Goal: Information Seeking & Learning: Learn about a topic

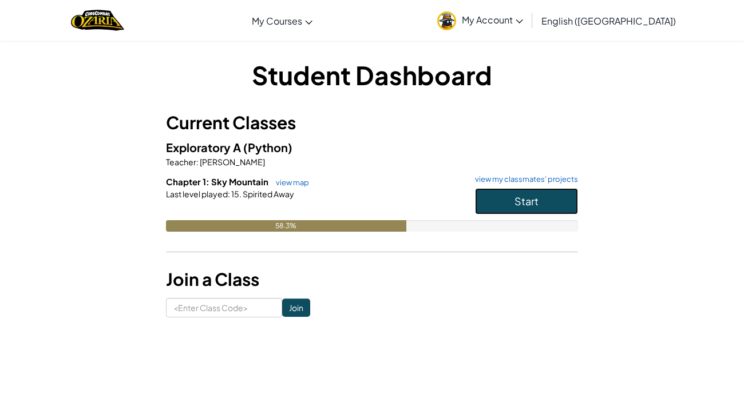
click at [485, 202] on button "Start" at bounding box center [526, 201] width 103 height 26
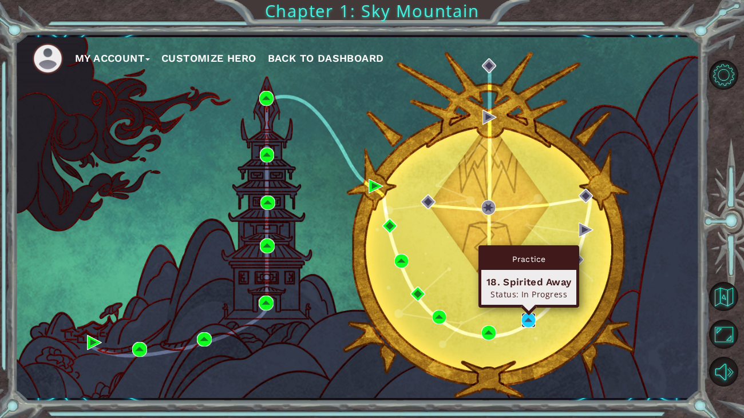
click at [526, 319] on img at bounding box center [528, 320] width 15 height 15
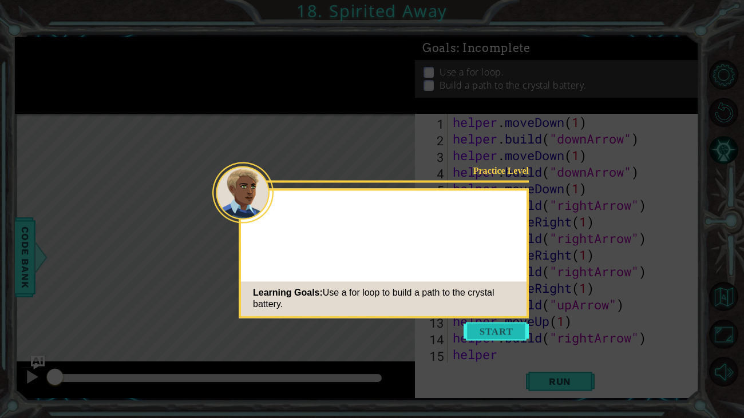
click at [505, 331] on button "Start" at bounding box center [496, 331] width 65 height 18
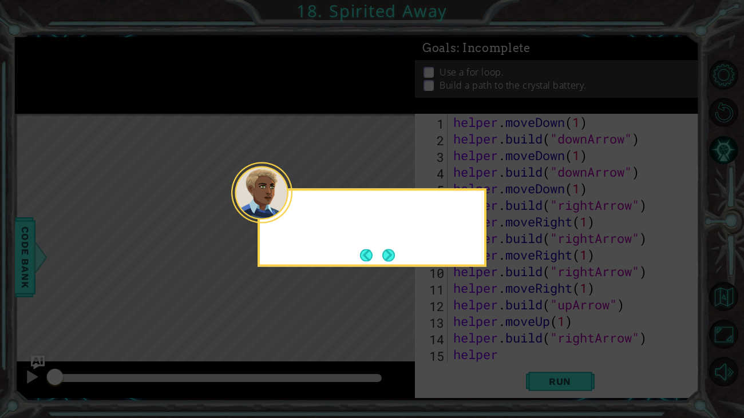
scroll to position [16, 0]
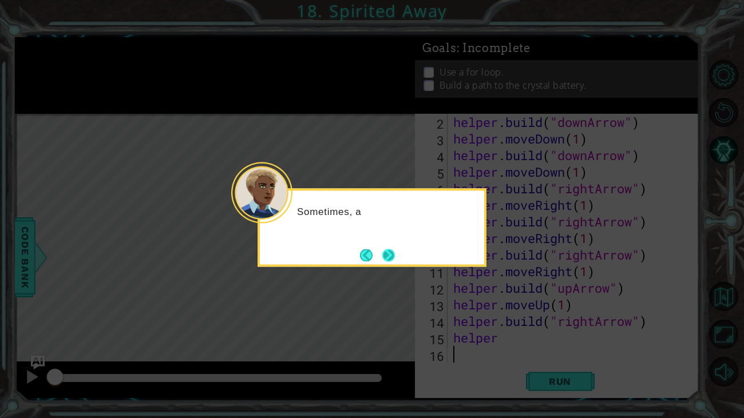
click at [385, 255] on button "Next" at bounding box center [388, 255] width 13 height 13
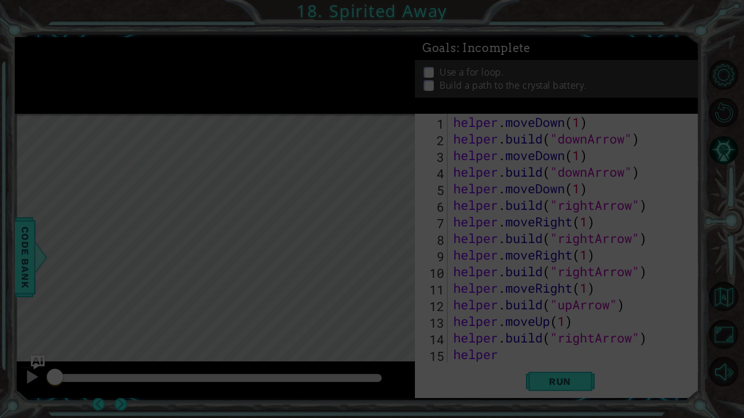
scroll to position [0, 0]
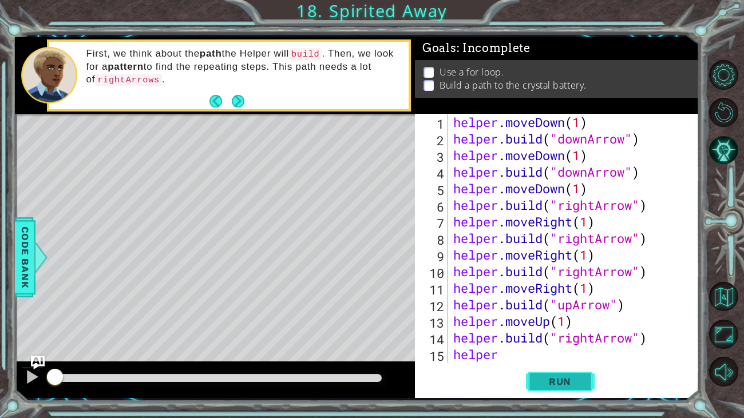
click at [541, 367] on button "Run" at bounding box center [560, 381] width 69 height 29
click at [541, 374] on button "Run" at bounding box center [560, 381] width 69 height 29
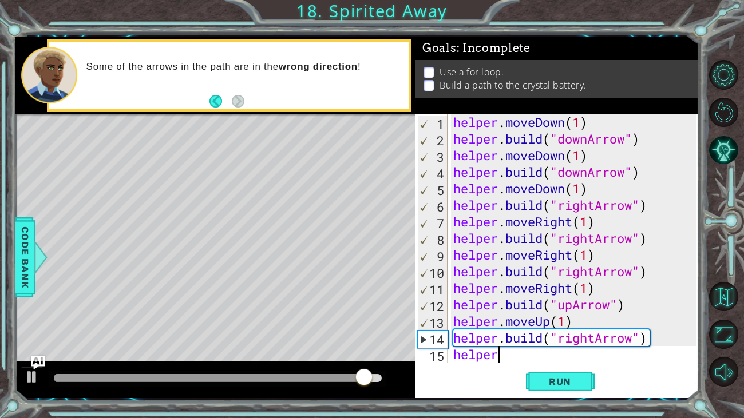
click at [536, 353] on div "helper . moveDown ( 1 ) helper . build ( "downArrow" ) helper . moveDown ( 1 ) …" at bounding box center [576, 255] width 251 height 282
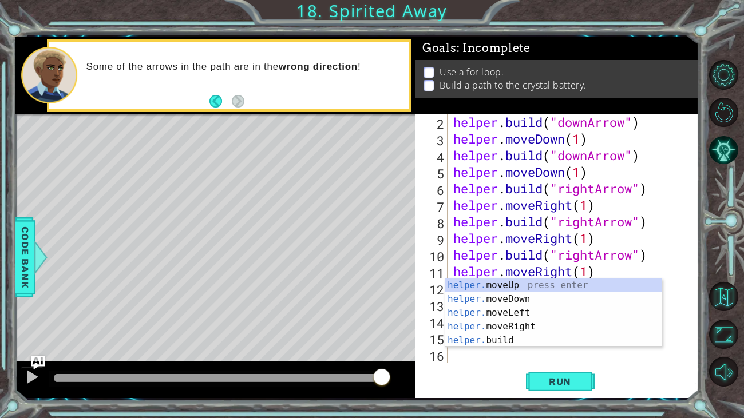
scroll to position [16, 0]
click at [526, 328] on div "helper. moveUp press enter helper. moveDown press enter helper. moveLeft press …" at bounding box center [553, 327] width 216 height 96
type textarea "helper.moveRight(1)"
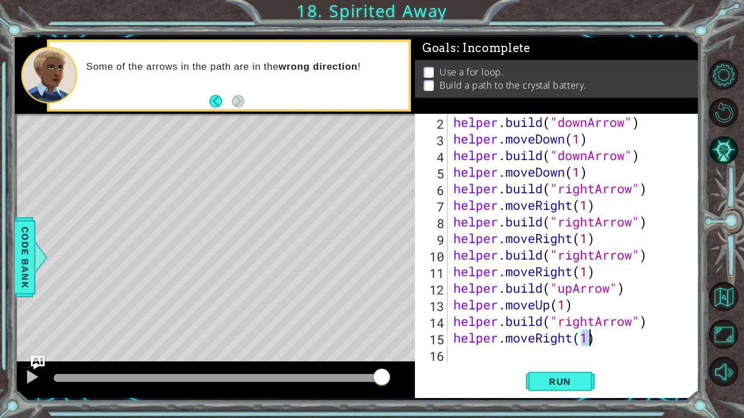
click at [493, 357] on div "helper . build ( "downArrow" ) helper . moveDown ( 1 ) helper . build ( "downAr…" at bounding box center [576, 255] width 251 height 282
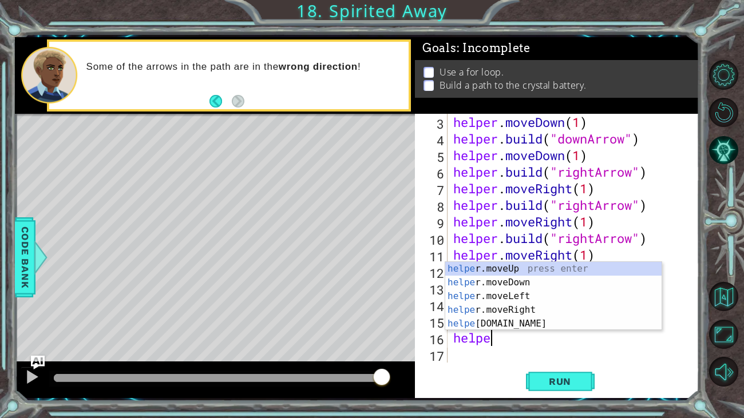
scroll to position [0, 1]
click at [497, 323] on div "helper .moveUp press enter helper .moveDown press enter helper .moveLeft press …" at bounding box center [553, 310] width 216 height 96
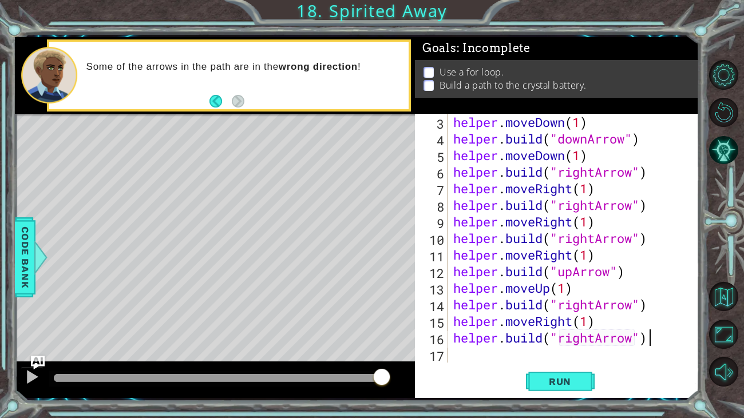
click at [664, 338] on div "helper . moveDown ( 1 ) helper . build ( "downArrow" ) helper . moveDown ( 1 ) …" at bounding box center [576, 255] width 251 height 282
click at [595, 338] on div "helper . moveDown ( 1 ) helper . build ( "downArrow" ) helper . moveDown ( 1 ) …" at bounding box center [576, 255] width 251 height 282
type textarea "[DOMAIN_NAME]("upArrow")"
click at [639, 340] on div "helper . moveDown ( 1 ) helper . build ( "downArrow" ) helper . moveDown ( 1 ) …" at bounding box center [576, 255] width 251 height 282
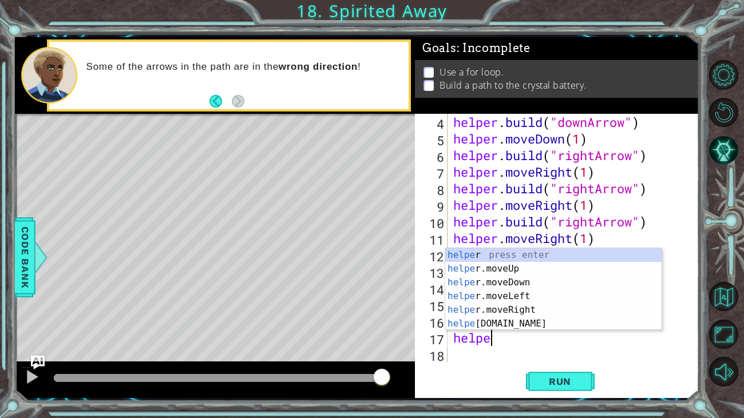
scroll to position [0, 1]
click at [504, 266] on div "helper press enter helper .moveUp press enter helper .moveDown press enter help…" at bounding box center [553, 303] width 216 height 110
type textarea "helper.moveUp(1)"
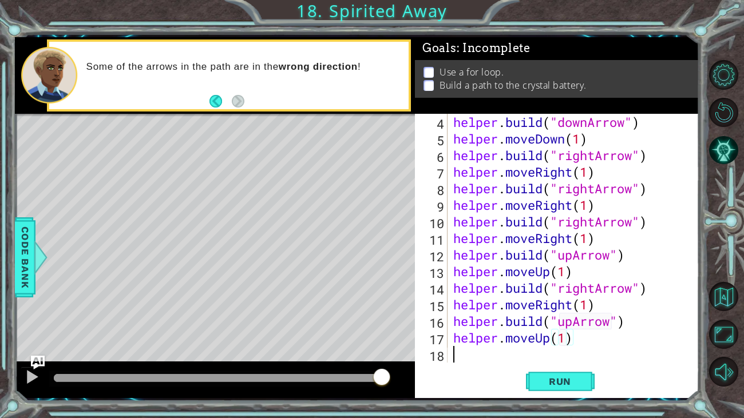
click at [496, 361] on div "helper . build ( "downArrow" ) helper . moveDown ( 1 ) helper . build ( "rightA…" at bounding box center [576, 255] width 251 height 282
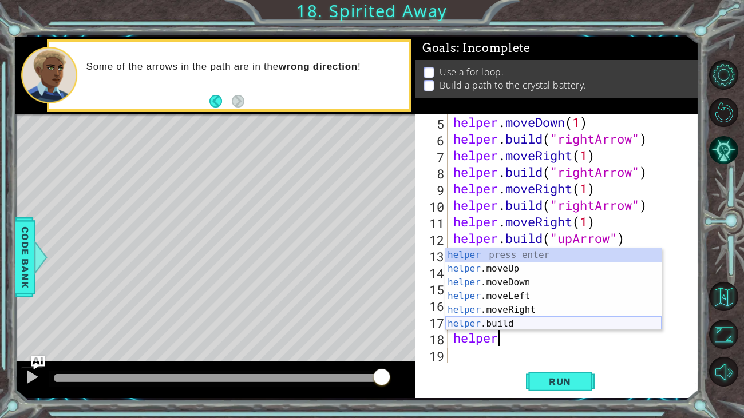
click at [494, 323] on div "helper press enter helper .moveUp press enter helper .moveDown press enter help…" at bounding box center [553, 303] width 216 height 110
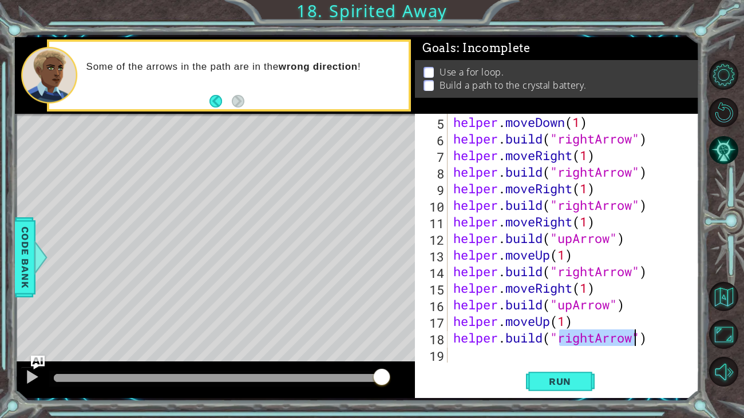
click at [593, 336] on div "helper . moveDown ( 1 ) helper . build ( "rightArrow" ) helper . moveRight ( 1 …" at bounding box center [573, 238] width 245 height 249
click at [595, 336] on div "helper . moveDown ( 1 ) helper . build ( "rightArrow" ) helper . moveRight ( 1 …" at bounding box center [576, 255] width 251 height 282
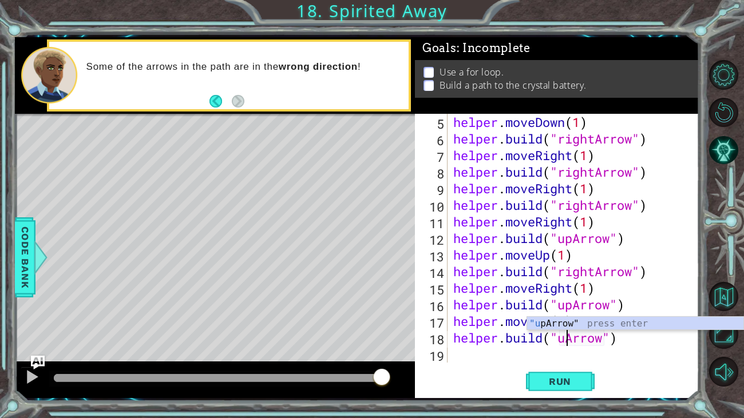
scroll to position [0, 5]
type textarea "[DOMAIN_NAME]("upArrow")"
click at [510, 357] on div "helper . moveDown ( 1 ) helper . build ( "rightArrow" ) helper . moveRight ( 1 …" at bounding box center [576, 255] width 251 height 282
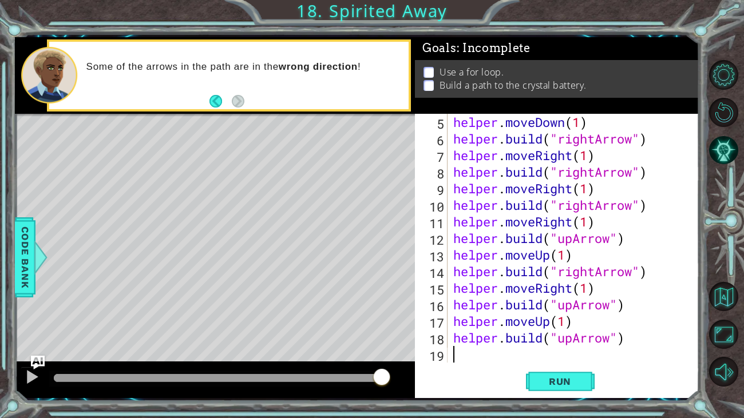
scroll to position [0, 0]
click at [566, 381] on span "Run" at bounding box center [559, 381] width 45 height 11
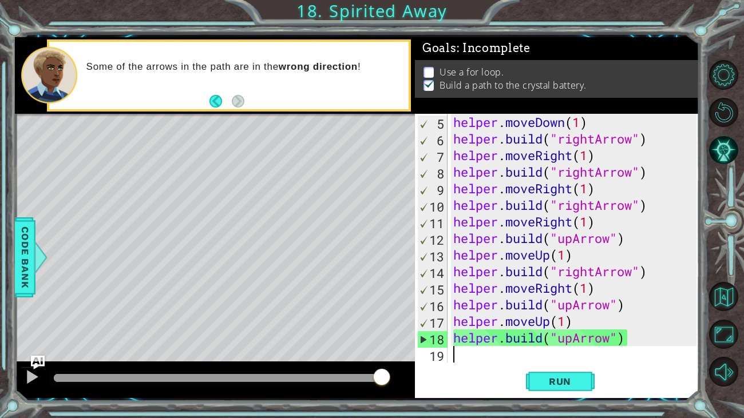
click at [532, 352] on div "helper . moveDown ( 1 ) helper . build ( "rightArrow" ) helper . moveRight ( 1 …" at bounding box center [576, 255] width 251 height 282
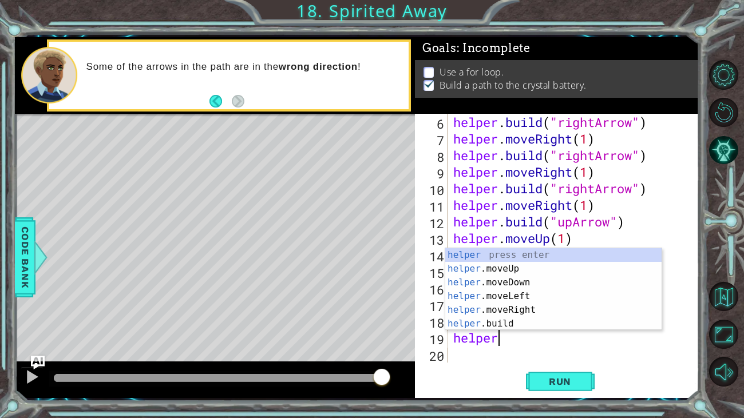
scroll to position [0, 1]
click at [512, 269] on div "helper press enter helper .moveUp press enter helper .moveDown press enter help…" at bounding box center [553, 303] width 216 height 110
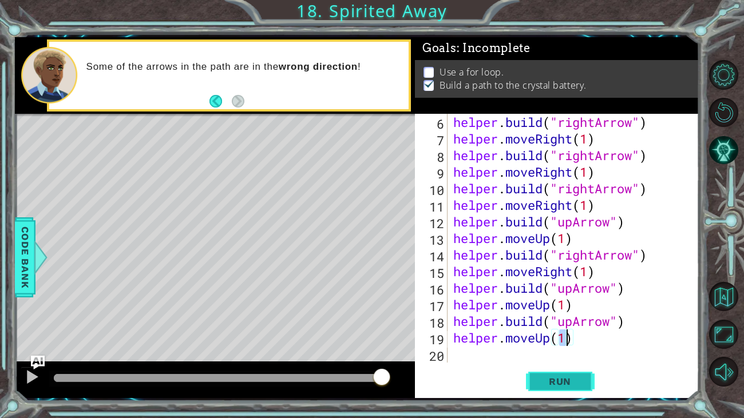
click at [550, 389] on button "Run" at bounding box center [560, 381] width 69 height 29
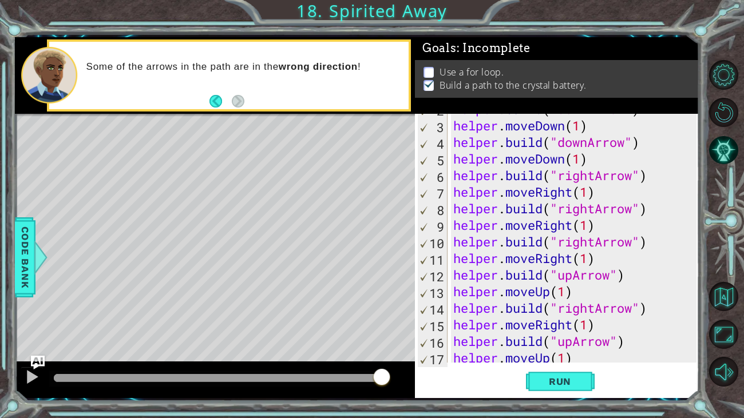
scroll to position [0, 0]
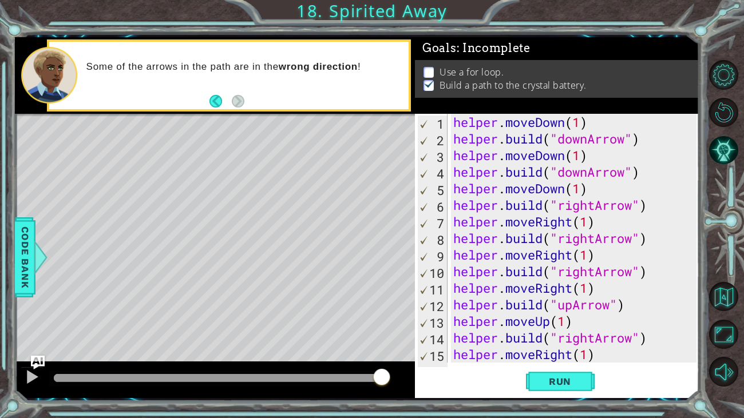
click at [594, 237] on div "helper . moveDown ( 1 ) helper . build ( "downArrow" ) helper . moveDown ( 1 ) …" at bounding box center [576, 255] width 251 height 282
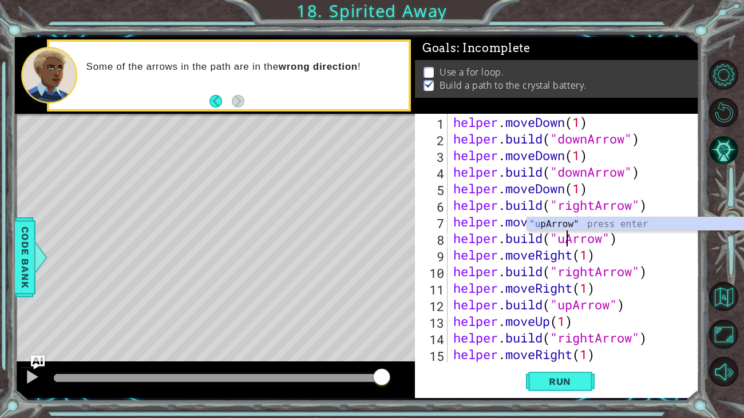
scroll to position [0, 5]
click at [560, 382] on span "Run" at bounding box center [559, 381] width 45 height 11
click at [555, 380] on span "Run" at bounding box center [559, 381] width 45 height 11
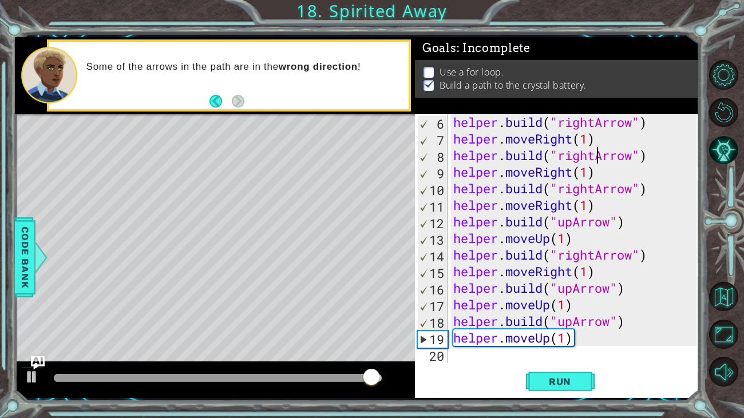
scroll to position [82, 0]
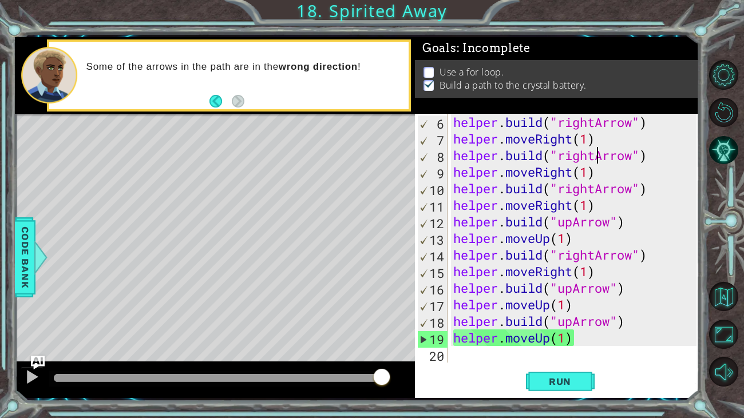
click at [567, 337] on div "helper . build ( "rightArrow" ) helper . moveRight ( 1 ) helper . build ( "righ…" at bounding box center [576, 255] width 251 height 282
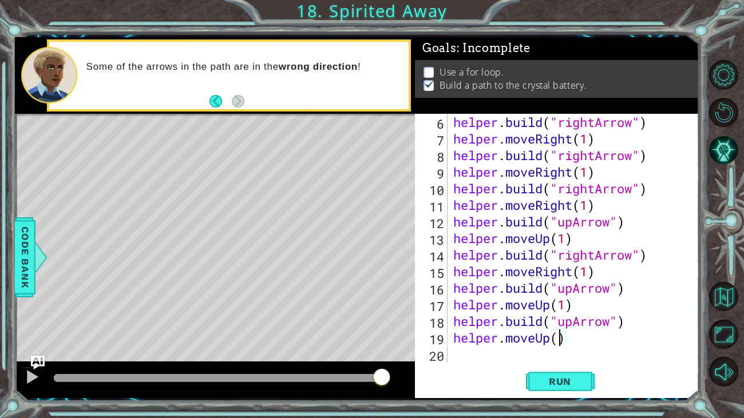
type textarea "helper.moveUp(2)"
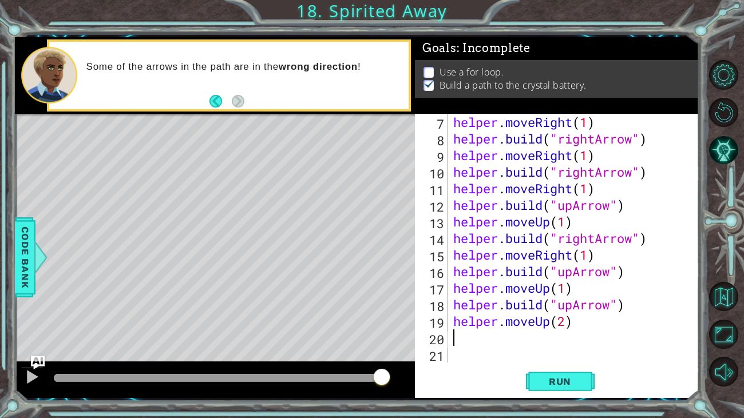
scroll to position [100, 0]
click at [568, 382] on span "Run" at bounding box center [559, 381] width 45 height 11
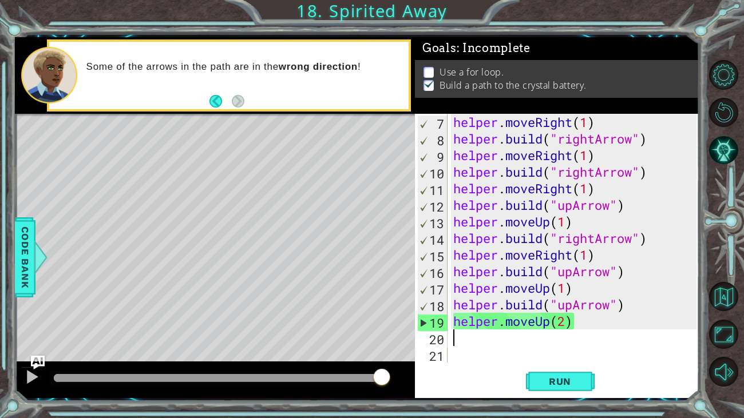
click at [568, 320] on div "helper . moveRight ( 1 ) helper . build ( "rightArrow" ) helper . moveRight ( 1…" at bounding box center [576, 255] width 251 height 282
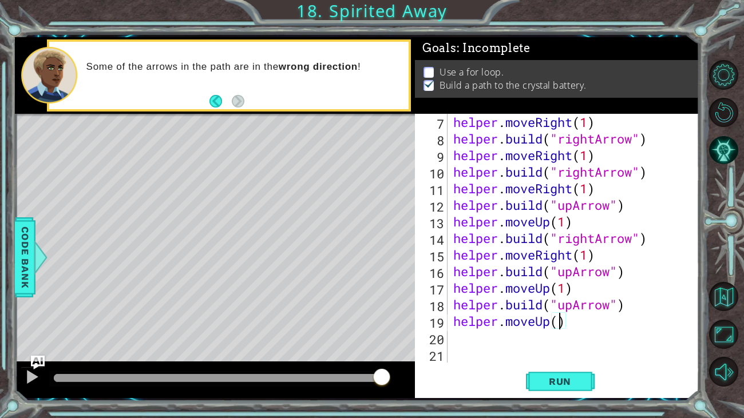
scroll to position [0, 5]
type textarea "helper.moveUp(1)"
click at [576, 390] on button "Run" at bounding box center [560, 381] width 69 height 29
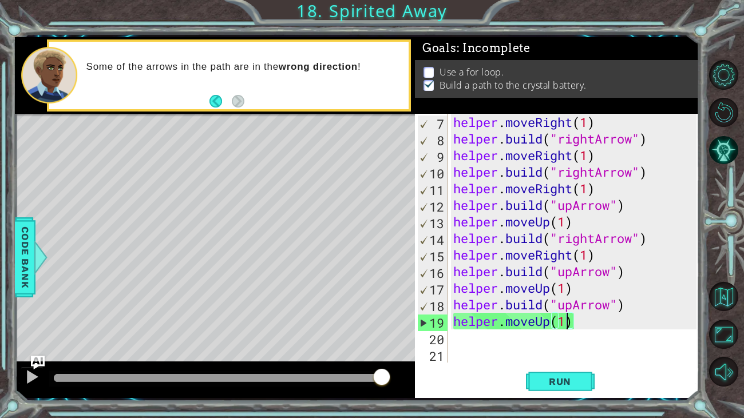
click at [527, 336] on div "helper . moveRight ( 1 ) helper . build ( "rightArrow" ) helper . moveRight ( 1…" at bounding box center [576, 255] width 251 height 282
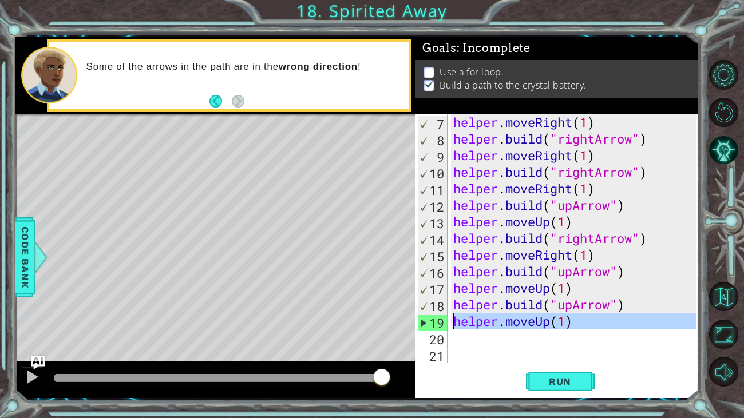
click at [427, 323] on div "19" at bounding box center [433, 323] width 30 height 17
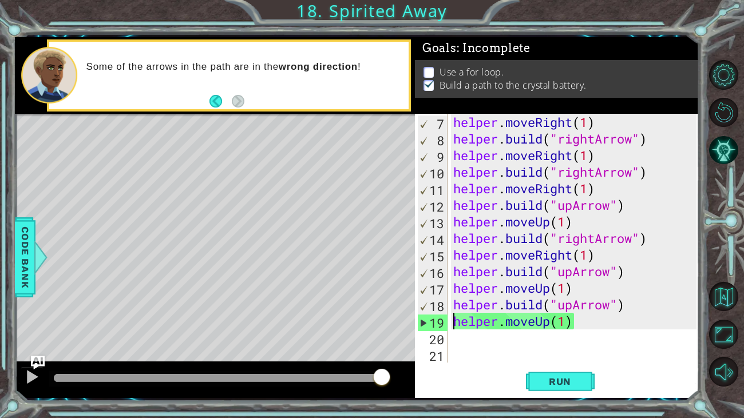
click at [423, 324] on div "19" at bounding box center [433, 323] width 30 height 17
type textarea "helper.moveUp(1)"
click at [478, 340] on div "helper . moveRight ( 1 ) helper . build ( "rightArrow" ) helper . moveRight ( 1…" at bounding box center [576, 255] width 251 height 282
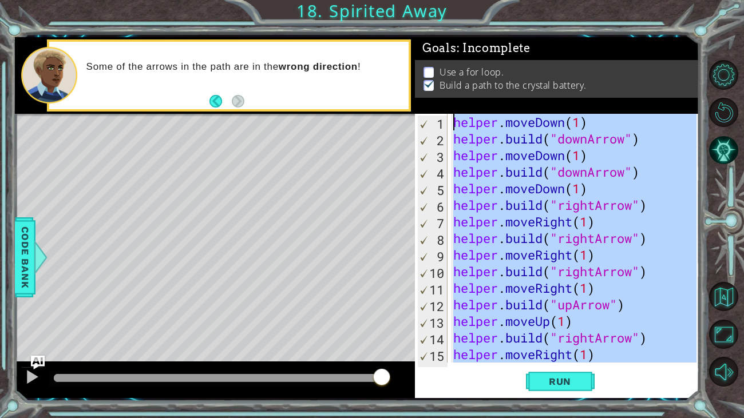
drag, startPoint x: 580, startPoint y: 332, endPoint x: 447, endPoint y: 73, distance: 291.5
click at [447, 73] on div "Goals : Incomplete Use a for loop. Build a path to the crystal battery. 1 2 3 4…" at bounding box center [557, 217] width 284 height 361
type textarea "helper.moveDown(1) [DOMAIN_NAME]("downArrow")"
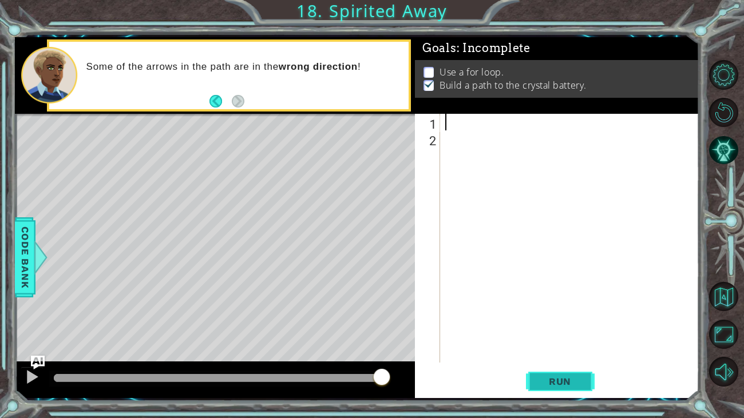
click at [560, 379] on span "Run" at bounding box center [559, 381] width 45 height 11
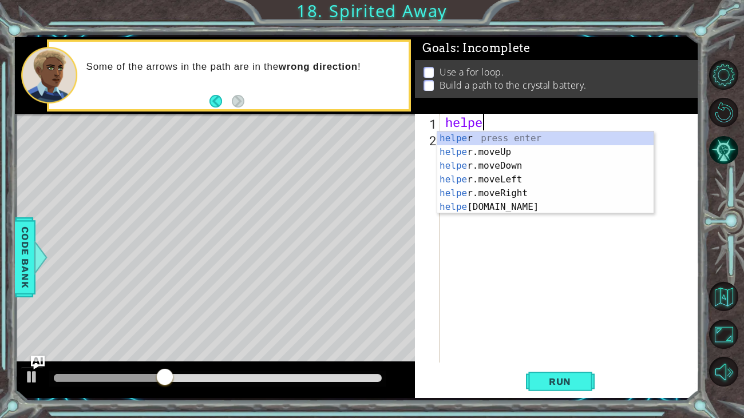
scroll to position [0, 1]
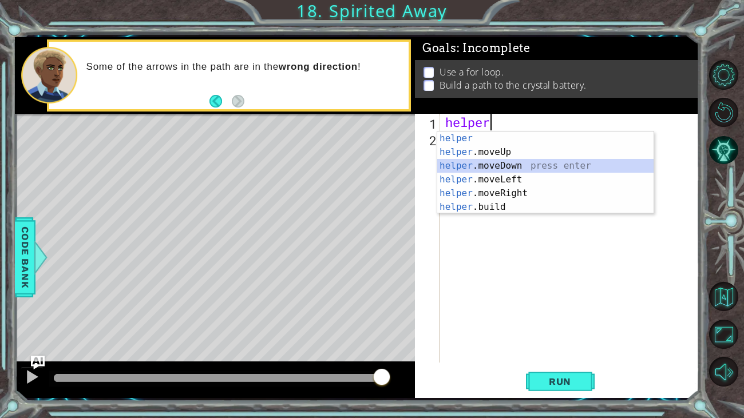
click at [509, 165] on div "helper press enter helper .moveUp press enter helper .moveDown press enter help…" at bounding box center [545, 187] width 216 height 110
type textarea "helper.moveDown(1)"
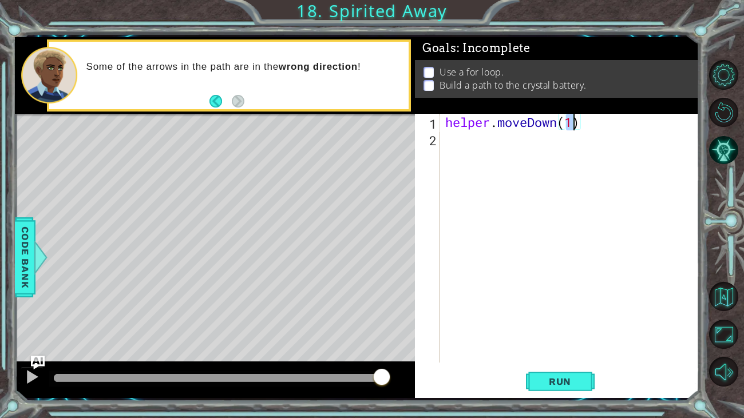
click at [486, 140] on div "helper . moveDown ( 1 )" at bounding box center [572, 255] width 259 height 282
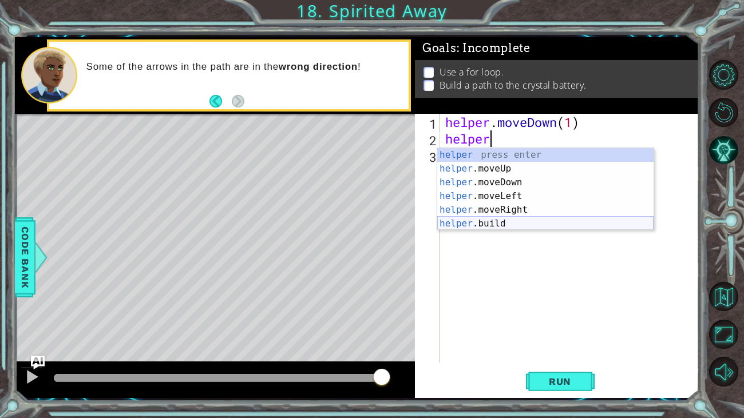
click at [477, 220] on div "helper press enter helper .moveUp press enter helper .moveDown press enter help…" at bounding box center [545, 203] width 216 height 110
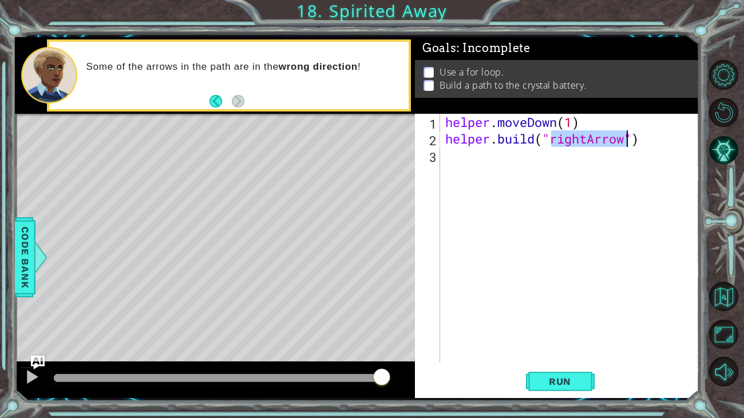
click at [588, 137] on div "helper . moveDown ( 1 ) helper . build ( "rightArrow" )" at bounding box center [570, 238] width 254 height 249
click at [588, 137] on div "helper . moveDown ( 1 ) helper . build ( "rightArrow" )" at bounding box center [572, 255] width 259 height 282
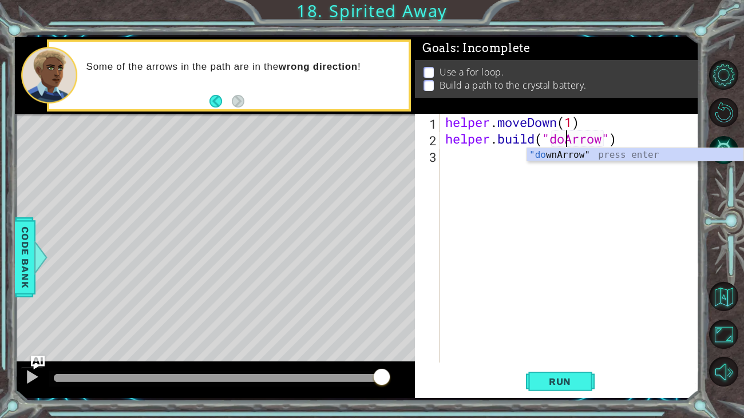
type textarea "[DOMAIN_NAME]("downArrow")"
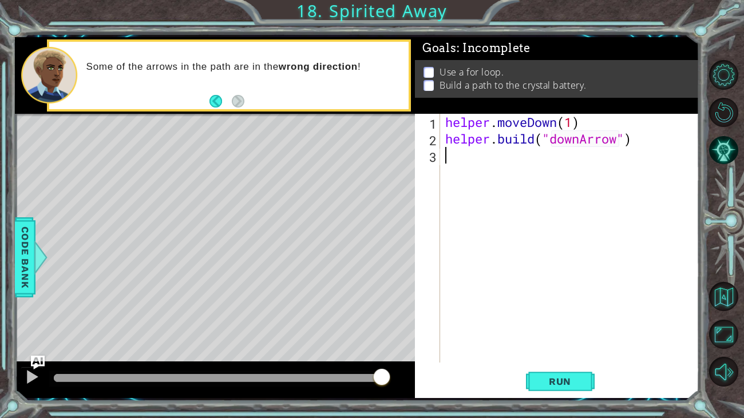
click at [505, 159] on div "helper . moveDown ( 1 ) helper . build ( "downArrow" )" at bounding box center [572, 255] width 259 height 282
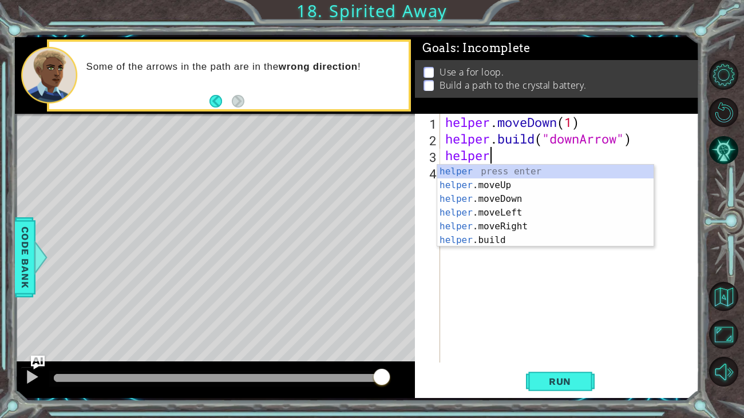
scroll to position [0, 1]
click at [508, 199] on div "helper press enter helper .moveUp press enter helper .moveDown press enter help…" at bounding box center [545, 220] width 216 height 110
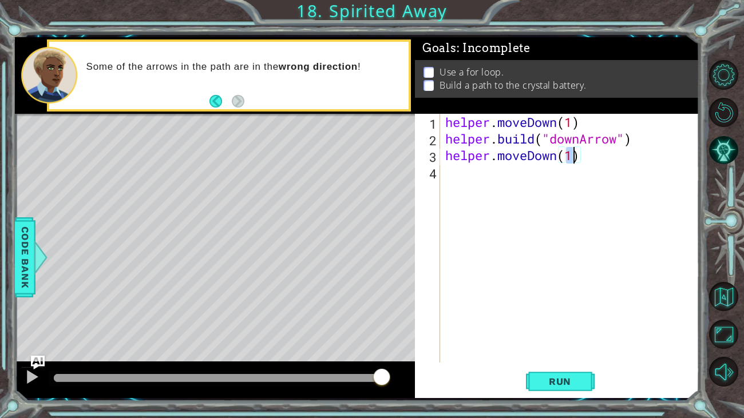
click at [485, 176] on div "helper . moveDown ( 1 ) helper . build ( "downArrow" ) helper . moveDown ( 1 )" at bounding box center [572, 255] width 259 height 282
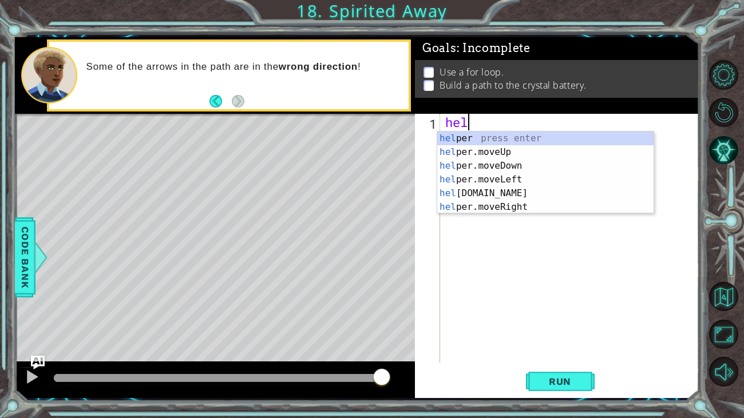
scroll to position [0, 1]
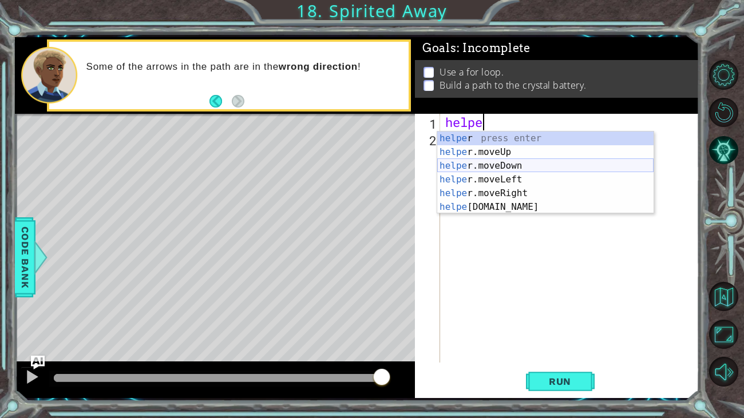
click at [457, 165] on div "helpe r press enter helpe [PERSON_NAME]moveUp press enter helpe [PERSON_NAME]mo…" at bounding box center [545, 187] width 216 height 110
type textarea "helper.moveDown(1)"
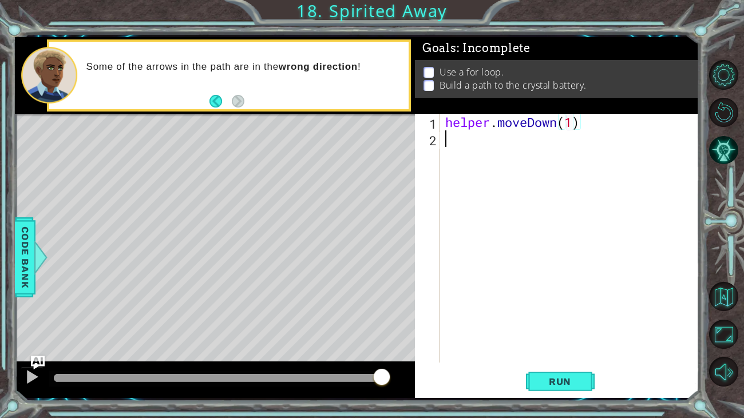
click at [497, 136] on div "helper . moveDown ( 1 )" at bounding box center [572, 255] width 259 height 282
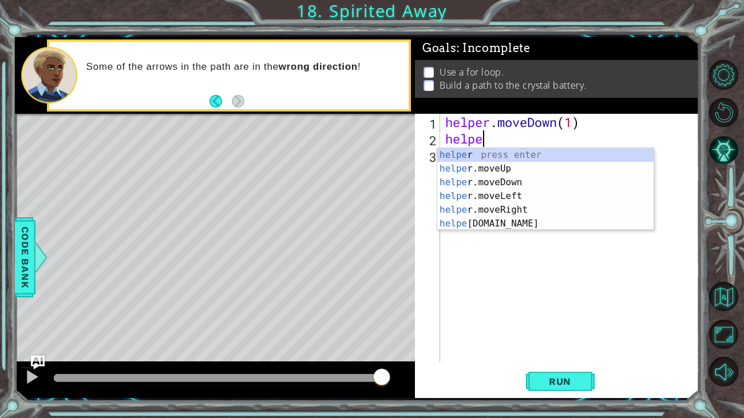
scroll to position [0, 1]
click at [501, 219] on div "helper press enter helper .moveUp press enter helper .moveDown press enter help…" at bounding box center [545, 203] width 216 height 110
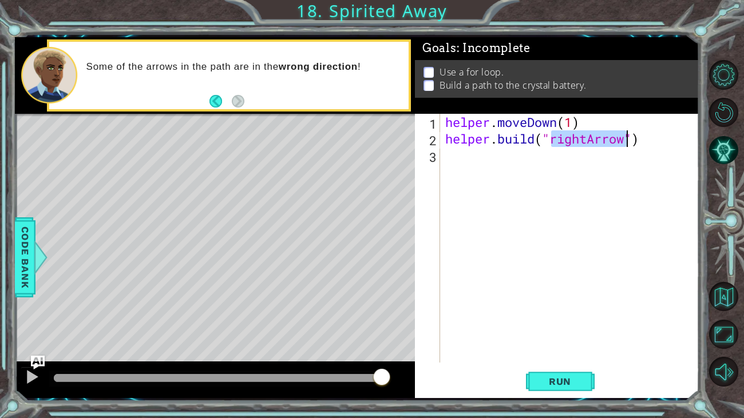
click at [588, 140] on div "helper . moveDown ( 1 ) helper . build ( "rightArrow" )" at bounding box center [570, 238] width 254 height 249
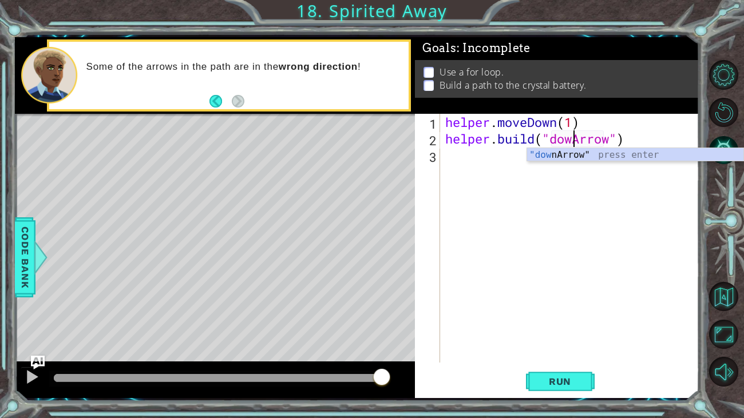
type textarea "[DOMAIN_NAME]("downArrow")"
click at [467, 164] on div "helper . moveDown ( 1 ) helper . build ( "downArrow" )" at bounding box center [572, 255] width 259 height 282
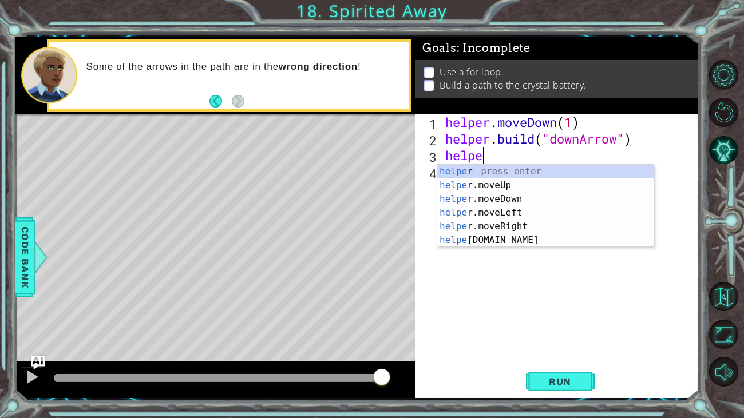
scroll to position [0, 1]
click at [540, 380] on span "Run" at bounding box center [559, 381] width 45 height 11
click at [503, 192] on div "helper press enter helper .moveUp press enter helper .moveDown press enter help…" at bounding box center [545, 220] width 216 height 110
type textarea "helper.moveDown(1)"
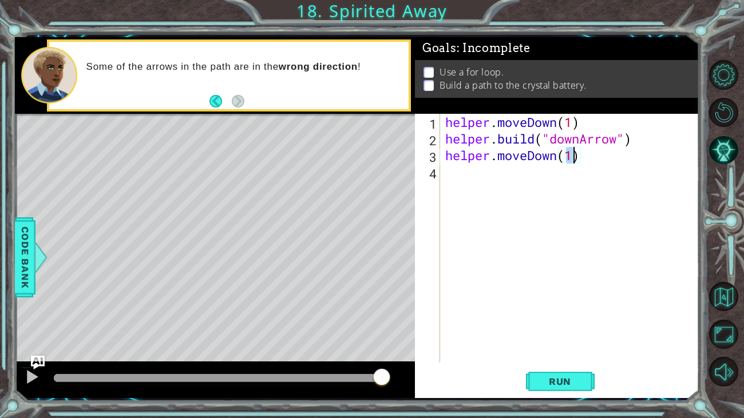
click at [505, 185] on div "helper . moveDown ( 1 ) helper . build ( "downArrow" ) helper . moveDown ( 1 )" at bounding box center [572, 255] width 259 height 282
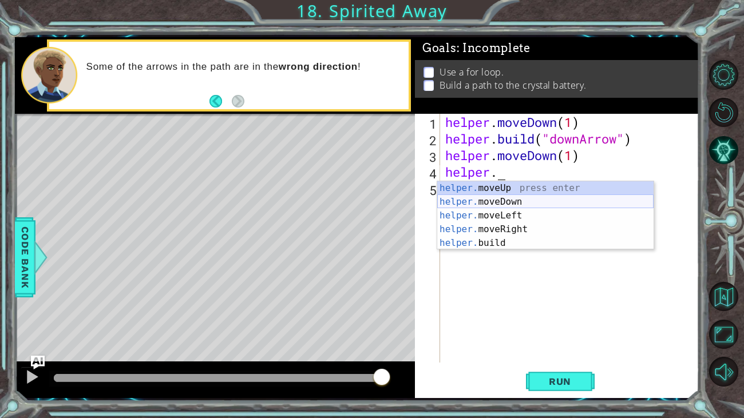
click at [485, 200] on div "helper. moveUp press enter helper. moveDown press enter helper. moveLeft press …" at bounding box center [545, 229] width 216 height 96
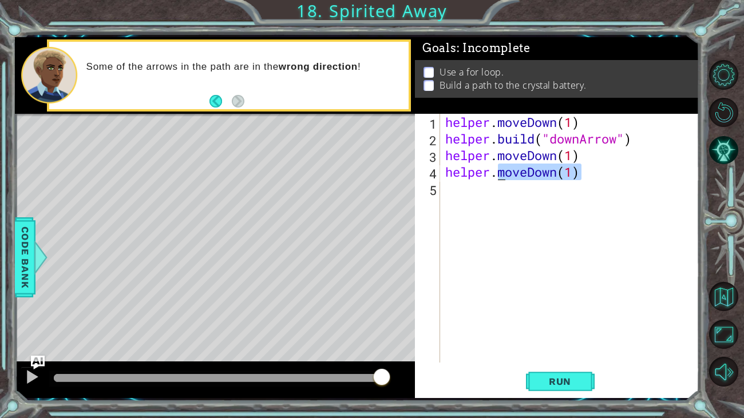
drag, startPoint x: 582, startPoint y: 172, endPoint x: 500, endPoint y: 174, distance: 82.4
click at [500, 174] on div "helper . moveDown ( 1 ) helper . build ( "downArrow" ) helper . moveDown ( 1 ) …" at bounding box center [572, 255] width 259 height 282
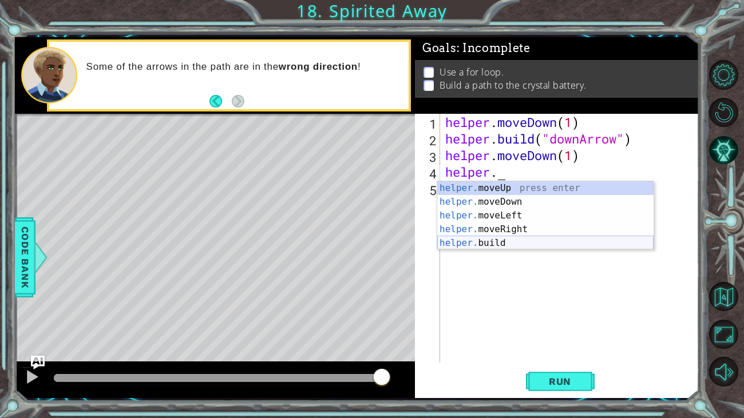
click at [501, 243] on div "helper. moveUp press enter helper. moveDown press enter helper. moveLeft press …" at bounding box center [545, 229] width 216 height 96
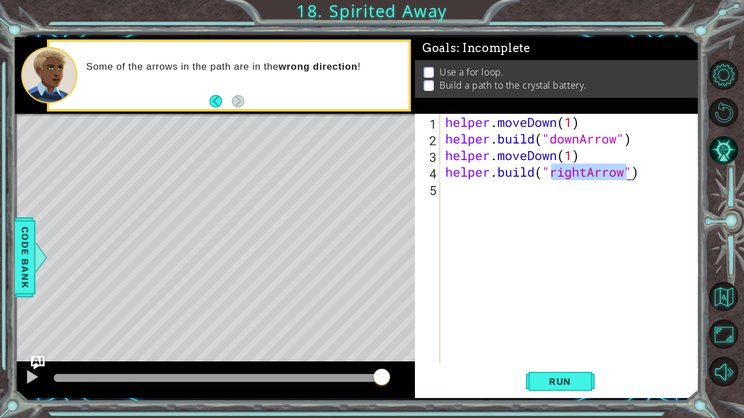
click at [585, 173] on div "helper . moveDown ( 1 ) helper . build ( "downArrow" ) helper . moveDown ( 1 ) …" at bounding box center [570, 238] width 254 height 249
click at [587, 172] on div "helper . moveDown ( 1 ) helper . build ( "downArrow" ) helper . moveDown ( 1 ) …" at bounding box center [572, 255] width 259 height 282
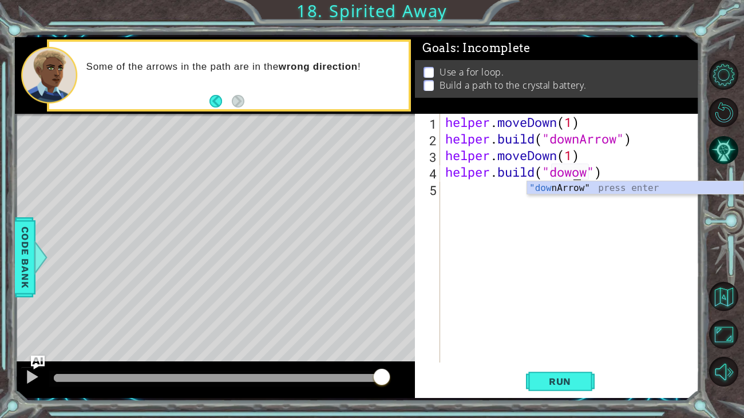
scroll to position [0, 6]
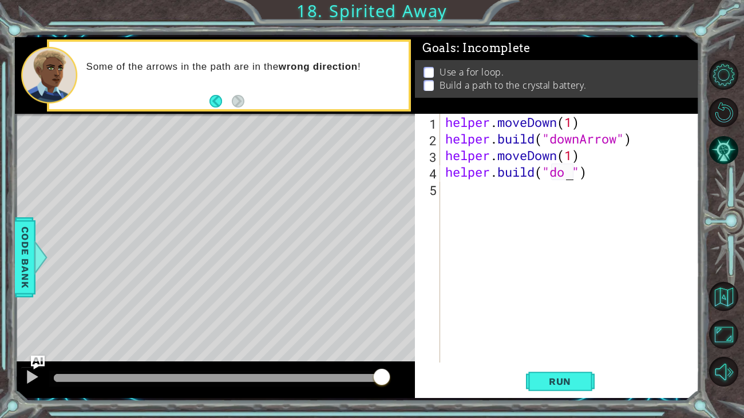
click at [569, 172] on div "helper . moveDown ( 1 ) helper . build ( "downArrow" ) helper . moveDown ( 1 ) …" at bounding box center [572, 255] width 259 height 282
drag, startPoint x: 595, startPoint y: 174, endPoint x: 549, endPoint y: 173, distance: 45.8
click at [549, 173] on div "helper . moveDown ( 1 ) helper . build ( "downArrow" ) helper . moveDown ( 1 ) …" at bounding box center [572, 255] width 259 height 282
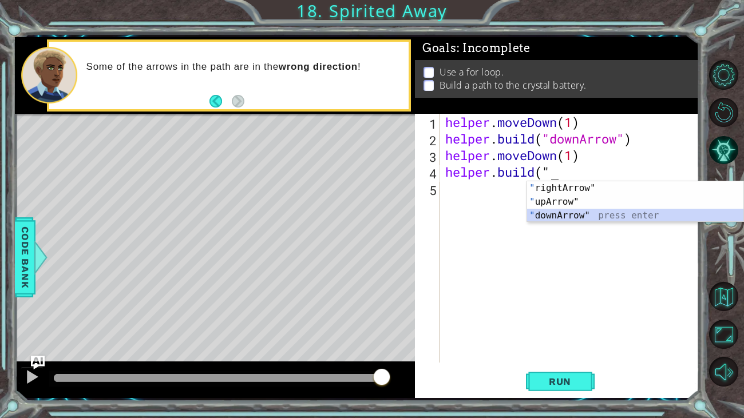
click at [557, 215] on div "" rightArrow" press enter " upArrow" press enter " downArrow" press enter" at bounding box center [635, 215] width 216 height 69
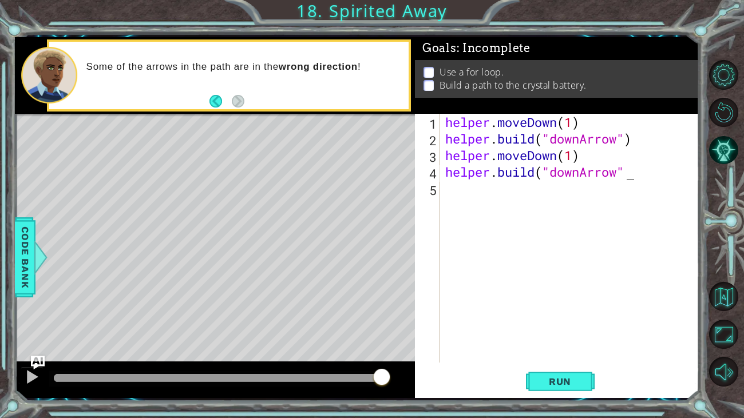
type textarea "[DOMAIN_NAME]("downArrow")"
click at [506, 195] on div "helper . moveDown ( 1 ) helper . build ( "downArrow" ) helper . moveDown ( 1 ) …" at bounding box center [572, 255] width 259 height 282
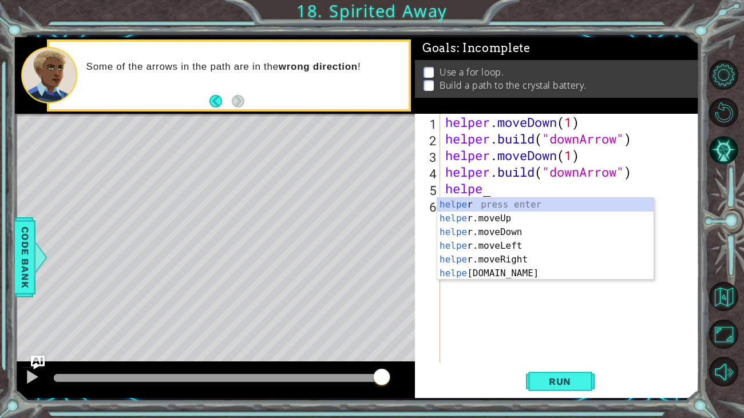
scroll to position [0, 1]
click at [508, 258] on div "helper press enter helper .moveUp press enter helper .moveDown press enter help…" at bounding box center [545, 253] width 216 height 110
type textarea "helper.moveRight(1)"
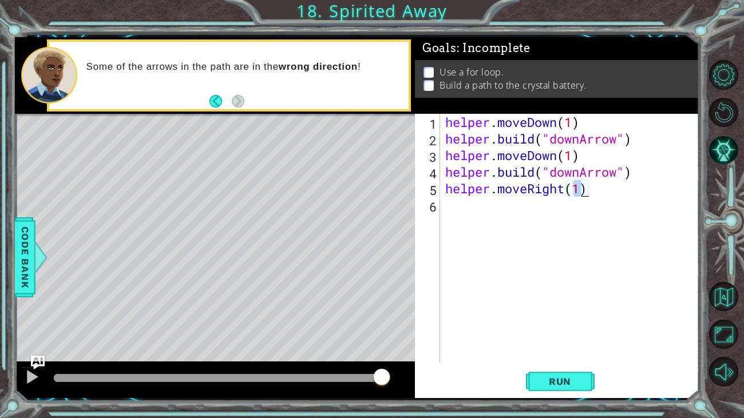
click at [472, 212] on div "helper . moveDown ( 1 ) helper . build ( "downArrow" ) helper . moveDown ( 1 ) …" at bounding box center [572, 255] width 259 height 282
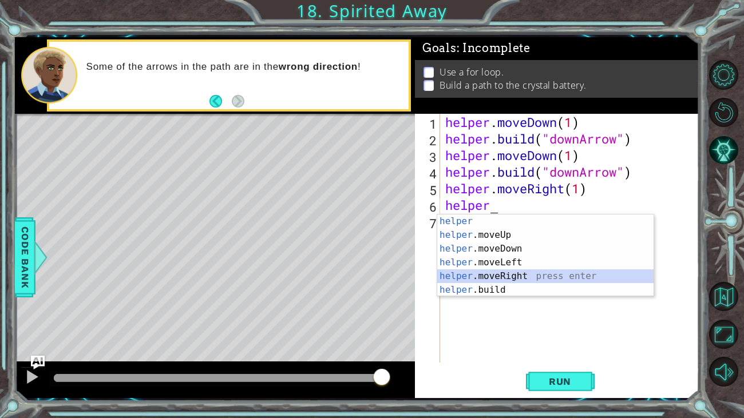
click at [478, 271] on div "helper press enter helper .moveUp press enter helper .moveDown press enter help…" at bounding box center [545, 270] width 216 height 110
type textarea "helper.moveRight(1)"
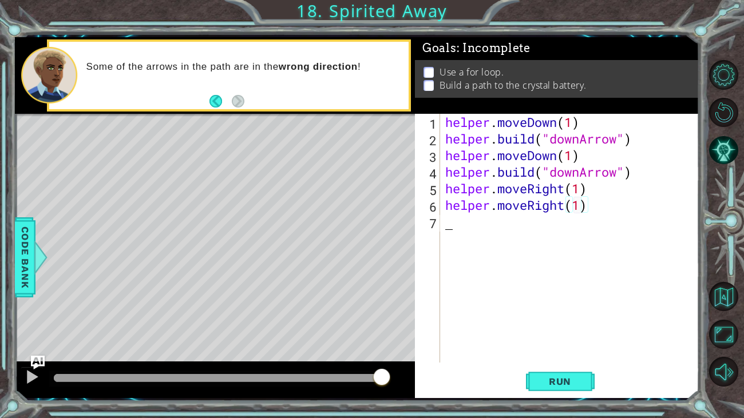
click at [481, 228] on div "helper . moveDown ( 1 ) helper . build ( "downArrow" ) helper . moveDown ( 1 ) …" at bounding box center [572, 255] width 259 height 282
drag, startPoint x: 593, startPoint y: 208, endPoint x: 491, endPoint y: 210, distance: 101.9
click at [491, 210] on div "helper . moveDown ( 1 ) helper . build ( "downArrow" ) helper . moveDown ( 1 ) …" at bounding box center [572, 255] width 259 height 282
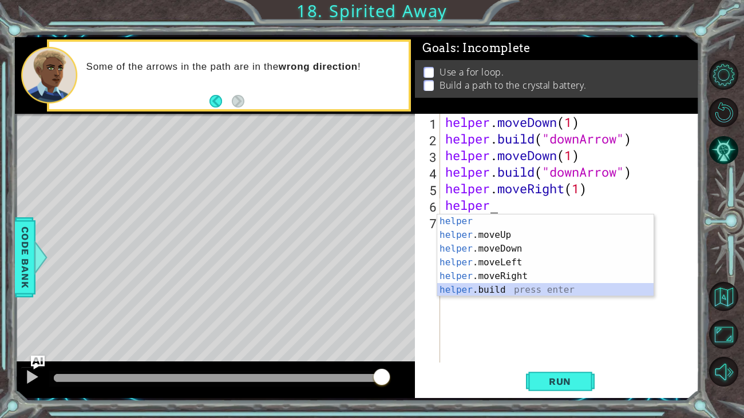
click at [483, 289] on div "helper press enter helper .moveUp press enter helper .moveDown press enter help…" at bounding box center [545, 270] width 216 height 110
type textarea "[DOMAIN_NAME]("rightArrow")"
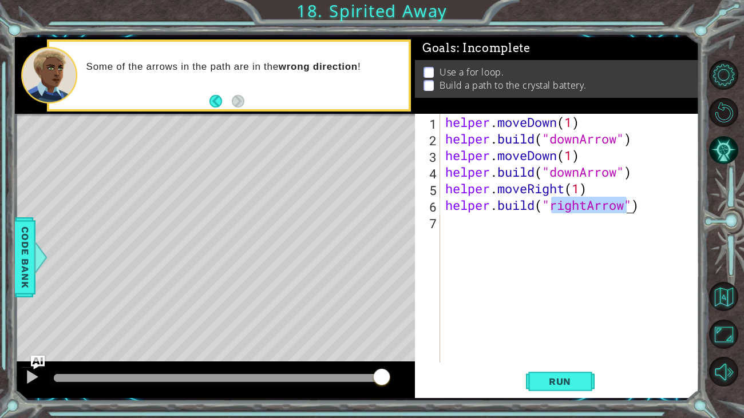
click at [532, 223] on div "helper . moveDown ( 1 ) helper . build ( "downArrow" ) helper . moveDown ( 1 ) …" at bounding box center [572, 255] width 259 height 282
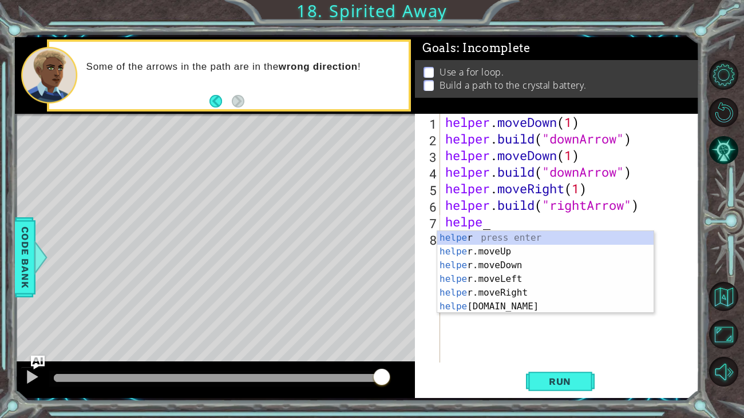
scroll to position [0, 1]
click at [507, 295] on div "helper press enter helper .moveUp press enter helper .moveDown press enter help…" at bounding box center [545, 286] width 216 height 110
type textarea "helper.moveRight(1)"
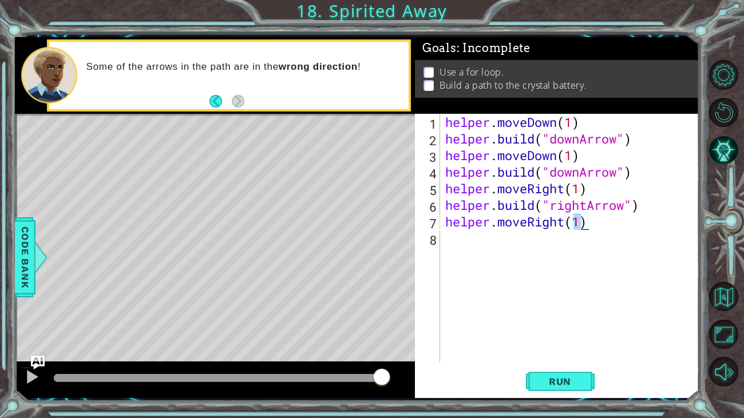
click at [495, 248] on div "helper . moveDown ( 1 ) helper . build ( "downArrow" ) helper . moveDown ( 1 ) …" at bounding box center [572, 255] width 259 height 282
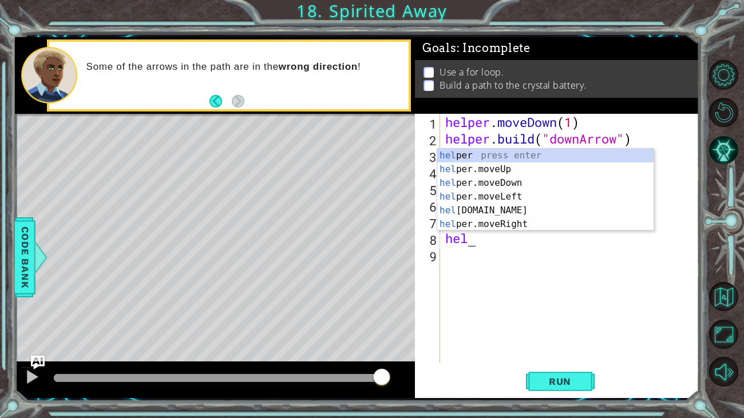
scroll to position [0, 0]
type textarea "helper"
click at [477, 251] on div "helper . moveDown ( 1 ) helper . build ( "downArrow" ) helper . moveDown ( 1 ) …" at bounding box center [572, 255] width 259 height 282
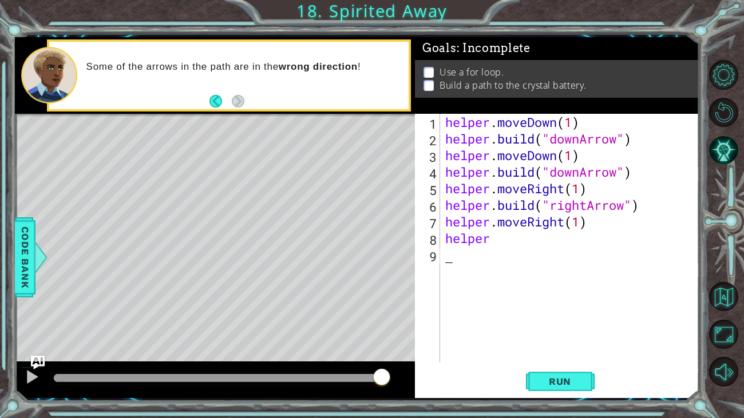
scroll to position [0, 0]
click at [498, 242] on div "helper . moveDown ( 1 ) helper . build ( "downArrow" ) helper . moveDown ( 1 ) …" at bounding box center [572, 255] width 259 height 282
type textarea "helper"
click at [492, 240] on div "helper . moveDown ( 1 ) helper . build ( "downArrow" ) helper . moveDown ( 1 ) …" at bounding box center [572, 255] width 259 height 282
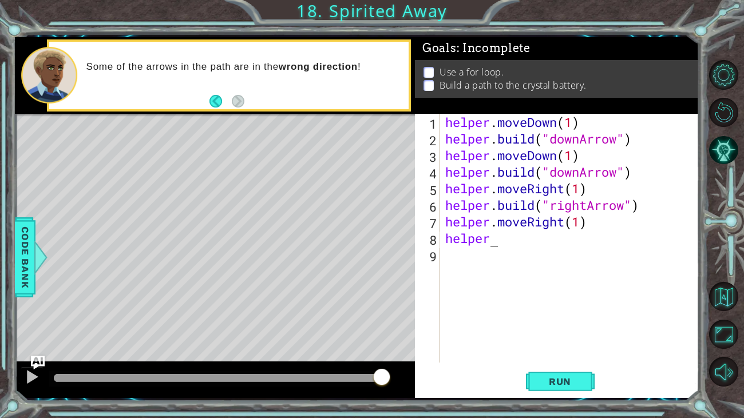
click at [492, 240] on div "helper . moveDown ( 1 ) helper . build ( "downArrow" ) helper . moveDown ( 1 ) …" at bounding box center [572, 255] width 259 height 282
click at [488, 240] on div "helper . moveDown ( 1 ) helper . build ( "downArrow" ) helper . moveDown ( 1 ) …" at bounding box center [572, 255] width 259 height 282
drag, startPoint x: 488, startPoint y: 240, endPoint x: 445, endPoint y: 239, distance: 42.9
click at [445, 239] on div "helper . moveDown ( 1 ) helper . build ( "downArrow" ) helper . moveDown ( 1 ) …" at bounding box center [572, 255] width 259 height 282
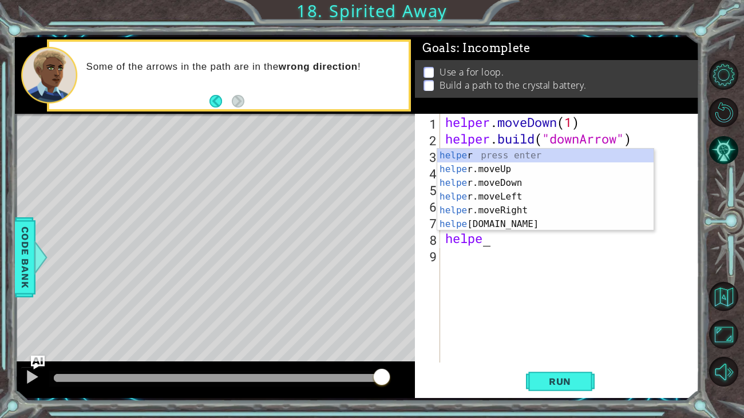
scroll to position [0, 1]
click at [490, 207] on div "helper press enter helper .moveUp press enter helper .moveDown press enter help…" at bounding box center [545, 204] width 216 height 110
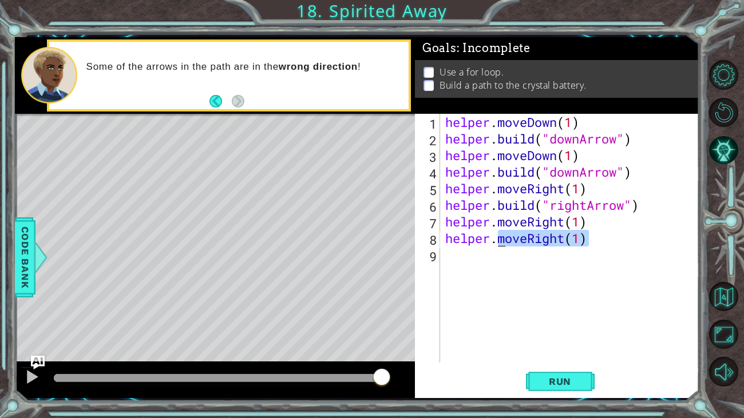
drag, startPoint x: 591, startPoint y: 240, endPoint x: 491, endPoint y: 241, distance: 99.6
click at [491, 241] on div "helper . moveDown ( 1 ) helper . build ( "downArrow" ) helper . moveDown ( 1 ) …" at bounding box center [572, 255] width 259 height 282
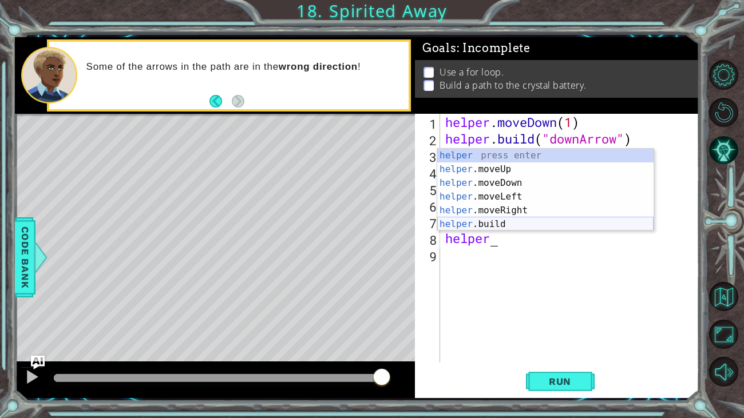
click at [481, 225] on div "helper press enter helper .moveUp press enter helper .moveDown press enter help…" at bounding box center [545, 204] width 216 height 110
type textarea "[DOMAIN_NAME]("rightArrow")"
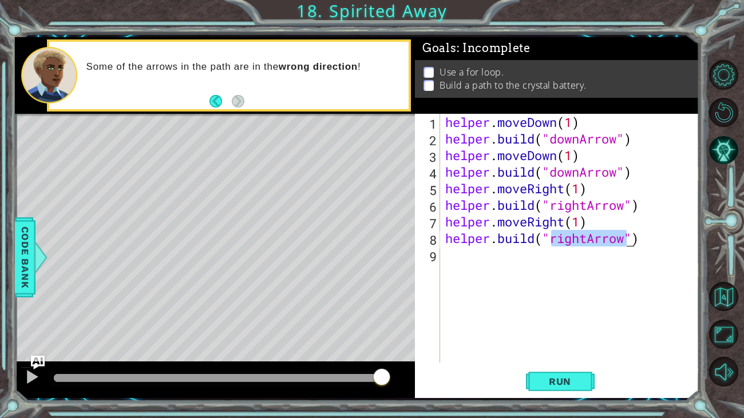
click at [498, 256] on div "helper . moveDown ( 1 ) helper . build ( "downArrow" ) helper . moveDown ( 1 ) …" at bounding box center [572, 255] width 259 height 282
click at [587, 238] on div "helper . moveDown ( 1 ) helper . build ( "downArrow" ) helper . moveDown ( 1 ) …" at bounding box center [572, 255] width 259 height 282
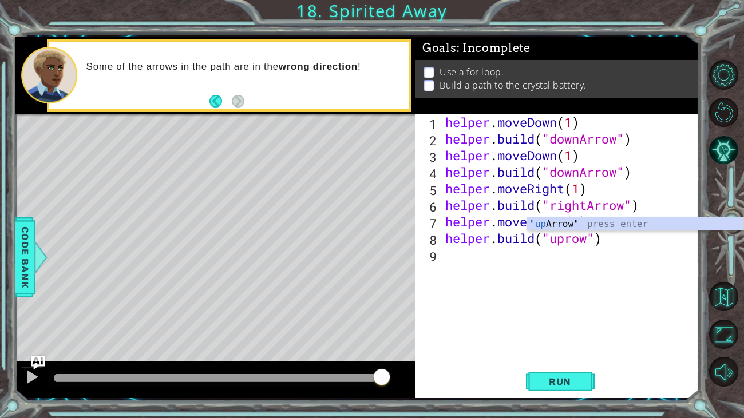
scroll to position [0, 5]
drag, startPoint x: 610, startPoint y: 240, endPoint x: 550, endPoint y: 240, distance: 60.1
click at [550, 240] on div "helper . moveDown ( 1 ) helper . build ( "downArrow" ) helper . moveDown ( 1 ) …" at bounding box center [572, 255] width 259 height 282
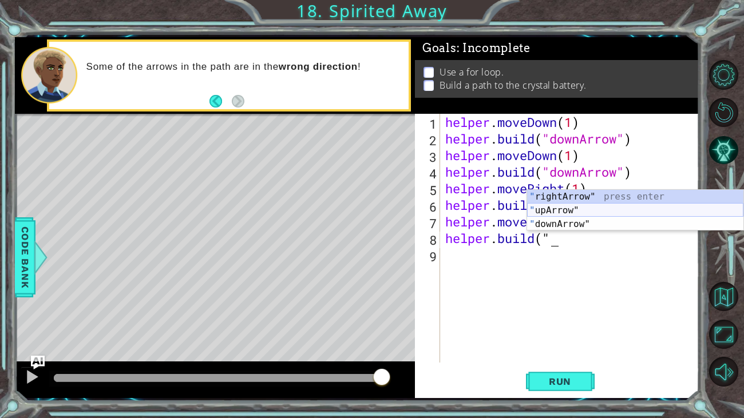
click at [567, 210] on div "" rightArrow" press enter " upArrow" press enter " downArrow" press enter" at bounding box center [635, 224] width 216 height 69
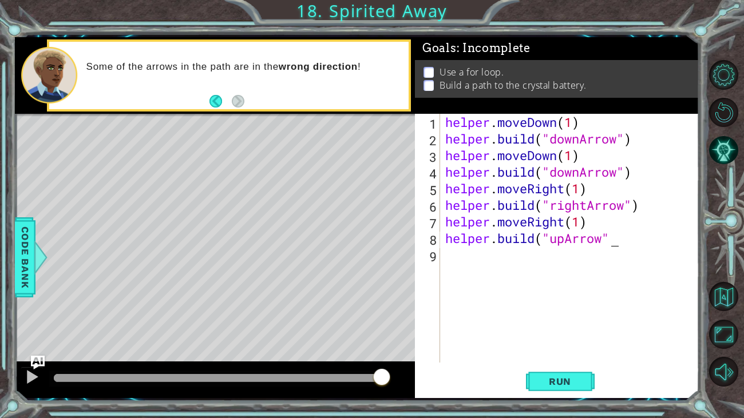
type textarea "[DOMAIN_NAME]("upArrow")"
click at [520, 262] on div "helper . moveDown ( 1 ) helper . build ( "downArrow" ) helper . moveDown ( 1 ) …" at bounding box center [572, 255] width 259 height 282
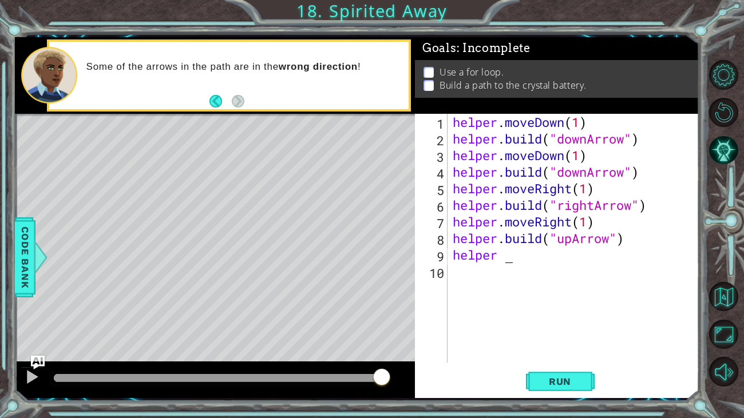
scroll to position [0, 1]
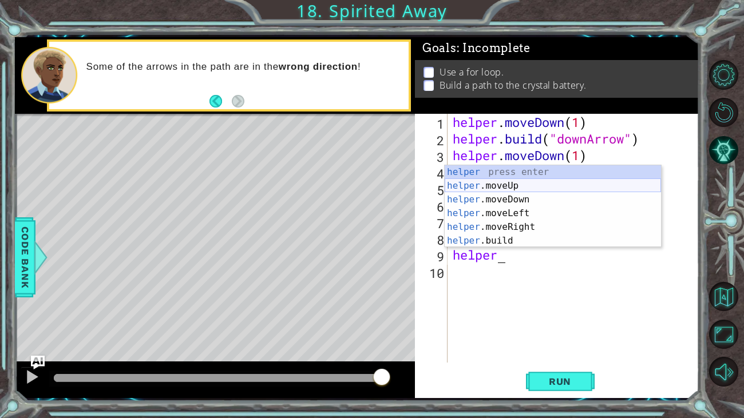
click at [508, 181] on div "helper press enter helper .moveUp press enter helper .moveDown press enter help…" at bounding box center [553, 220] width 216 height 110
type textarea "helper.moveUp(1)"
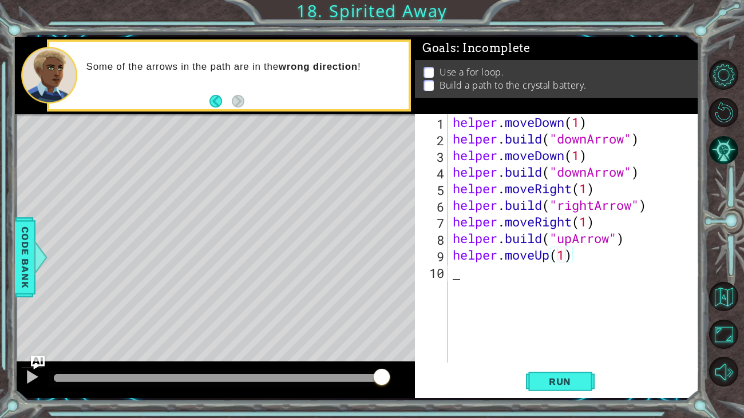
click at [476, 274] on div "helper . moveDown ( 1 ) helper . build ( "downArrow" ) helper . moveDown ( 1 ) …" at bounding box center [576, 255] width 252 height 282
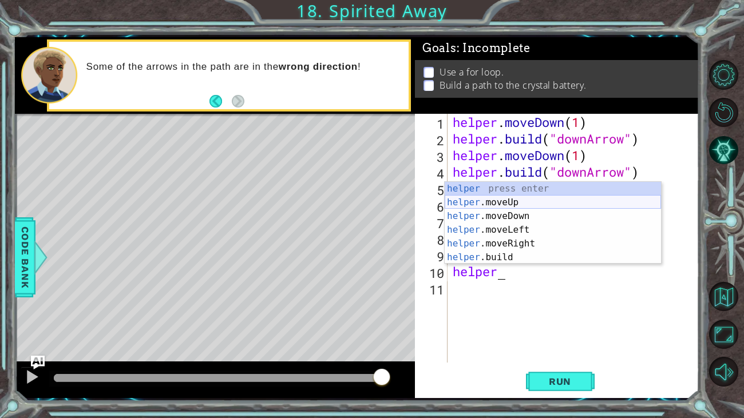
click at [498, 200] on div "helper press enter helper .moveUp press enter helper .moveDown press enter help…" at bounding box center [553, 237] width 216 height 110
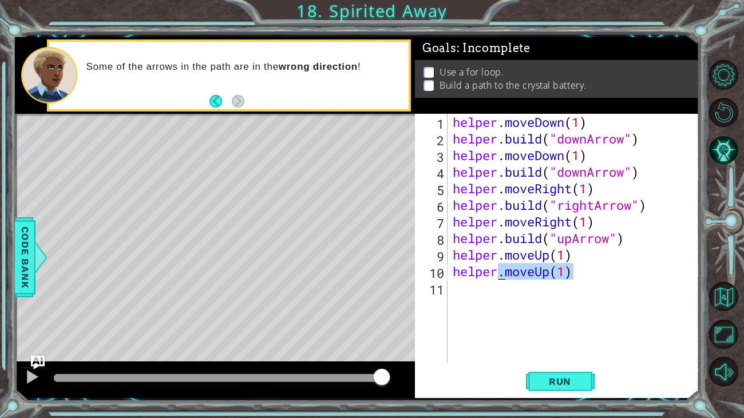
drag, startPoint x: 592, startPoint y: 274, endPoint x: 498, endPoint y: 278, distance: 94.5
click at [498, 278] on div "helper . moveDown ( 1 ) helper . build ( "downArrow" ) helper . moveDown ( 1 ) …" at bounding box center [576, 255] width 252 height 282
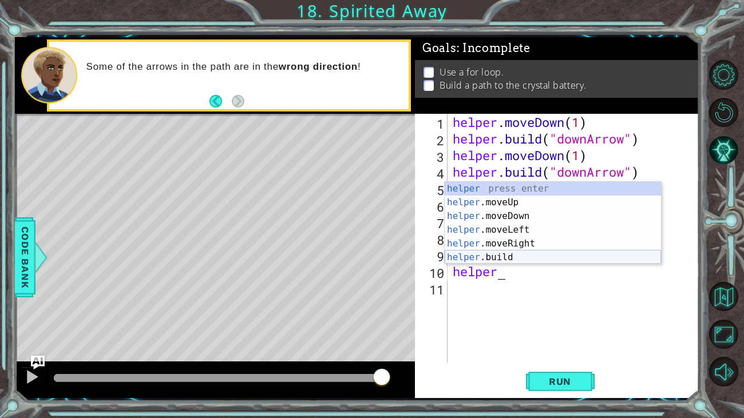
click at [501, 257] on div "helper press enter helper .moveUp press enter helper .moveDown press enter help…" at bounding box center [553, 237] width 216 height 110
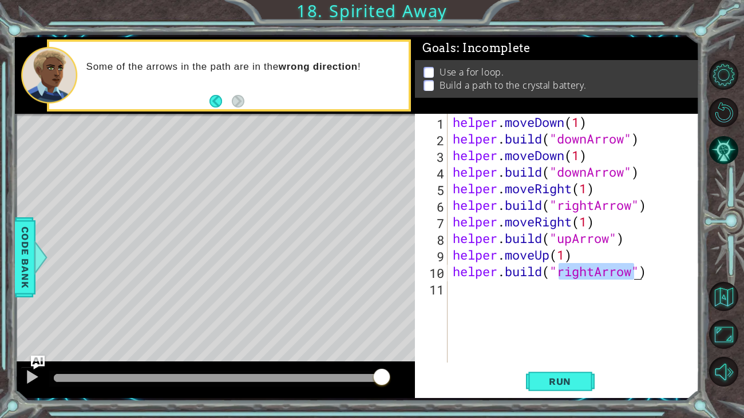
click at [594, 275] on div "helper . moveDown ( 1 ) helper . build ( "downArrow" ) helper . moveDown ( 1 ) …" at bounding box center [573, 238] width 246 height 249
click at [594, 273] on div "helper . moveDown ( 1 ) helper . build ( "downArrow" ) helper . moveDown ( 1 ) …" at bounding box center [576, 255] width 252 height 282
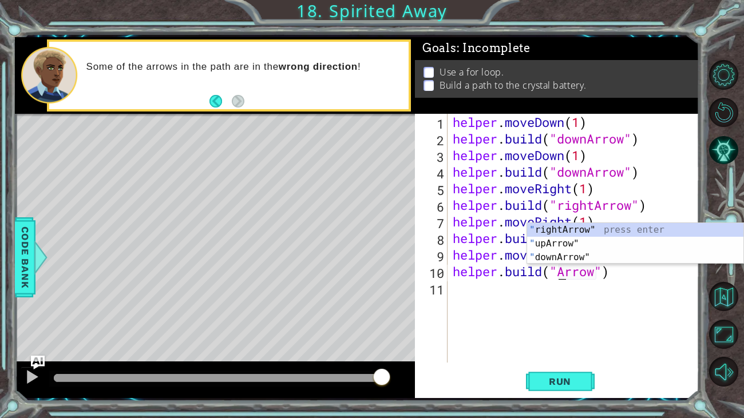
scroll to position [0, 5]
type textarea "[DOMAIN_NAME]("upArrow")"
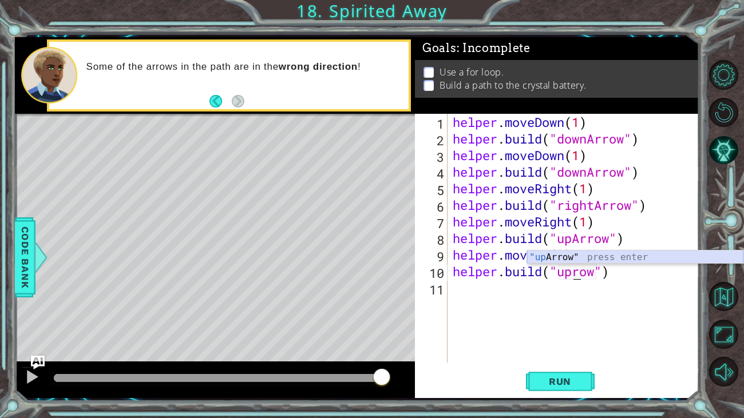
click at [561, 256] on div ""up Arrow" press enter" at bounding box center [635, 271] width 216 height 41
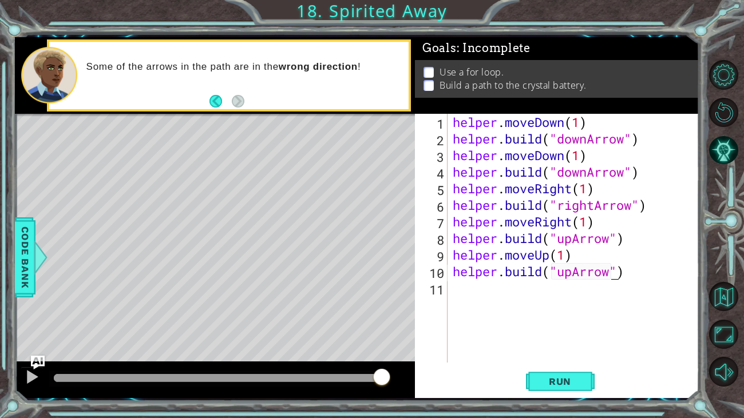
click at [473, 295] on div "helper . moveDown ( 1 ) helper . build ( "downArrow" ) helper . moveDown ( 1 ) …" at bounding box center [576, 255] width 252 height 282
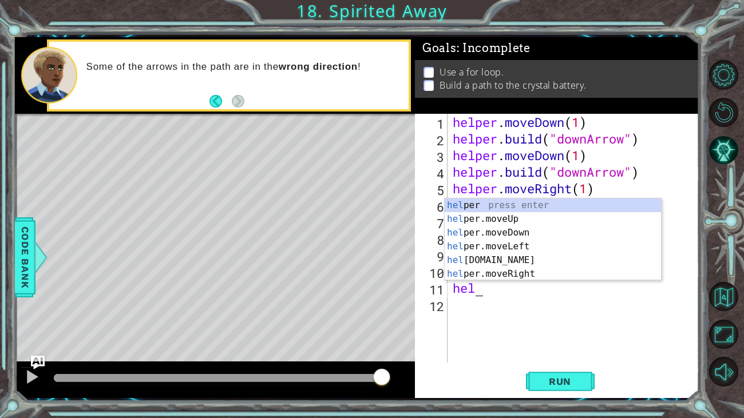
scroll to position [0, 0]
type textarea "helper"
click at [493, 309] on div "helper . moveDown ( 1 ) helper . build ( "downArrow" ) helper . moveDown ( 1 ) …" at bounding box center [576, 255] width 252 height 282
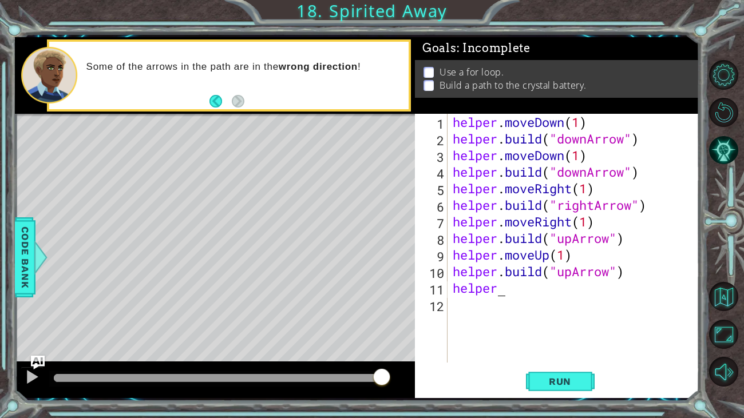
click at [523, 289] on div "helper . moveDown ( 1 ) helper . build ( "downArrow" ) helper . moveDown ( 1 ) …" at bounding box center [576, 255] width 252 height 282
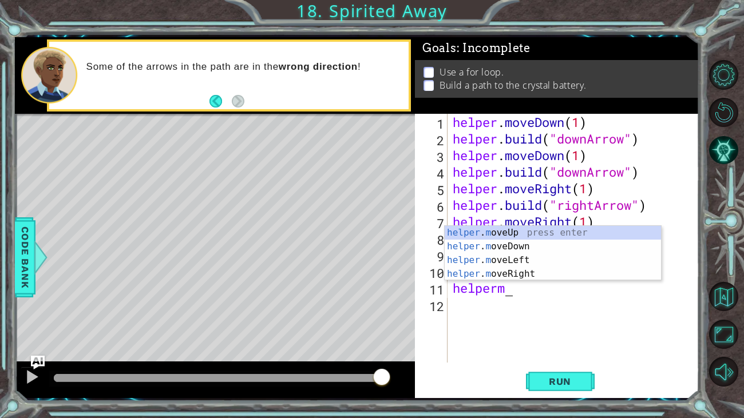
type textarea "helpermo"
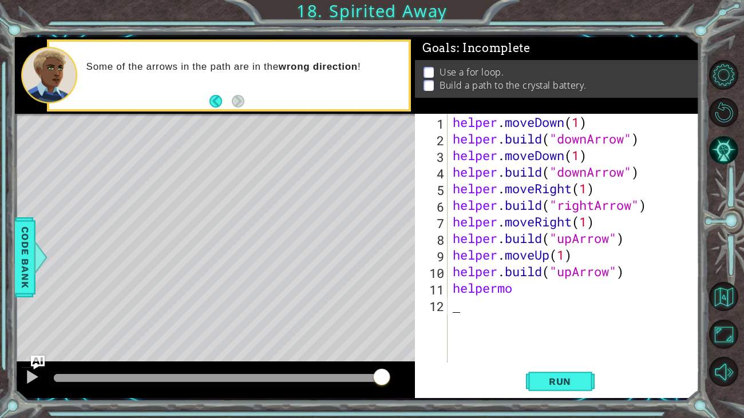
click at [497, 308] on div "helper . moveDown ( 1 ) helper . build ( "downArrow" ) helper . moveDown ( 1 ) …" at bounding box center [576, 255] width 252 height 282
click at [527, 288] on div "helper . moveDown ( 1 ) helper . build ( "downArrow" ) helper . moveDown ( 1 ) …" at bounding box center [576, 255] width 252 height 282
click at [514, 293] on div "helper . moveDown ( 1 ) helper . build ( "downArrow" ) helper . moveDown ( 1 ) …" at bounding box center [576, 255] width 252 height 282
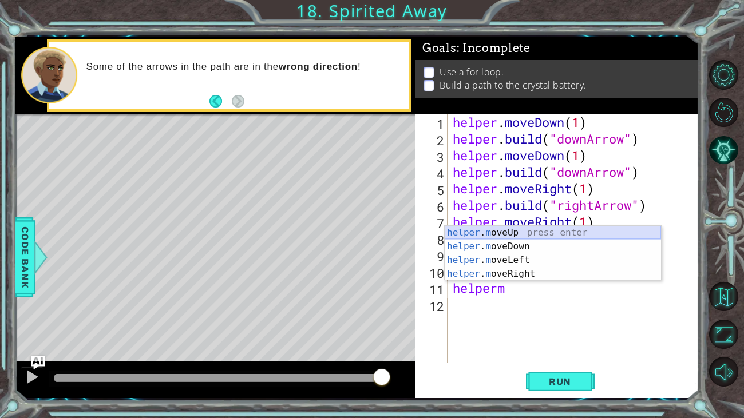
click at [503, 234] on div "helper . m oveUp press enter helper . m oveDown press enter helper . m oveLeft …" at bounding box center [553, 267] width 216 height 82
type textarea "helper.moveUp(1)"
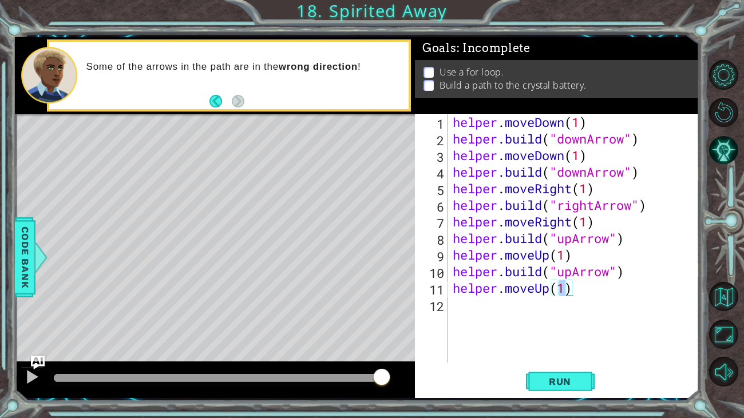
click at [476, 309] on div "helper . moveDown ( 1 ) helper . build ( "downArrow" ) helper . moveDown ( 1 ) …" at bounding box center [576, 255] width 252 height 282
click at [538, 383] on span "Run" at bounding box center [559, 381] width 45 height 11
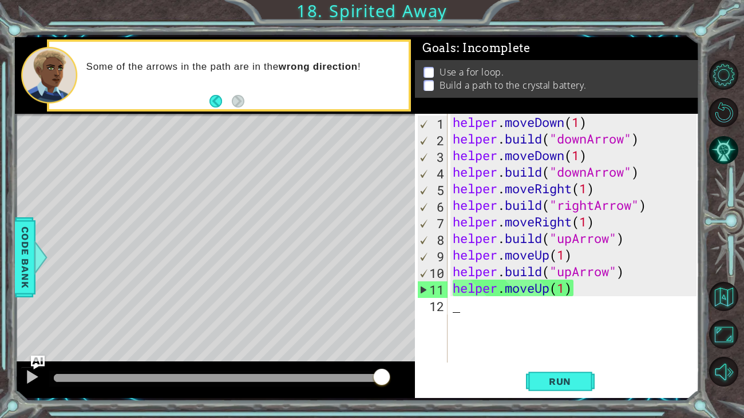
click at [501, 310] on div "helper . moveDown ( 1 ) helper . build ( "downArrow" ) helper . moveDown ( 1 ) …" at bounding box center [576, 255] width 252 height 282
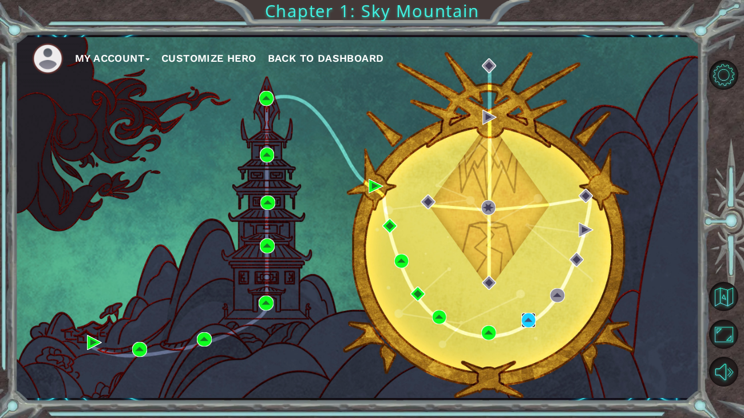
click at [529, 318] on img at bounding box center [528, 320] width 15 height 15
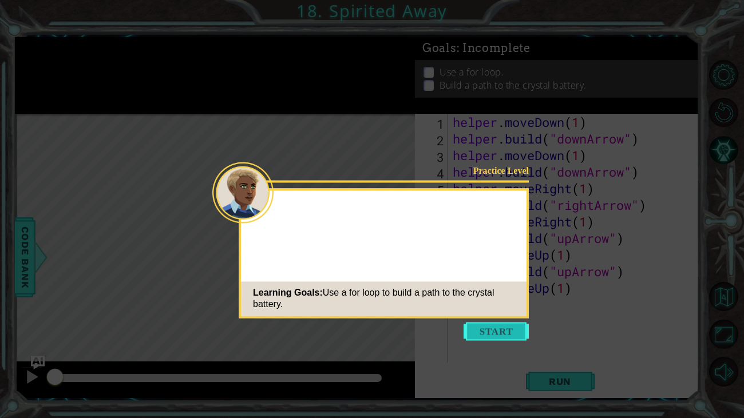
click at [487, 331] on button "Start" at bounding box center [496, 331] width 65 height 18
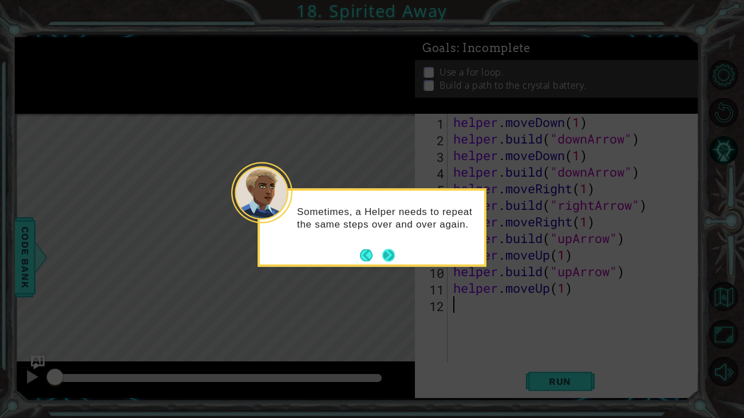
click at [387, 254] on button "Next" at bounding box center [388, 255] width 13 height 13
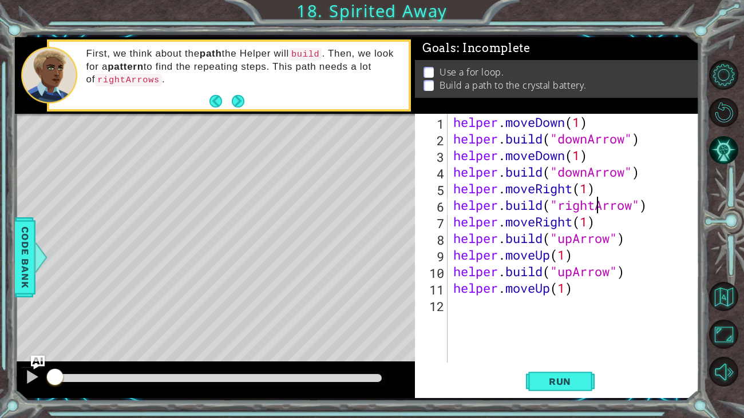
click at [597, 205] on div "helper . moveDown ( 1 ) helper . build ( "downArrow" ) helper . moveDown ( 1 ) …" at bounding box center [576, 255] width 251 height 282
click at [572, 221] on div "helper . moveDown ( 1 ) helper . build ( "downArrow" ) helper . moveDown ( 1 ) …" at bounding box center [576, 255] width 251 height 282
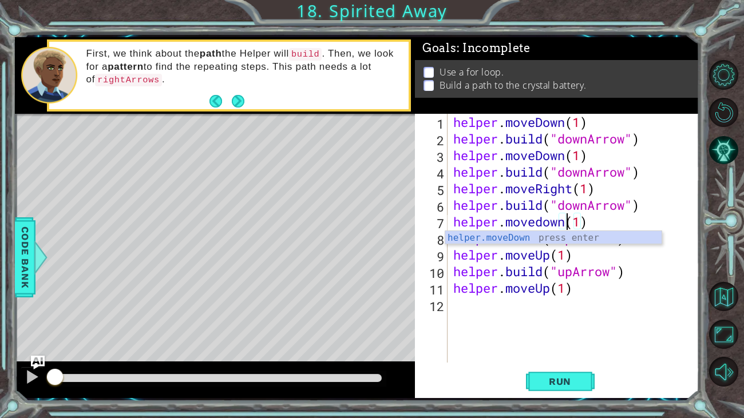
scroll to position [0, 5]
click at [586, 253] on div "helper . moveDown ( 1 ) helper . build ( "downArrow" ) helper . moveDown ( 1 ) …" at bounding box center [576, 255] width 251 height 282
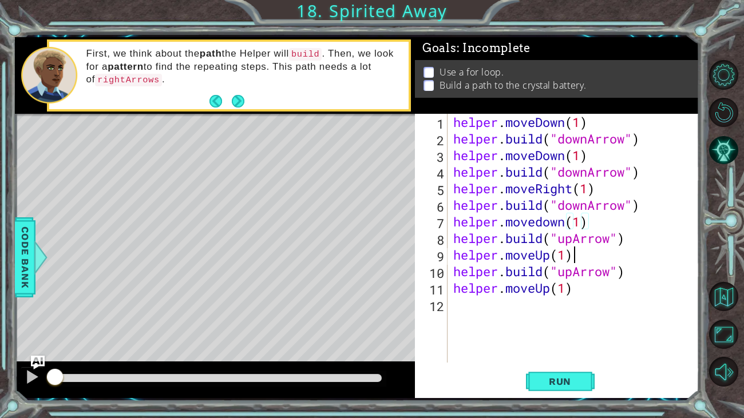
scroll to position [0, 5]
click at [574, 240] on div "helper . moveDown ( 1 ) helper . build ( "downArrow" ) helper . moveDown ( 1 ) …" at bounding box center [576, 255] width 251 height 282
click at [553, 256] on div "helper . moveDown ( 1 ) helper . build ( "downArrow" ) helper . moveDown ( 1 ) …" at bounding box center [576, 255] width 251 height 282
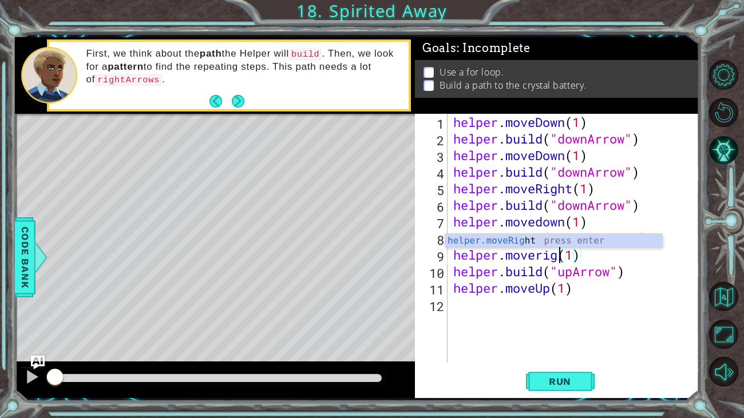
scroll to position [0, 5]
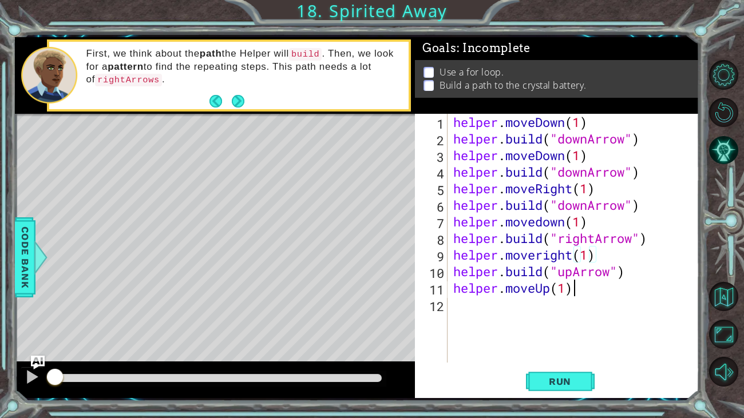
click at [581, 290] on div "helper . moveDown ( 1 ) helper . build ( "downArrow" ) helper . moveDown ( 1 ) …" at bounding box center [576, 255] width 251 height 282
click at [545, 376] on span "Run" at bounding box center [559, 381] width 45 height 11
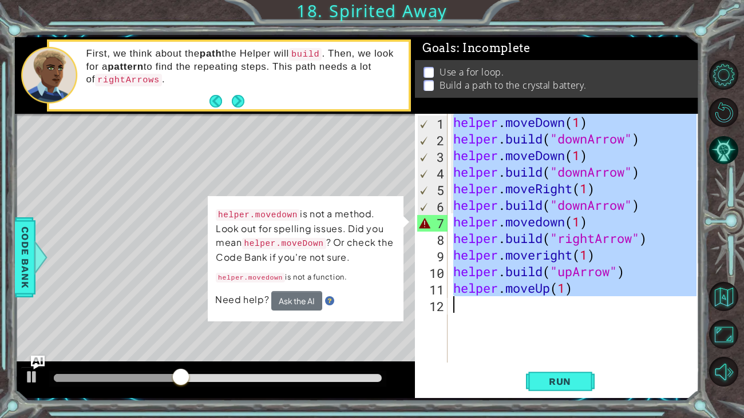
drag, startPoint x: 452, startPoint y: 120, endPoint x: 561, endPoint y: 337, distance: 242.9
click at [561, 337] on div "helper . moveDown ( 1 ) helper . build ( "downArrow" ) helper . moveDown ( 1 ) …" at bounding box center [576, 255] width 251 height 282
type textarea "helper.moveUp(1)"
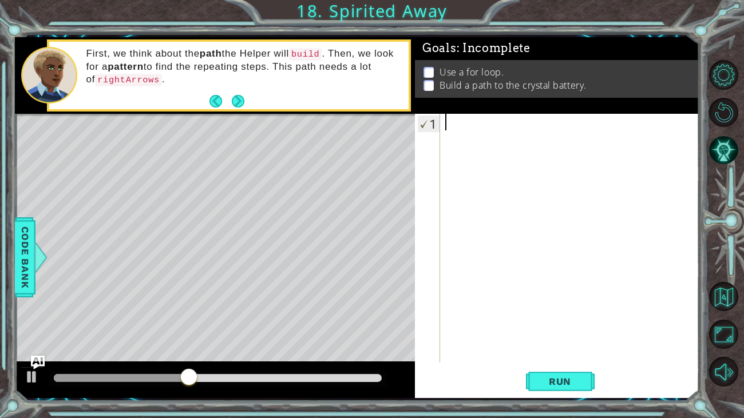
scroll to position [0, 0]
click at [540, 377] on span "Run" at bounding box center [559, 381] width 45 height 11
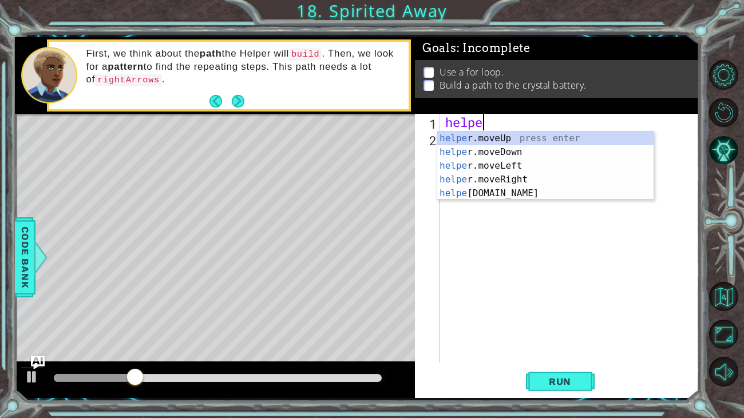
scroll to position [0, 1]
click at [467, 147] on div "helper .moveUp press enter helper .moveDown press enter helper .moveLeft press …" at bounding box center [545, 180] width 216 height 96
type textarea "helper.moveDown(1)"
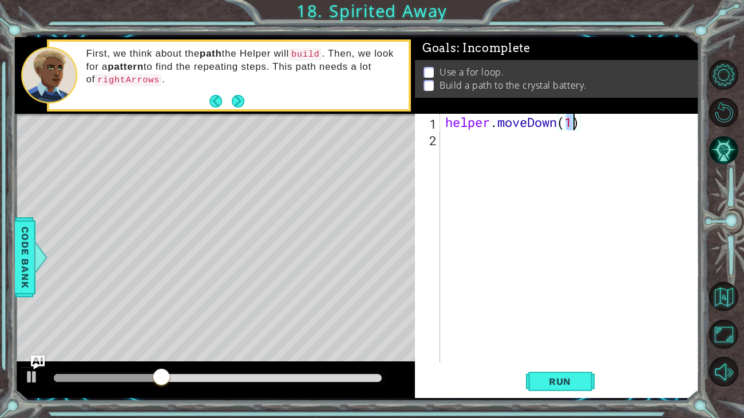
click at [484, 144] on div "helper . moveDown ( 1 )" at bounding box center [572, 255] width 259 height 282
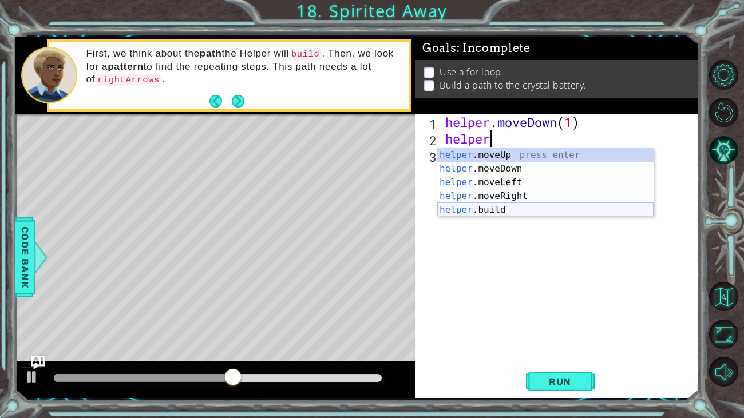
click at [496, 205] on div "helper .moveUp press enter helper .moveDown press enter helper .moveLeft press …" at bounding box center [545, 196] width 216 height 96
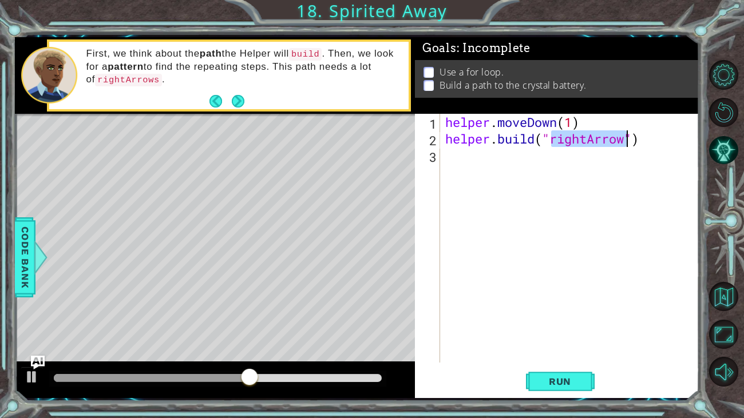
click at [584, 138] on div "helper . moveDown ( 1 ) helper . build ( "rightArrow" )" at bounding box center [570, 238] width 254 height 249
click at [587, 138] on div "helper . moveDown ( 1 ) helper . build ( "rightArrow" )" at bounding box center [572, 255] width 259 height 282
type textarea "[DOMAIN_NAME]("downArrow")"
click at [499, 159] on div "helper . moveDown ( 1 ) helper . build ( "downArrow" )" at bounding box center [572, 255] width 259 height 282
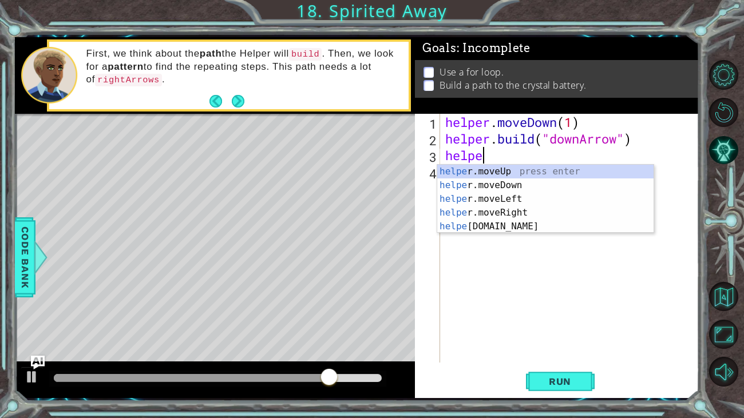
scroll to position [0, 1]
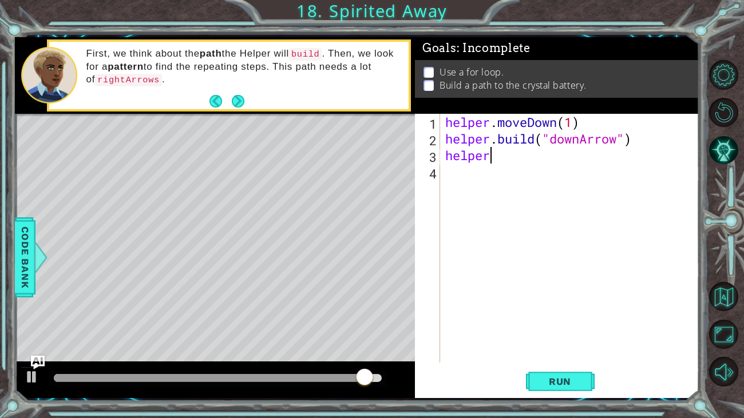
click at [505, 149] on div "helper . moveDown ( 1 ) helper . build ( "downArrow" ) helper" at bounding box center [572, 255] width 259 height 282
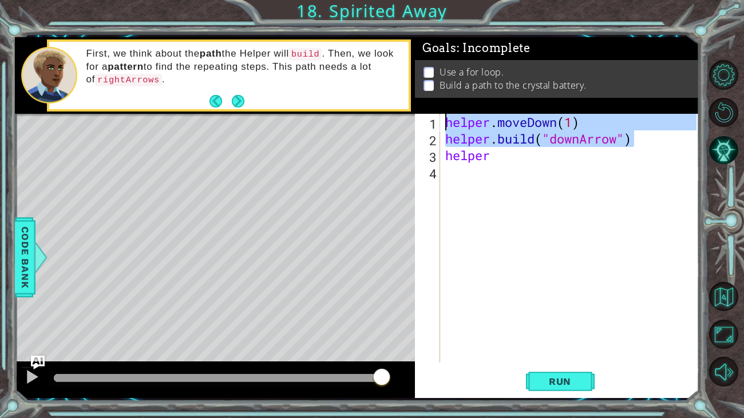
drag, startPoint x: 654, startPoint y: 135, endPoint x: 440, endPoint y: 121, distance: 214.5
click at [440, 121] on div "helper 1 2 3 4 helper . moveDown ( 1 ) helper . build ( "downArrow" ) helper הה…" at bounding box center [556, 238] width 282 height 249
click at [496, 156] on div "helper . moveDown ( 1 ) helper . build ( "downArrow" ) helper" at bounding box center [572, 255] width 259 height 282
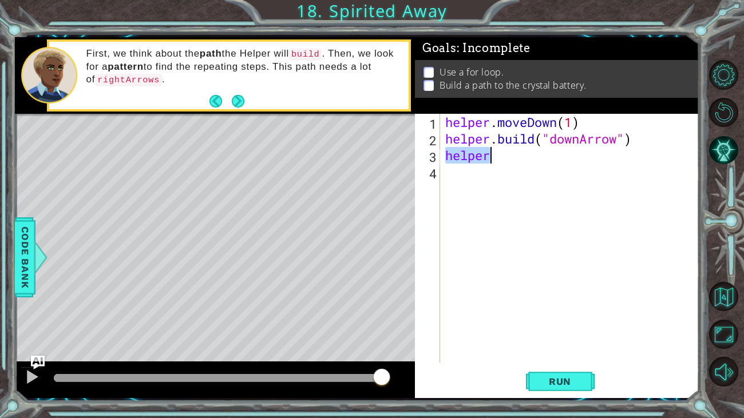
click at [496, 156] on div "helper . moveDown ( 1 ) helper . build ( "downArrow" ) helper" at bounding box center [572, 255] width 259 height 282
click at [498, 157] on div "helper . moveDown ( 1 ) helper . build ( "downArrow" ) helper" at bounding box center [570, 238] width 254 height 249
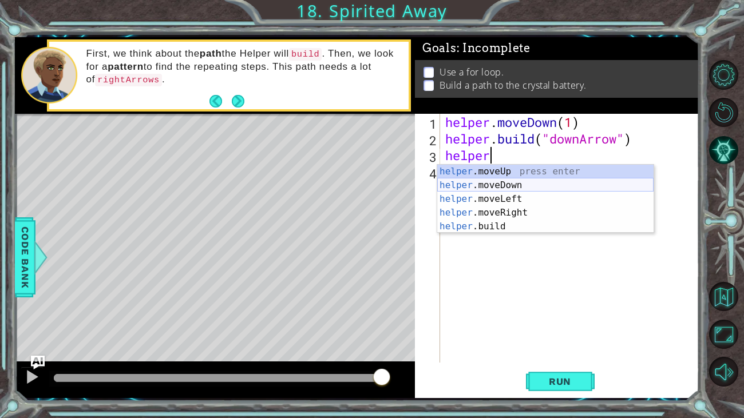
click at [505, 184] on div "helper .moveUp press enter helper .moveDown press enter helper .moveLeft press …" at bounding box center [545, 213] width 216 height 96
type textarea "helper.moveDown(1)"
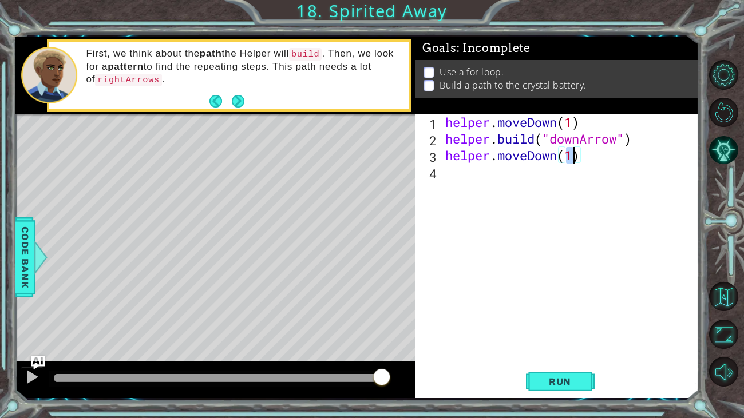
click at [508, 177] on div "helper . moveDown ( 1 ) helper . build ( "downArrow" ) helper . moveDown ( 1 )" at bounding box center [572, 255] width 259 height 282
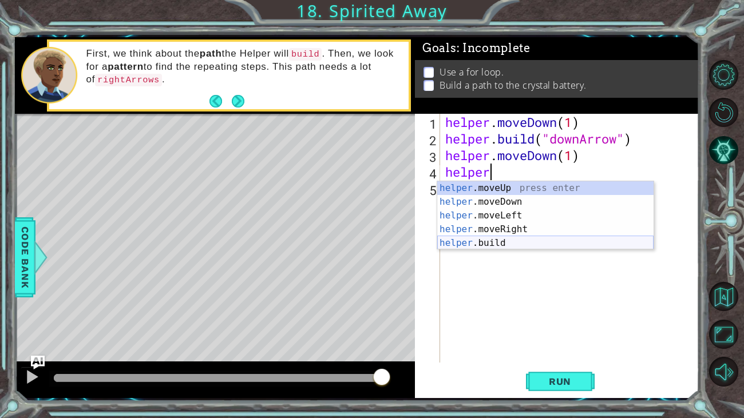
click at [489, 246] on div "helper .moveUp press enter helper .moveDown press enter helper .moveLeft press …" at bounding box center [545, 229] width 216 height 96
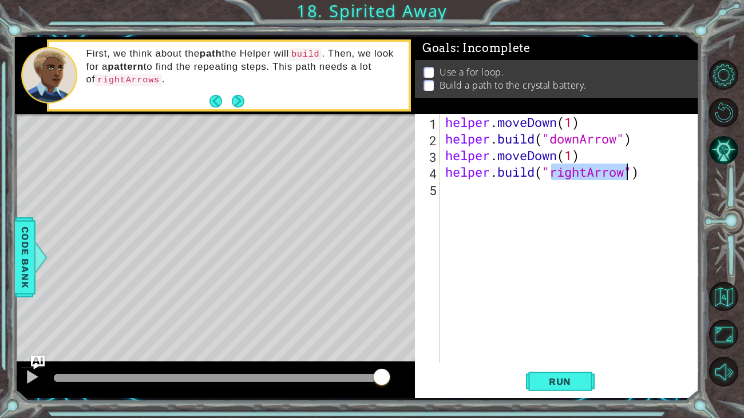
click at [587, 172] on div "helper . moveDown ( 1 ) helper . build ( "downArrow" ) helper . moveDown ( 1 ) …" at bounding box center [570, 238] width 254 height 249
type textarea "[DOMAIN_NAME]("downArrow")"
click at [522, 193] on div "helper . moveDown ( 1 ) helper . build ( "downArrow" ) helper . moveDown ( 1 ) …" at bounding box center [572, 255] width 259 height 282
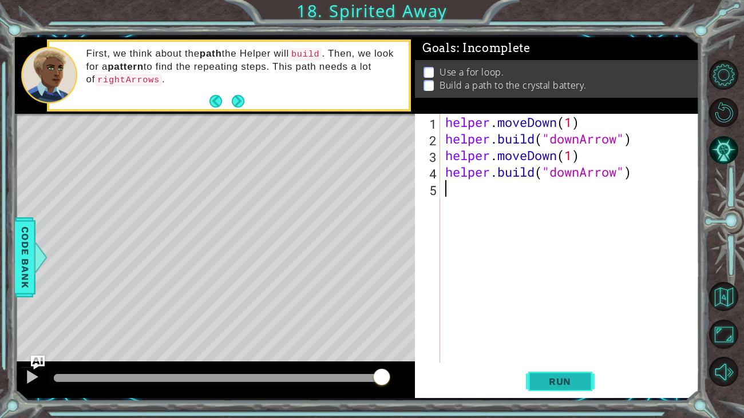
click at [549, 378] on span "Run" at bounding box center [559, 381] width 45 height 11
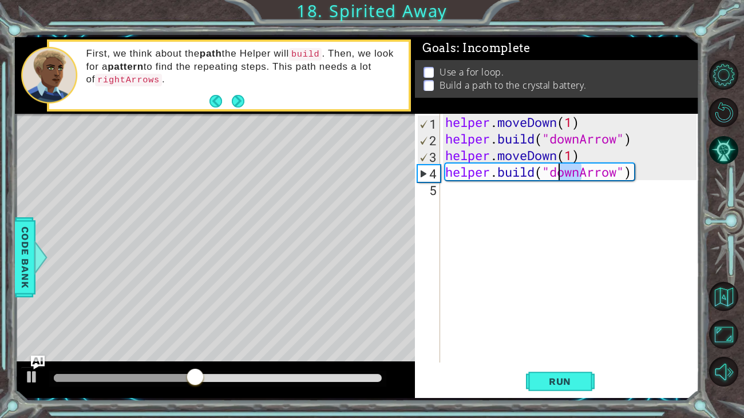
drag, startPoint x: 580, startPoint y: 171, endPoint x: 551, endPoint y: 173, distance: 28.7
click at [551, 173] on div "helper . moveDown ( 1 ) helper . build ( "downArrow" ) helper . moveDown ( 1 ) …" at bounding box center [572, 255] width 259 height 282
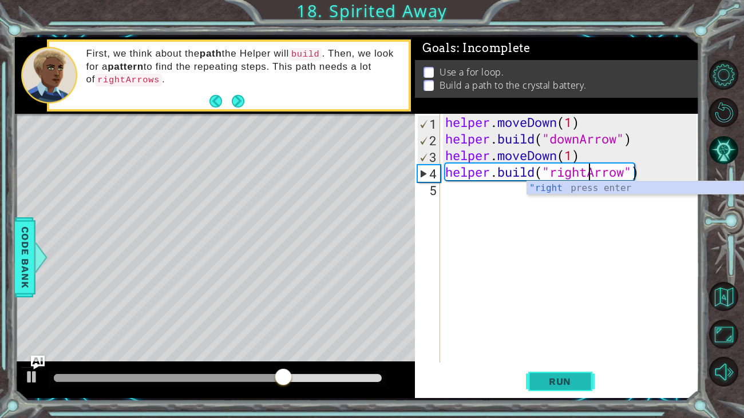
type textarea "[DOMAIN_NAME]("rightArrow")"
click at [557, 378] on span "Run" at bounding box center [559, 381] width 45 height 11
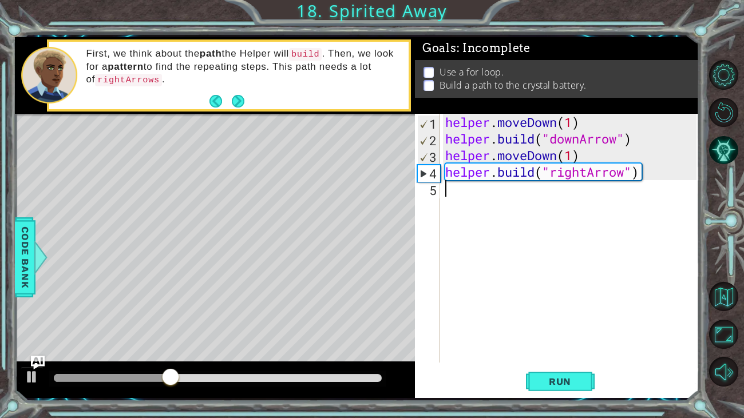
click at [458, 190] on div "helper . moveDown ( 1 ) helper . build ( "downArrow" ) helper . moveDown ( 1 ) …" at bounding box center [572, 255] width 259 height 282
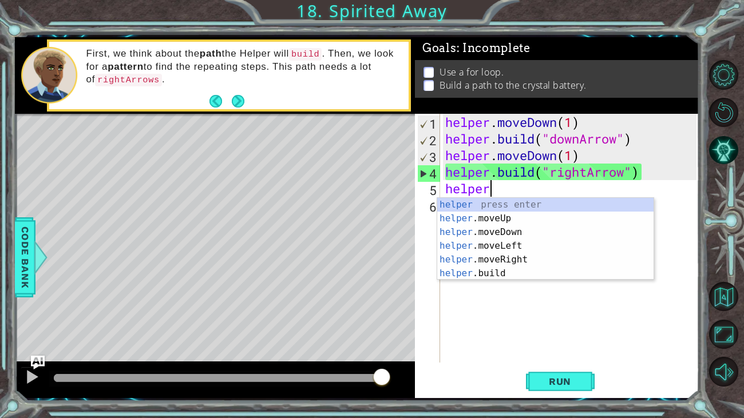
click at [428, 69] on p at bounding box center [428, 72] width 10 height 11
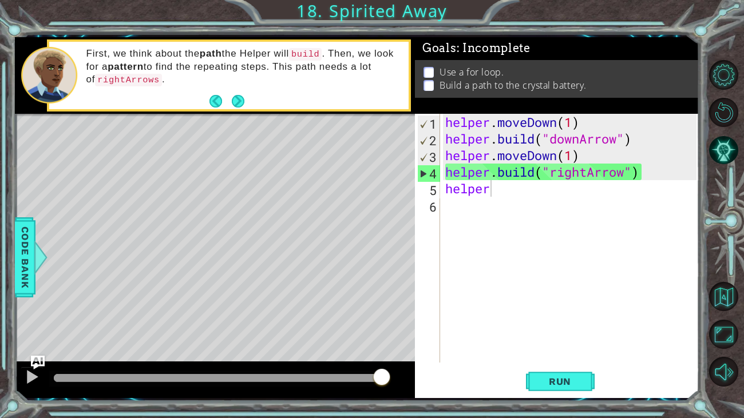
click at [428, 70] on p at bounding box center [428, 72] width 10 height 11
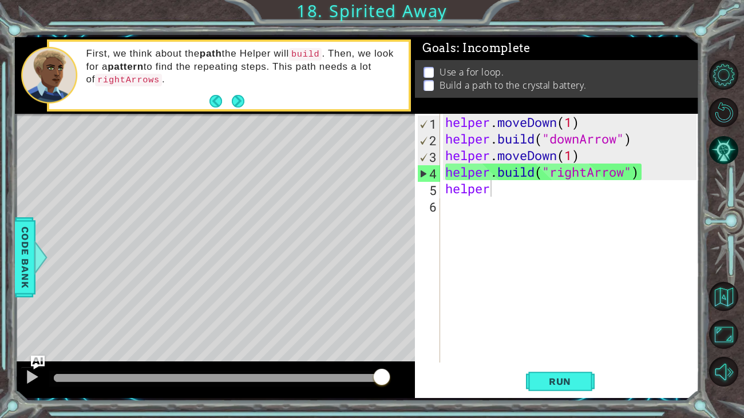
click at [427, 68] on p at bounding box center [428, 72] width 10 height 11
click at [429, 66] on li "Use a for loop." at bounding box center [558, 72] width 270 height 13
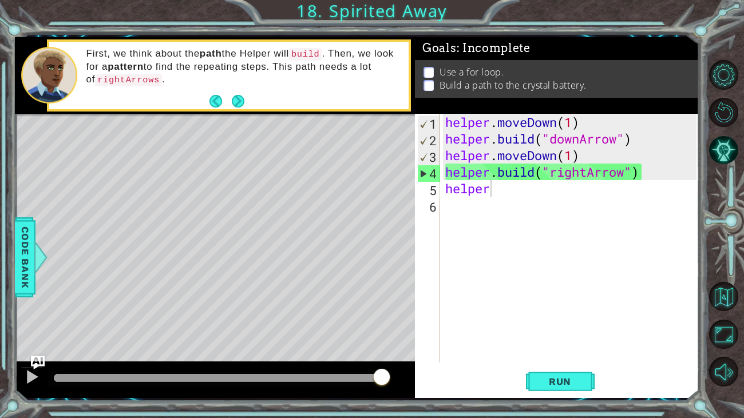
click at [494, 191] on div "helper . moveDown ( 1 ) helper . build ( "downArrow" ) helper . moveDown ( 1 ) …" at bounding box center [572, 255] width 259 height 282
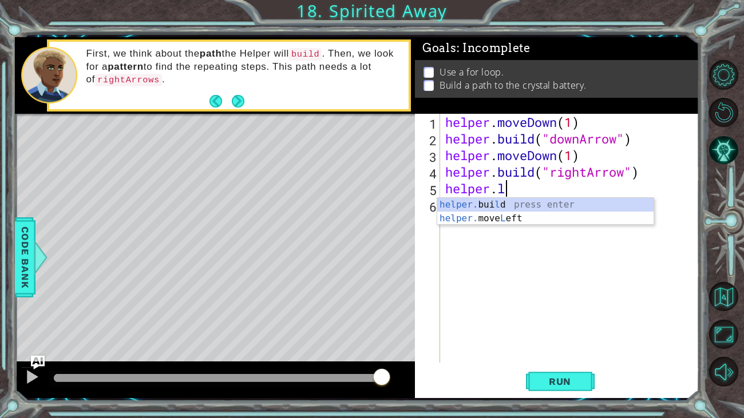
scroll to position [0, 2]
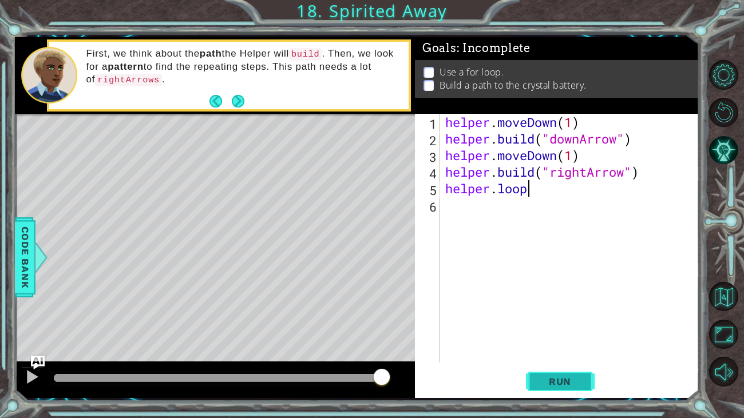
click at [556, 383] on span "Run" at bounding box center [559, 381] width 45 height 11
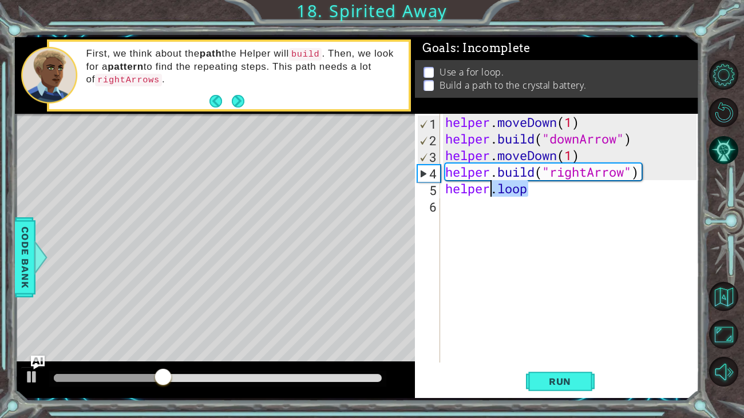
drag, startPoint x: 534, startPoint y: 195, endPoint x: 489, endPoint y: 195, distance: 45.2
click at [489, 195] on div "helper . moveDown ( 1 ) helper . build ( "downArrow" ) helper . moveDown ( 1 ) …" at bounding box center [572, 255] width 259 height 282
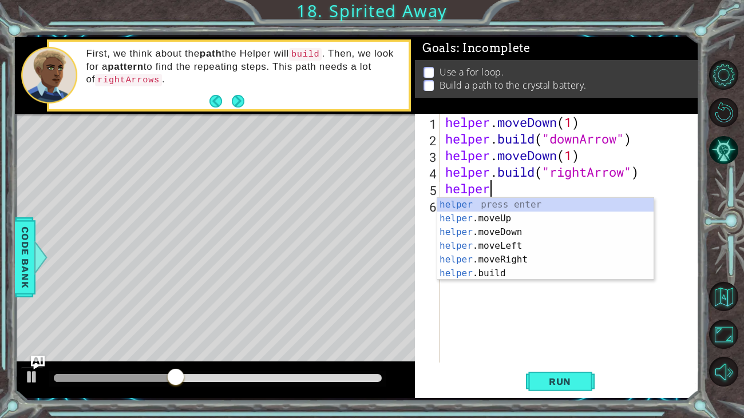
scroll to position [0, 1]
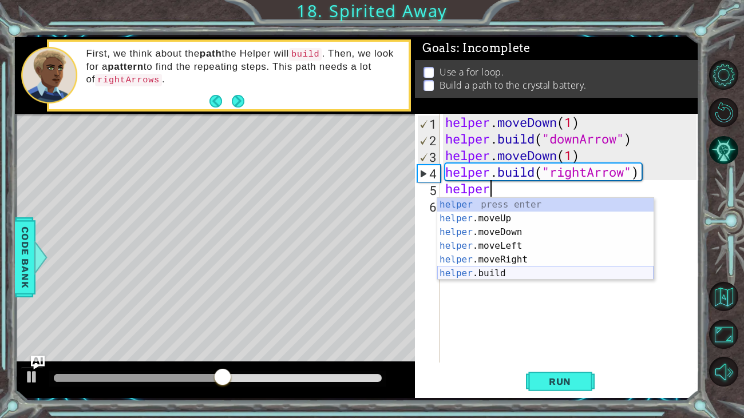
click at [496, 270] on div "helper press enter helper .moveUp press enter helper .moveDown press enter help…" at bounding box center [545, 253] width 216 height 110
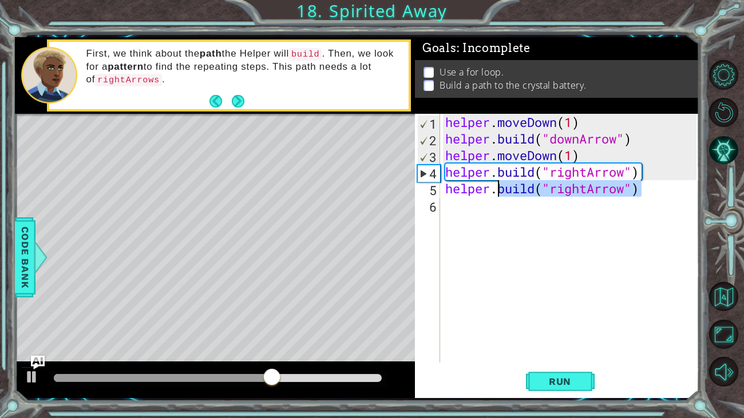
drag, startPoint x: 644, startPoint y: 189, endPoint x: 500, endPoint y: 193, distance: 143.7
click at [500, 193] on div "helper . moveDown ( 1 ) helper . build ( "downArrow" ) helper . moveDown ( 1 ) …" at bounding box center [572, 255] width 259 height 282
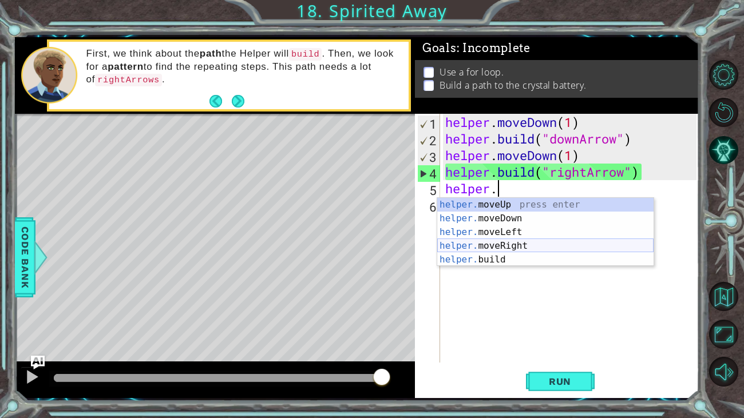
click at [514, 243] on div "helper. moveUp press enter helper. moveDown press enter helper. moveLeft press …" at bounding box center [545, 246] width 216 height 96
type textarea "helper.moveRight(1)"
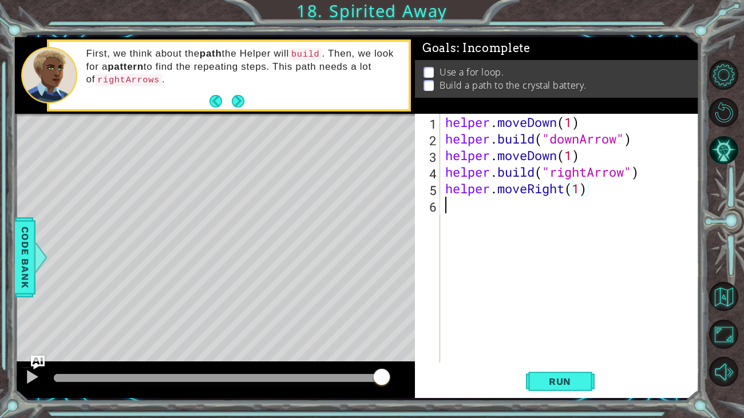
click at [473, 208] on div "helper . moveDown ( 1 ) helper . build ( "downArrow" ) helper . moveDown ( 1 ) …" at bounding box center [572, 255] width 259 height 282
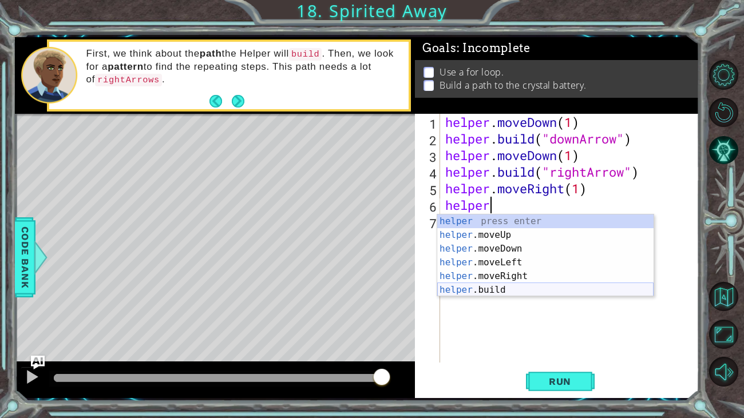
click at [489, 288] on div "helper press enter helper .moveUp press enter helper .moveDown press enter help…" at bounding box center [545, 270] width 216 height 110
type textarea "[DOMAIN_NAME]("rightArrow")"
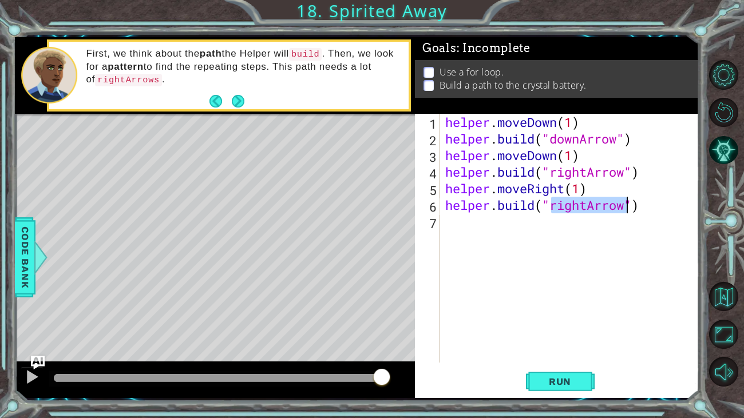
click at [515, 231] on div "helper . moveDown ( 1 ) helper . build ( "downArrow" ) helper . moveDown ( 1 ) …" at bounding box center [572, 255] width 259 height 282
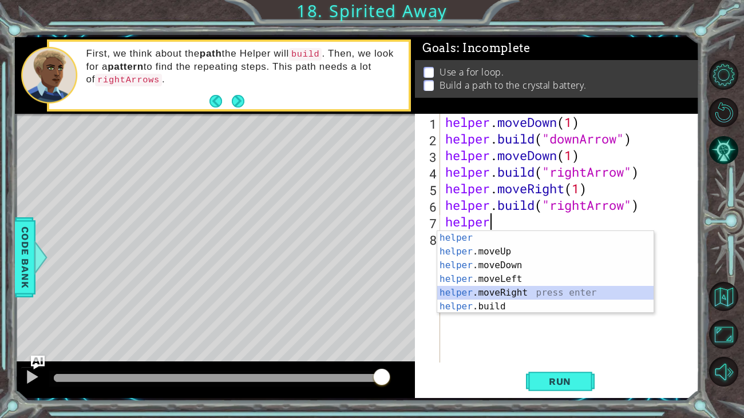
click at [509, 294] on div "helper press enter helper .moveUp press enter helper .moveDown press enter help…" at bounding box center [545, 286] width 216 height 110
type textarea "helper.moveRight(1)"
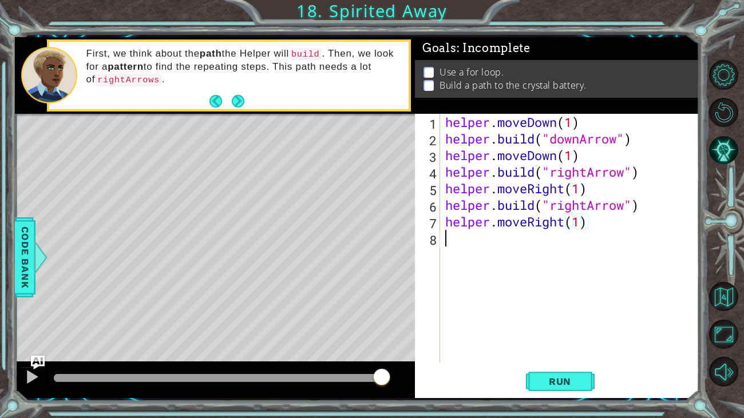
click at [502, 239] on div "helper . moveDown ( 1 ) helper . build ( "downArrow" ) helper . moveDown ( 1 ) …" at bounding box center [572, 255] width 259 height 282
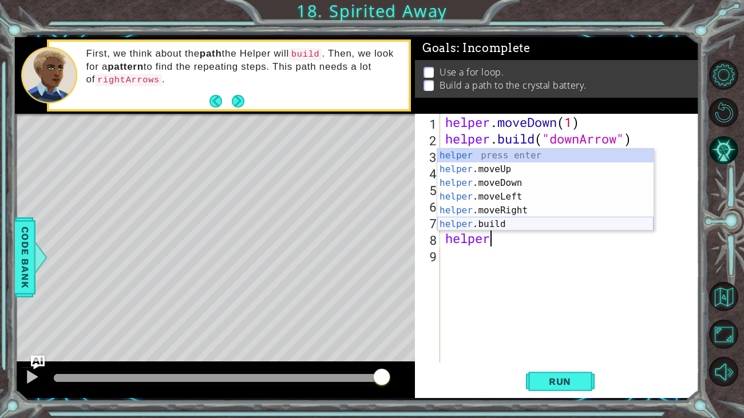
click at [494, 222] on div "helper press enter helper .moveUp press enter helper .moveDown press enter help…" at bounding box center [545, 204] width 216 height 110
type textarea "[DOMAIN_NAME]("rightArrow")"
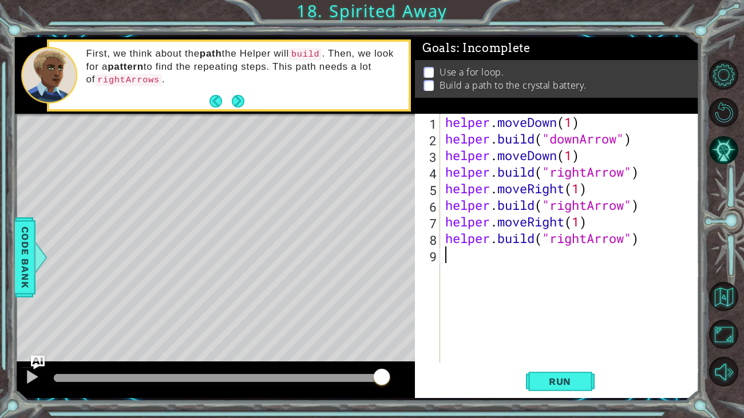
click at [517, 248] on div "helper . moveDown ( 1 ) helper . build ( "downArrow" ) helper . moveDown ( 1 ) …" at bounding box center [572, 255] width 259 height 282
click at [536, 383] on button "Run" at bounding box center [560, 381] width 69 height 29
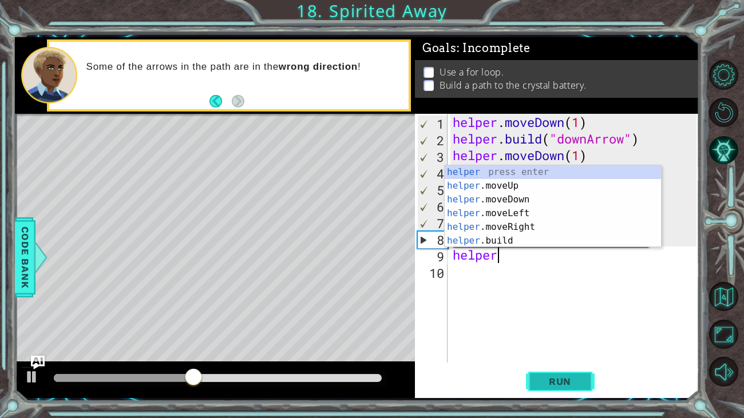
scroll to position [0, 1]
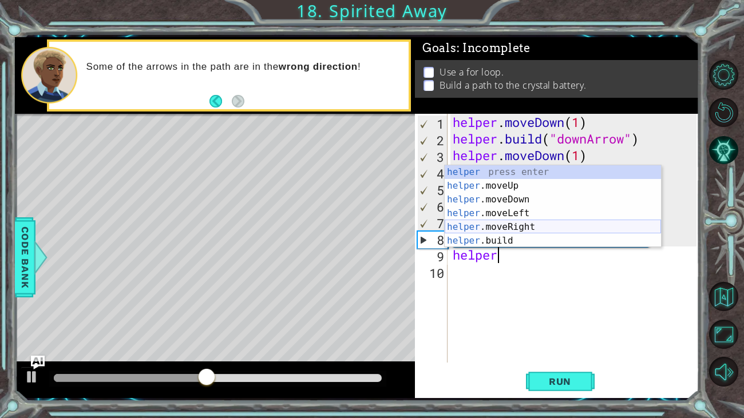
click at [494, 225] on div "helper press enter helper .moveUp press enter helper .moveDown press enter help…" at bounding box center [553, 220] width 216 height 110
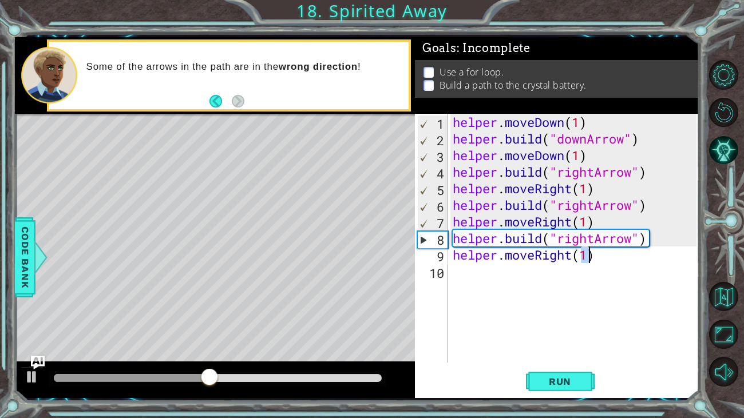
type textarea "helper.moveRight(1)"
click at [494, 276] on div "helper . moveDown ( 1 ) helper . build ( "downArrow" ) helper . moveDown ( 1 ) …" at bounding box center [576, 255] width 252 height 282
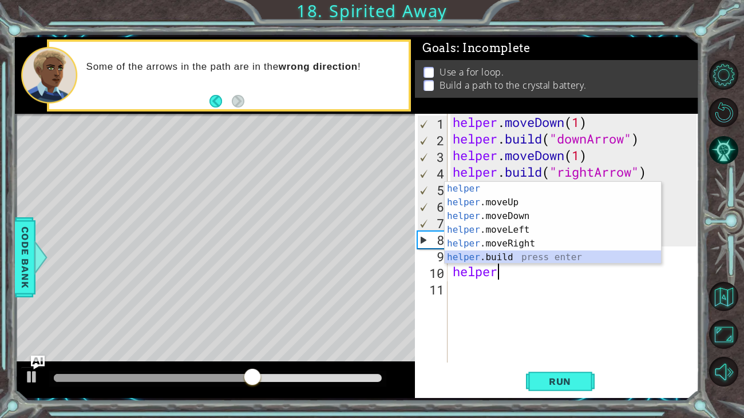
click at [492, 260] on div "helper press enter helper .moveUp press enter helper .moveDown press enter help…" at bounding box center [553, 237] width 216 height 110
type textarea "[DOMAIN_NAME]("rightArrow")"
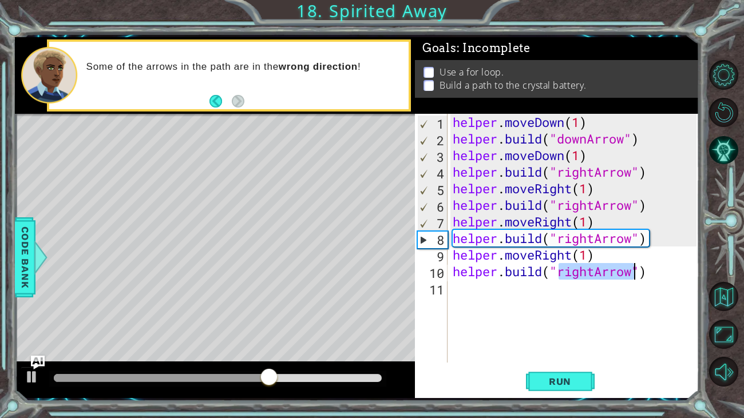
click at [479, 295] on div "helper . moveDown ( 1 ) helper . build ( "downArrow" ) helper . moveDown ( 1 ) …" at bounding box center [576, 255] width 252 height 282
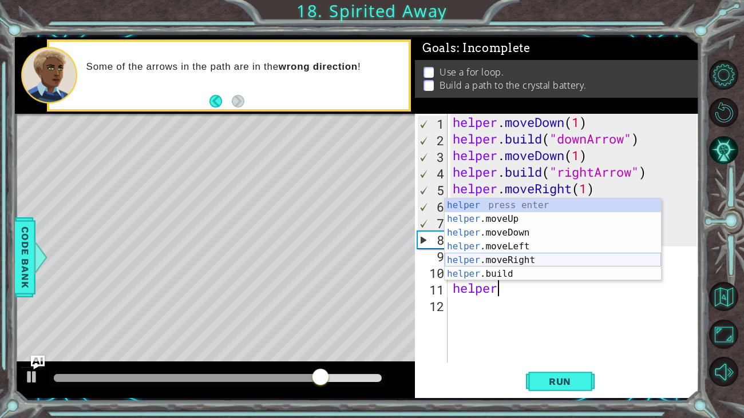
click at [492, 258] on div "helper press enter helper .moveUp press enter helper .moveDown press enter help…" at bounding box center [553, 254] width 216 height 110
type textarea "helper.moveRight(1)"
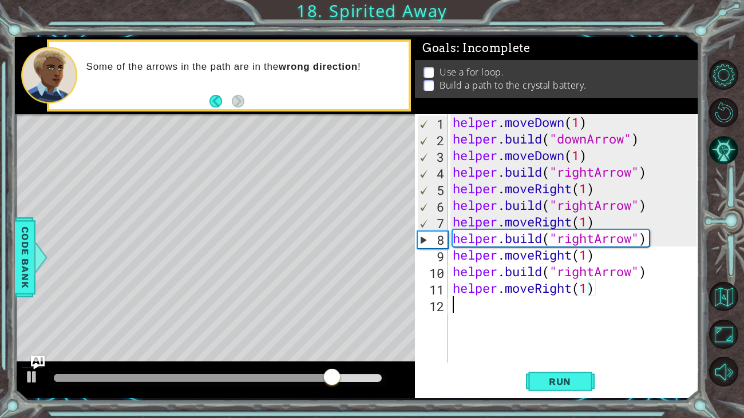
click at [478, 303] on div "helper . moveDown ( 1 ) helper . build ( "downArrow" ) helper . moveDown ( 1 ) …" at bounding box center [576, 255] width 252 height 282
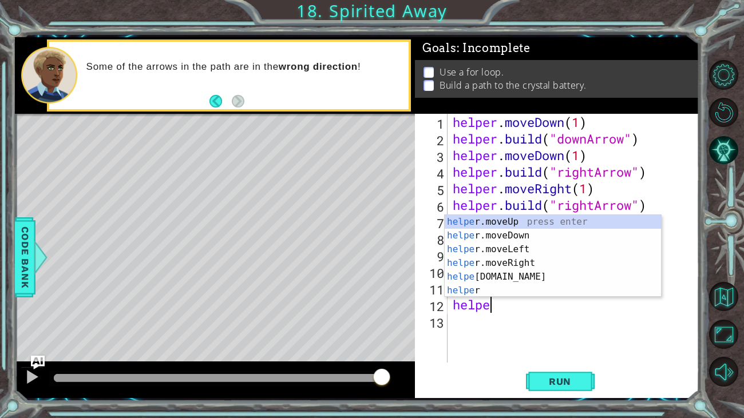
scroll to position [0, 1]
type textarea "helper"
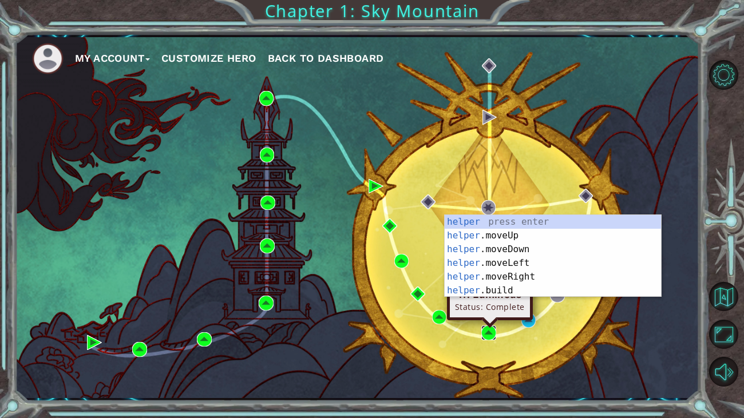
click at [487, 336] on img at bounding box center [488, 333] width 15 height 15
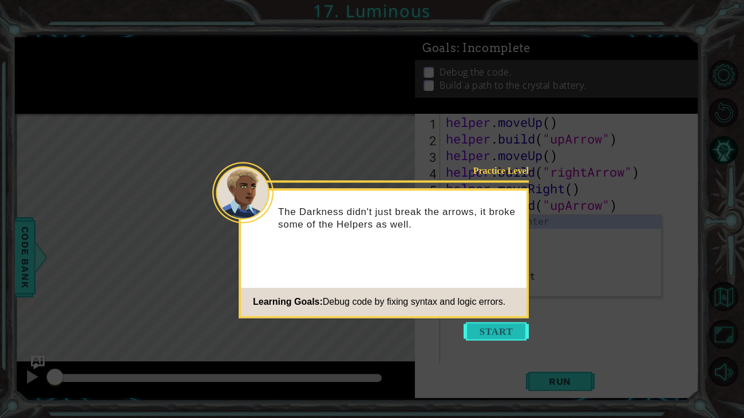
click at [502, 331] on button "Start" at bounding box center [496, 331] width 65 height 18
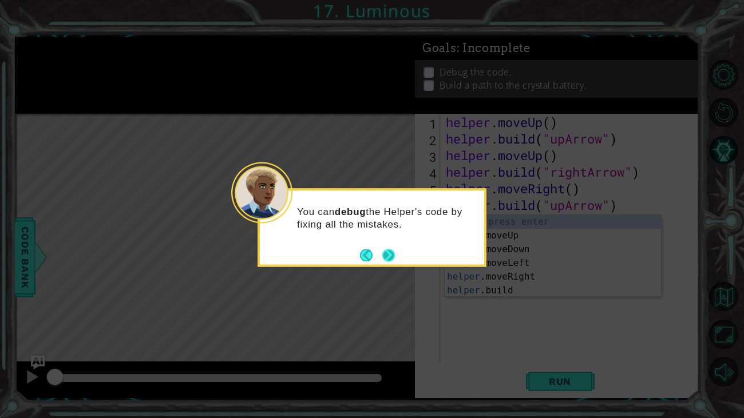
click at [384, 252] on button "Next" at bounding box center [388, 255] width 13 height 13
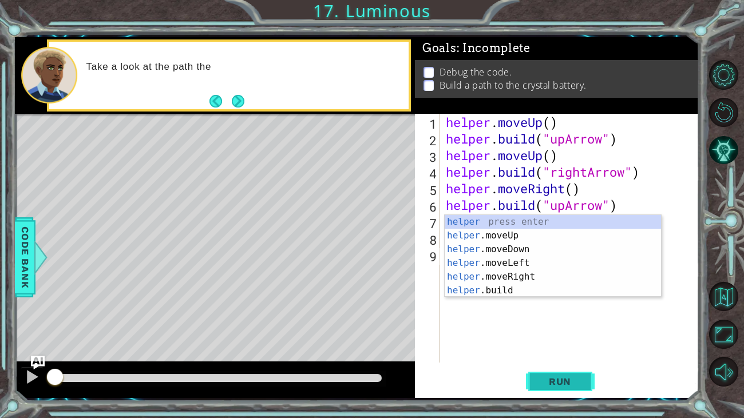
click at [542, 388] on button "Run" at bounding box center [560, 381] width 69 height 29
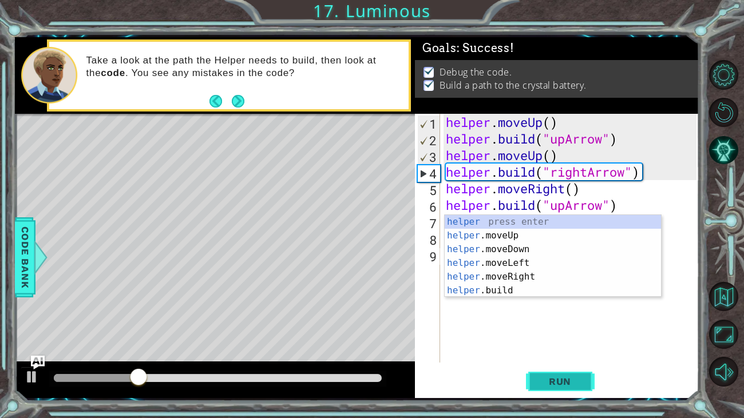
click at [551, 376] on span "Run" at bounding box center [559, 381] width 45 height 11
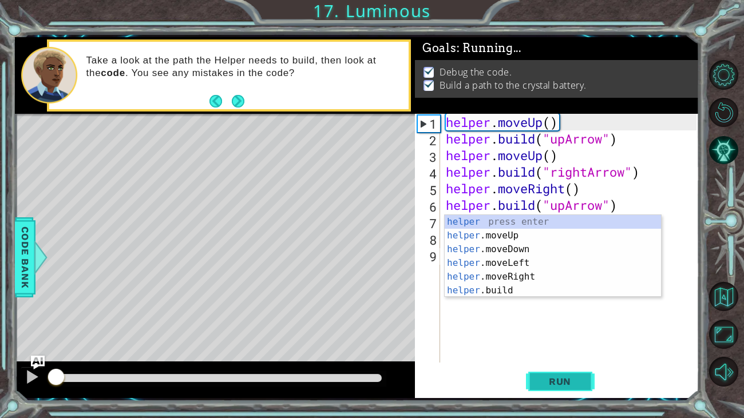
click at [551, 376] on span "Run" at bounding box center [559, 381] width 45 height 11
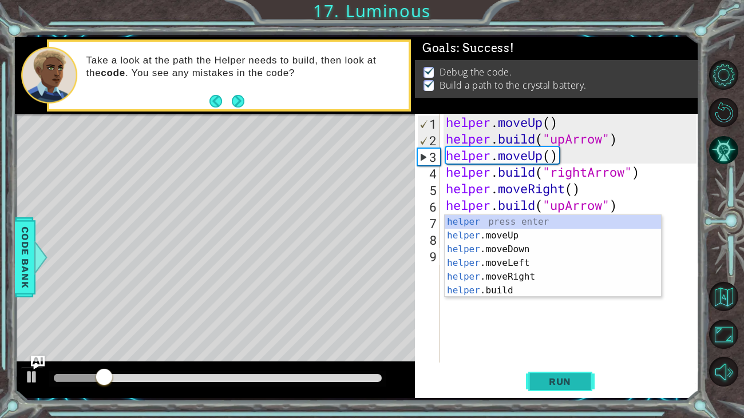
click at [551, 376] on span "Run" at bounding box center [559, 381] width 45 height 11
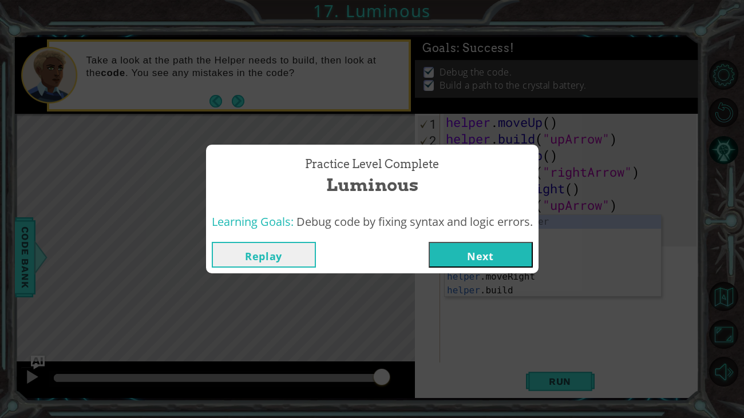
click at [493, 249] on button "Next" at bounding box center [481, 255] width 104 height 26
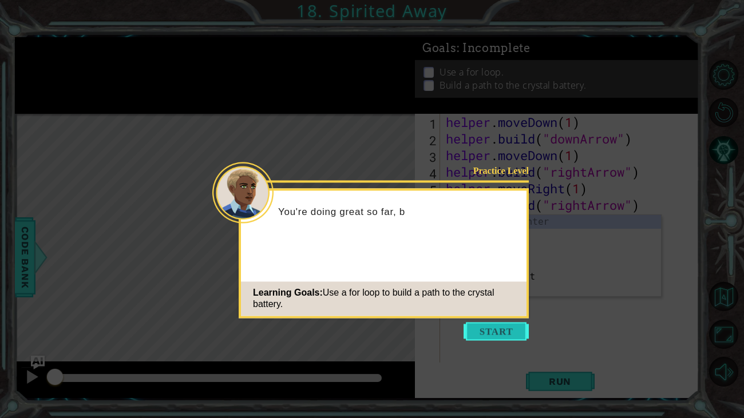
click at [490, 331] on button "Start" at bounding box center [496, 331] width 65 height 18
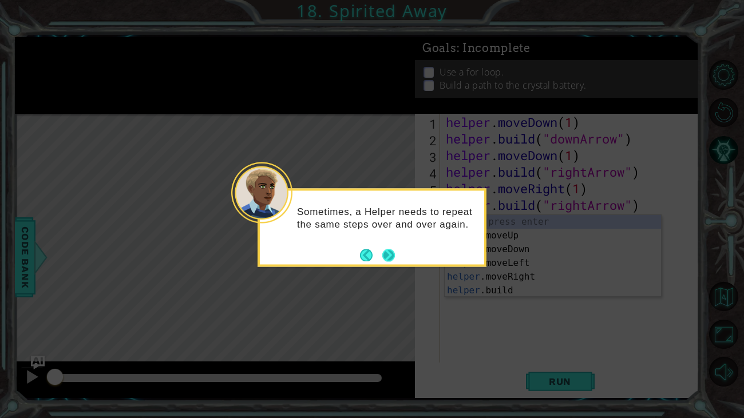
click at [388, 252] on button "Next" at bounding box center [388, 255] width 13 height 13
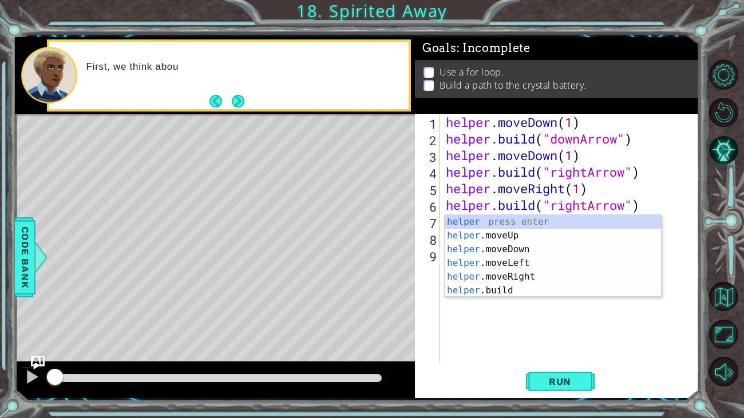
click at [497, 310] on div "helper . moveDown ( 1 ) helper . build ( "downArrow" ) helper . moveDown ( 1 ) …" at bounding box center [572, 255] width 259 height 282
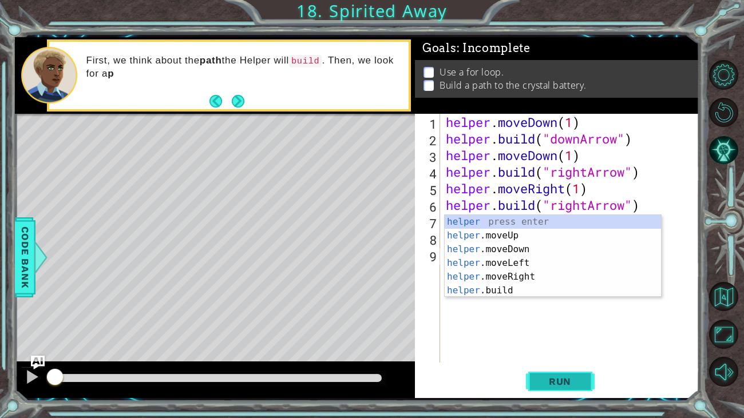
click at [529, 373] on button "Run" at bounding box center [560, 381] width 69 height 29
click at [532, 375] on body "1 ההההההההההההההההההההההההההההההההההההההההההההההההההההההההההההההההההההההההההההה…" at bounding box center [372, 209] width 744 height 418
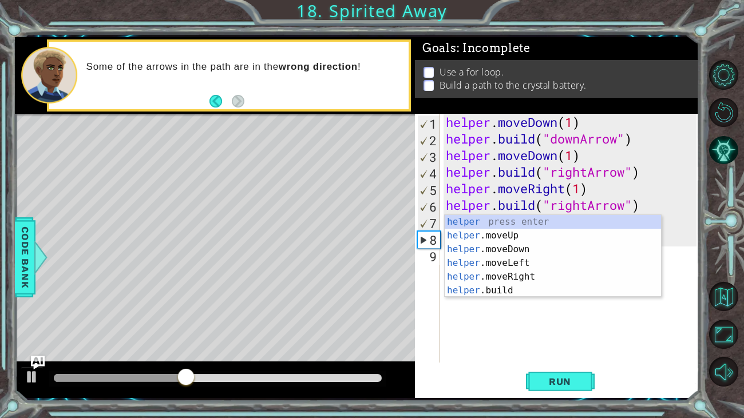
click at [553, 323] on div "helper . moveDown ( 1 ) helper . build ( "downArrow" ) helper . moveDown ( 1 ) …" at bounding box center [572, 255] width 259 height 282
click at [563, 306] on div "helper . moveDown ( 1 ) helper . build ( "downArrow" ) helper . moveDown ( 1 ) …" at bounding box center [572, 255] width 259 height 282
click at [540, 310] on div "helper . moveDown ( 1 ) helper . build ( "downArrow" ) helper . moveDown ( 1 ) …" at bounding box center [572, 255] width 259 height 282
click at [672, 204] on div "helper . moveDown ( 1 ) helper . build ( "downArrow" ) helper . moveDown ( 1 ) …" at bounding box center [572, 255] width 259 height 282
type textarea "[DOMAIN_NAME]("rightArrow")"
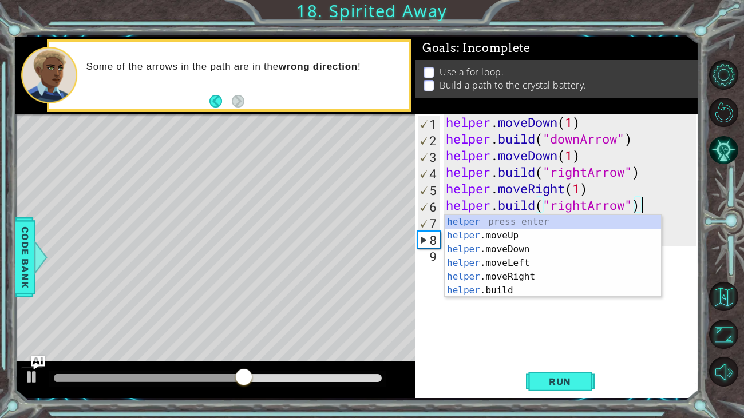
click at [652, 308] on div "helper . moveDown ( 1 ) helper . build ( "downArrow" ) helper . moveDown ( 1 ) …" at bounding box center [572, 255] width 259 height 282
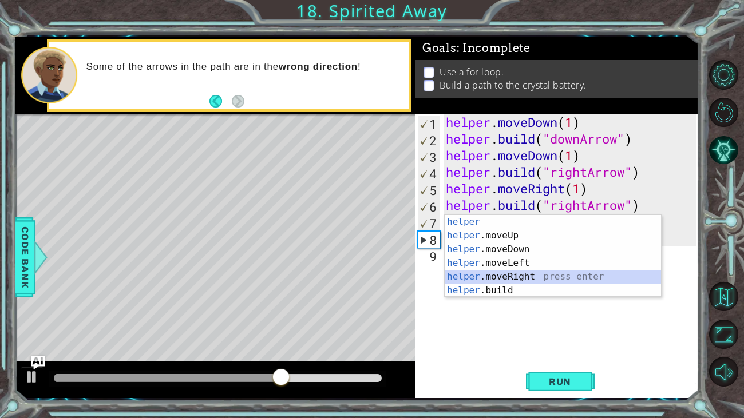
click at [524, 276] on div "helper press enter helper .moveUp press enter helper .moveDown press enter help…" at bounding box center [553, 270] width 216 height 110
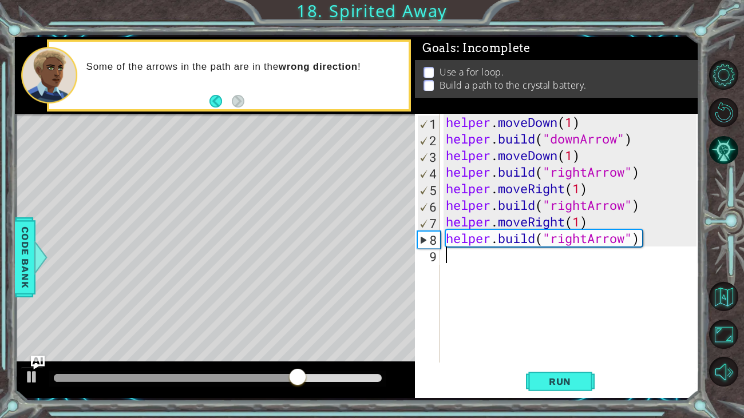
click at [506, 252] on div "helper . moveDown ( 1 ) helper . build ( "downArrow" ) helper . moveDown ( 1 ) …" at bounding box center [572, 255] width 259 height 282
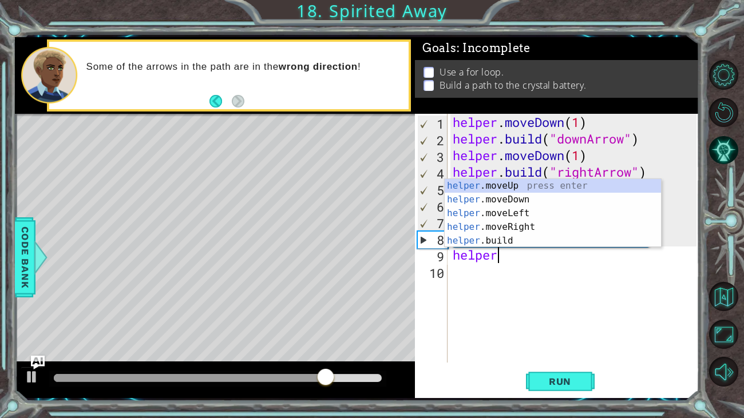
scroll to position [0, 1]
click at [492, 237] on div "helper .moveUp press enter helper .moveDown press enter helper .moveLeft press …" at bounding box center [553, 227] width 216 height 96
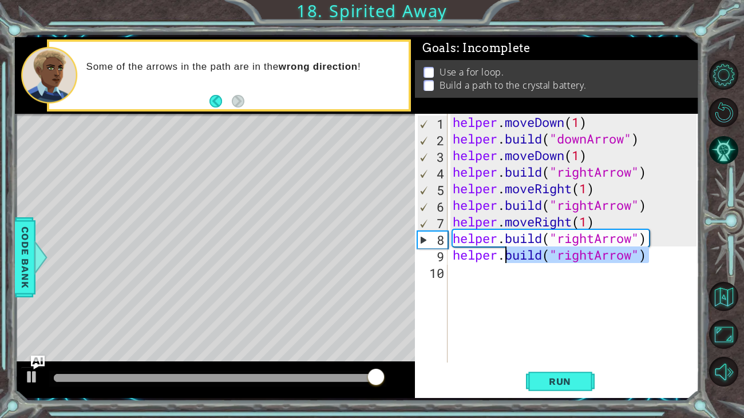
drag, startPoint x: 654, startPoint y: 257, endPoint x: 504, endPoint y: 259, distance: 149.4
click at [504, 259] on div "helper . moveDown ( 1 ) helper . build ( "downArrow" ) helper . moveDown ( 1 ) …" at bounding box center [576, 255] width 252 height 282
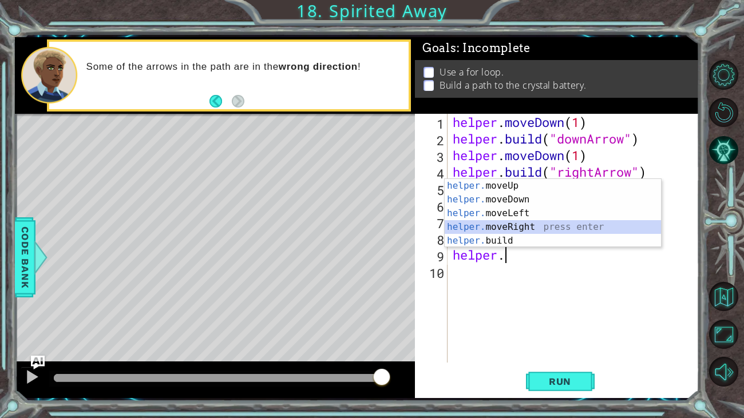
click at [513, 224] on div "helper. moveUp press enter helper. moveDown press enter helper. moveLeft press …" at bounding box center [553, 227] width 216 height 96
type textarea "helper.moveRight(1)"
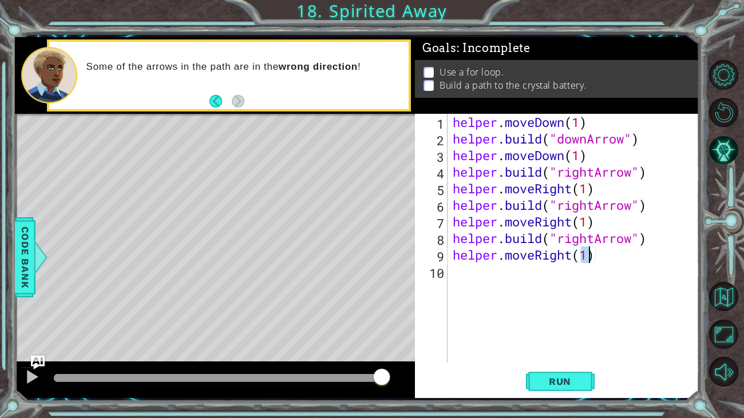
click at [475, 271] on div "helper . moveDown ( 1 ) helper . build ( "downArrow" ) helper . moveDown ( 1 ) …" at bounding box center [576, 255] width 252 height 282
click at [536, 374] on button "Run" at bounding box center [560, 381] width 69 height 29
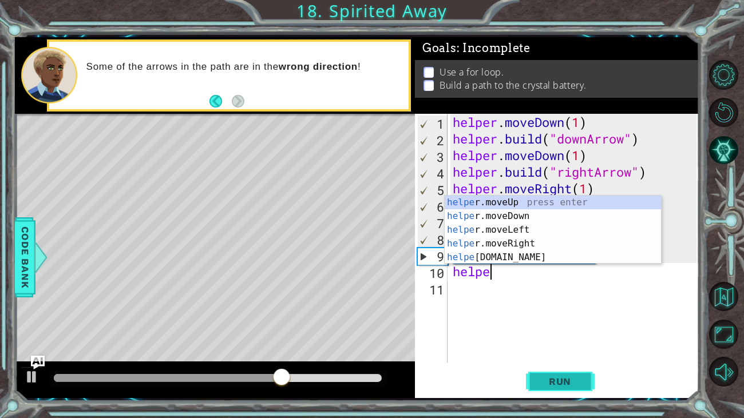
scroll to position [0, 1]
click at [486, 256] on div "helpe [PERSON_NAME]moveUp press enter helpe [PERSON_NAME]moveDown press enter h…" at bounding box center [553, 244] width 216 height 96
type textarea "[DOMAIN_NAME]("rightArrow")"
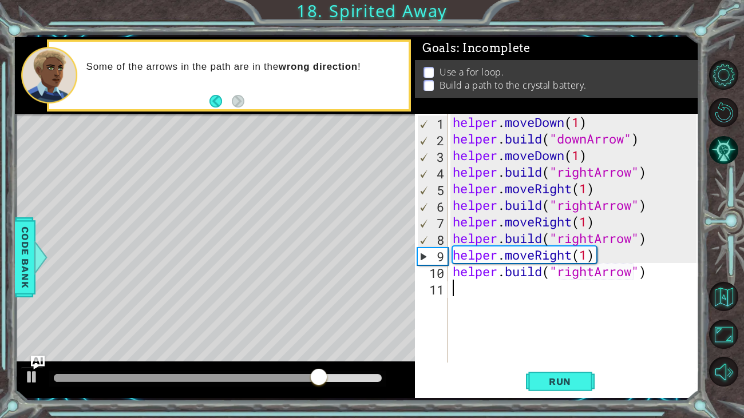
click at [503, 290] on div "helper . moveDown ( 1 ) helper . build ( "downArrow" ) helper . moveDown ( 1 ) …" at bounding box center [576, 255] width 252 height 282
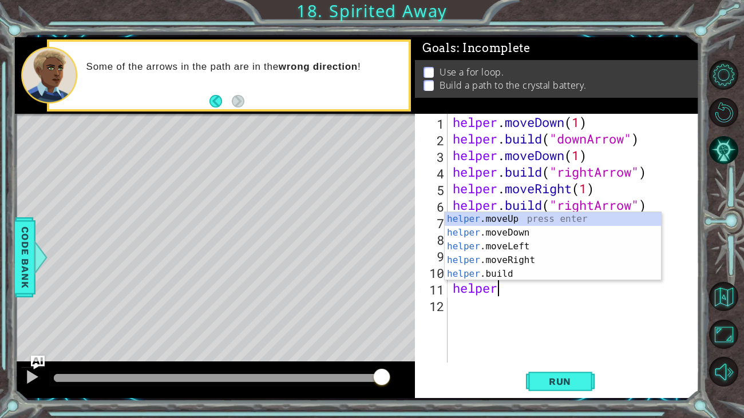
scroll to position [0, 1]
click at [500, 216] on div "helper .moveUp press enter helper .moveDown press enter helper .moveLeft press …" at bounding box center [553, 260] width 216 height 96
type textarea "helper.moveUp(1)"
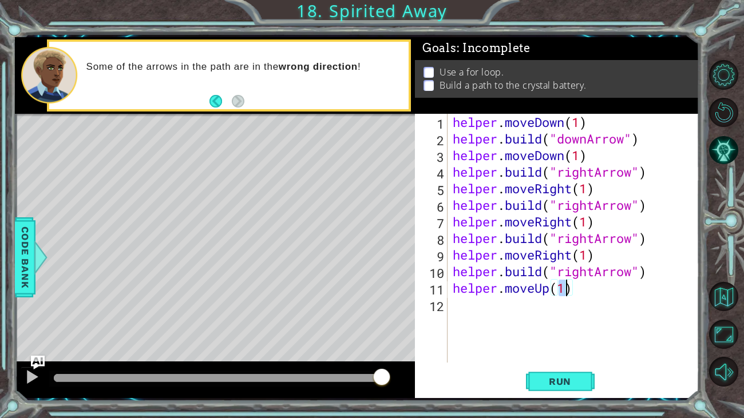
click at [492, 307] on div "helper . moveDown ( 1 ) helper . build ( "downArrow" ) helper . moveDown ( 1 ) …" at bounding box center [576, 255] width 252 height 282
click at [539, 379] on span "Run" at bounding box center [559, 381] width 45 height 11
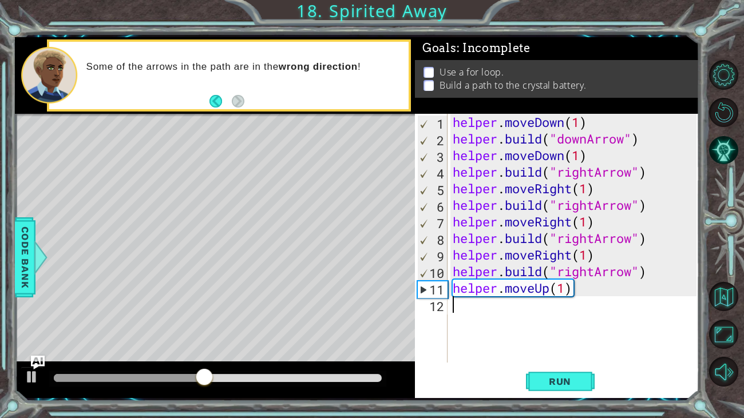
click at [549, 290] on div "helper . moveDown ( 1 ) helper . build ( "downArrow" ) helper . moveDown ( 1 ) …" at bounding box center [576, 255] width 252 height 282
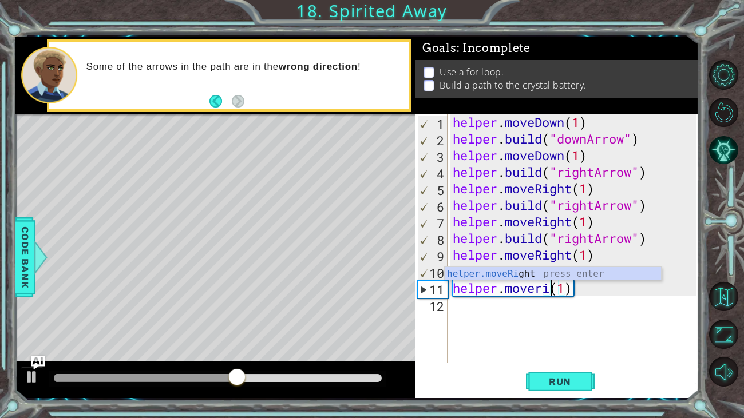
scroll to position [0, 5]
type textarea "helper.moveright(1)"
click at [517, 310] on div "helper . moveDown ( 1 ) helper . build ( "downArrow" ) helper . moveDown ( 1 ) …" at bounding box center [576, 255] width 252 height 282
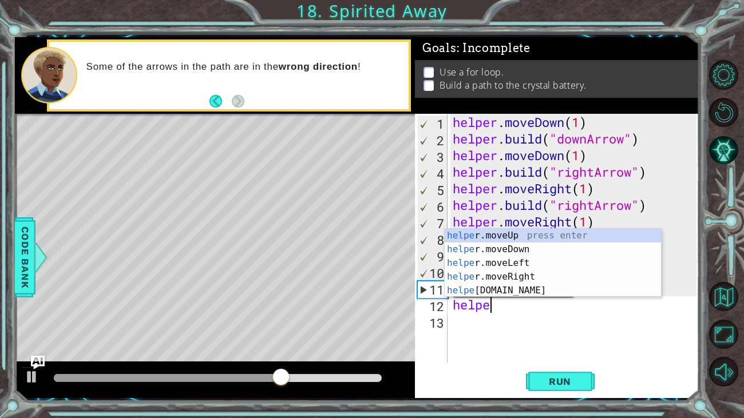
scroll to position [0, 1]
click at [514, 233] on div "helper .moveUp press enter helper .moveDown press enter helper .moveLeft press …" at bounding box center [553, 277] width 216 height 96
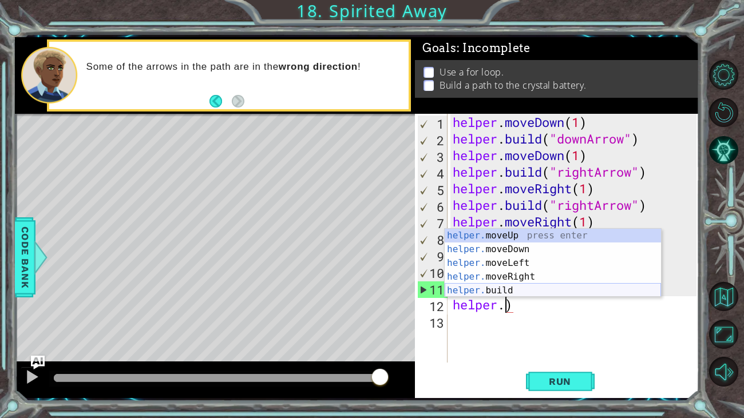
click at [501, 291] on div "helper. moveUp press enter helper. moveDown press enter helper. moveLeft press …" at bounding box center [553, 277] width 216 height 96
type textarea "[DOMAIN_NAME]("rightArrow")"
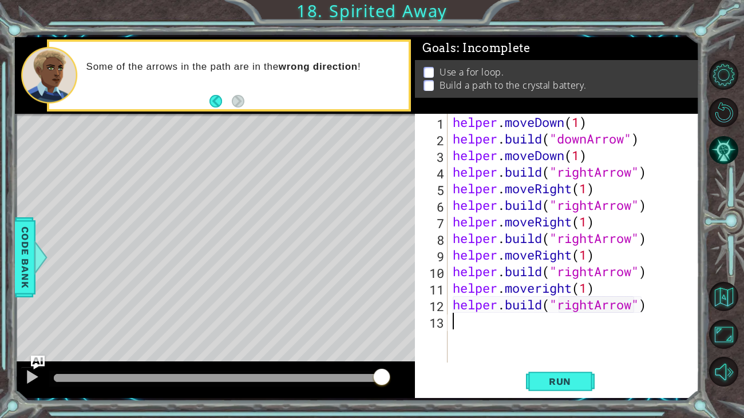
click at [479, 323] on div "helper . moveDown ( 1 ) helper . build ( "downArrow" ) helper . moveDown ( 1 ) …" at bounding box center [576, 255] width 252 height 282
click at [594, 308] on div "helper . moveDown ( 1 ) helper . build ( "downArrow" ) helper . moveDown ( 1 ) …" at bounding box center [576, 255] width 252 height 282
type textarea "[DOMAIN_NAME]("upArrow")"
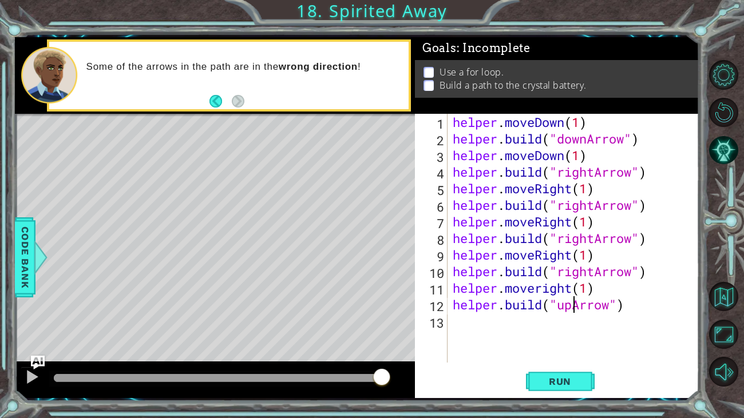
click at [528, 324] on div "helper . moveDown ( 1 ) helper . build ( "downArrow" ) helper . moveDown ( 1 ) …" at bounding box center [576, 255] width 252 height 282
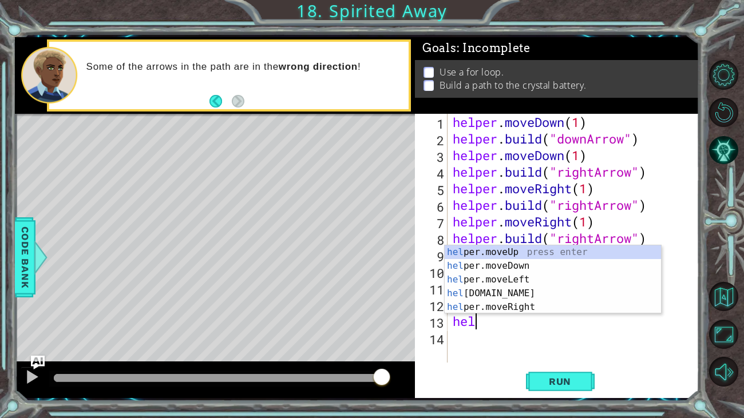
scroll to position [0, 0]
type textarea "helper"
click at [513, 334] on div "helper . moveDown ( 1 ) helper . build ( "downArrow" ) helper . moveDown ( 1 ) …" at bounding box center [576, 255] width 252 height 282
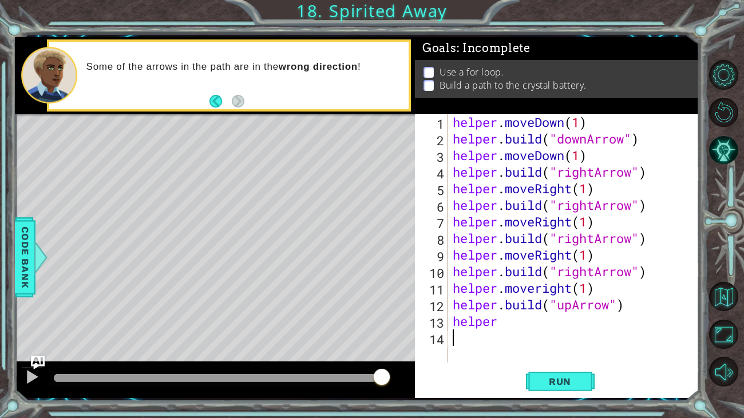
scroll to position [0, 0]
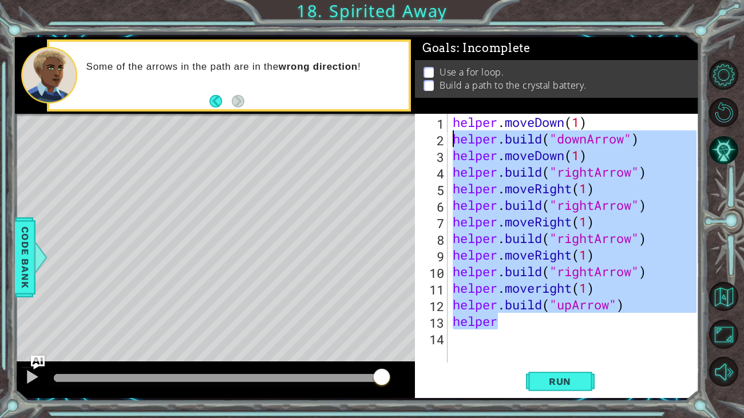
drag, startPoint x: 505, startPoint y: 323, endPoint x: 441, endPoint y: 145, distance: 189.2
click at [441, 145] on div "1 2 3 4 5 6 7 8 9 10 11 12 13 14 helper . moveDown ( 1 ) helper . build ( "down…" at bounding box center [556, 238] width 282 height 249
type textarea "[DOMAIN_NAME]("downArrow") helper.moveDown(1)"
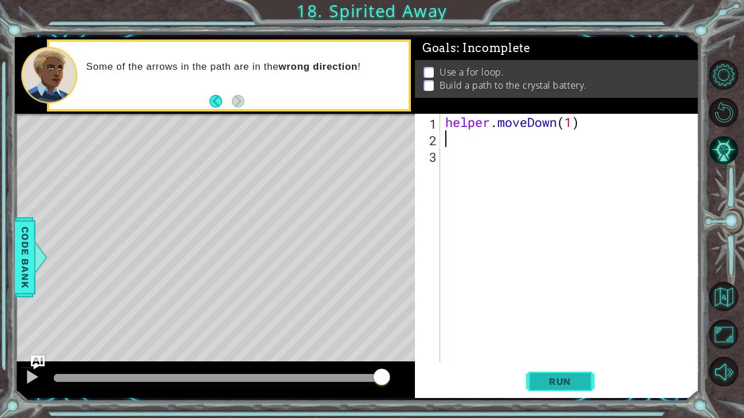
click at [569, 379] on span "Run" at bounding box center [559, 381] width 45 height 11
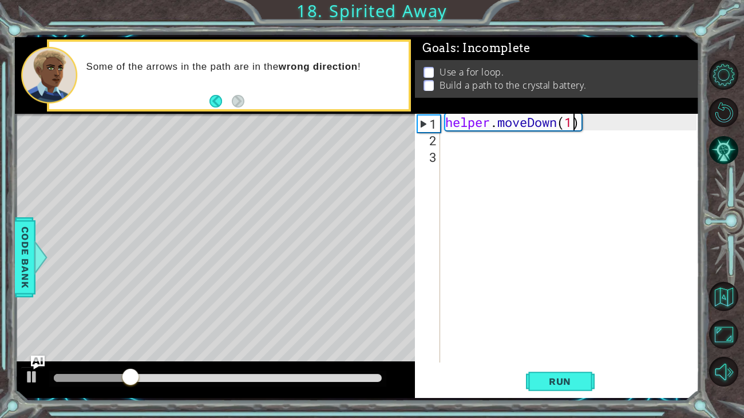
click at [573, 127] on div "helper . moveDown ( 1 )" at bounding box center [572, 255] width 259 height 282
type textarea "helper.moveDown(2)"
click at [581, 382] on span "Run" at bounding box center [559, 381] width 45 height 11
click at [465, 142] on div "helper . moveDown ( 2 )" at bounding box center [572, 255] width 259 height 282
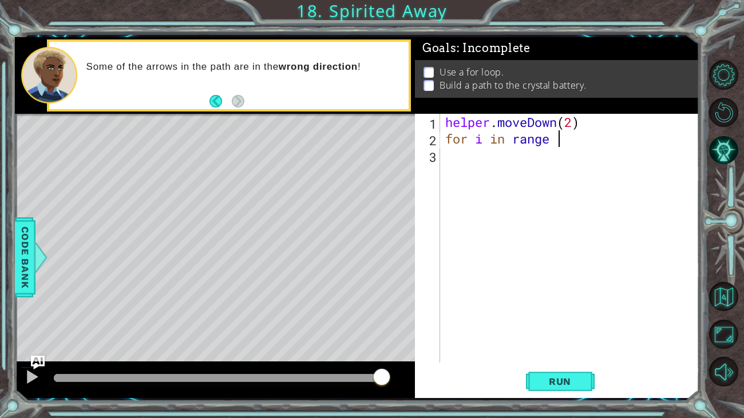
scroll to position [0, 5]
type textarea "for i in range (4):"
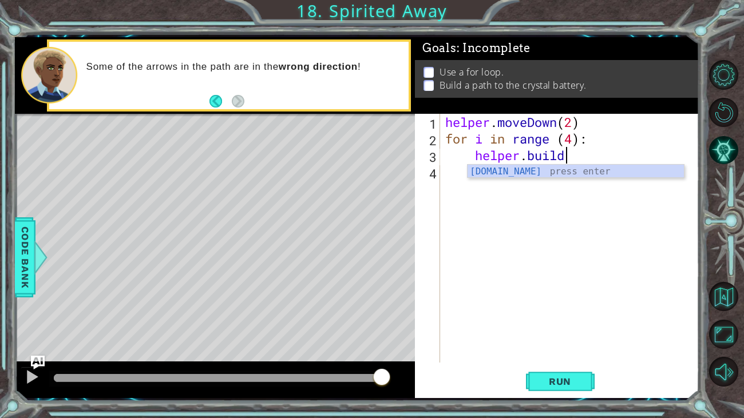
type textarea "[DOMAIN_NAME]("rightArrow")"
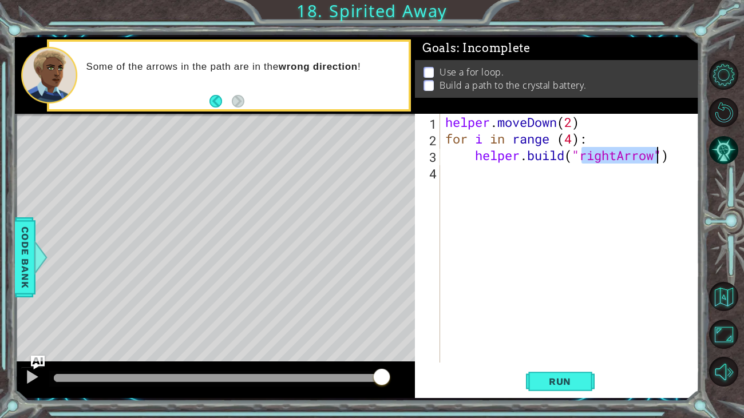
click at [684, 156] on div "helper . moveDown ( 2 ) for i in range ( 4 ) : helper . build ( "rightArrow" )" at bounding box center [572, 255] width 259 height 282
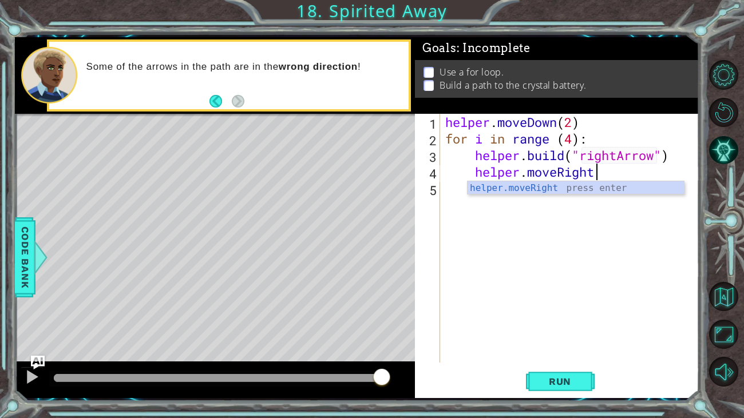
scroll to position [0, 6]
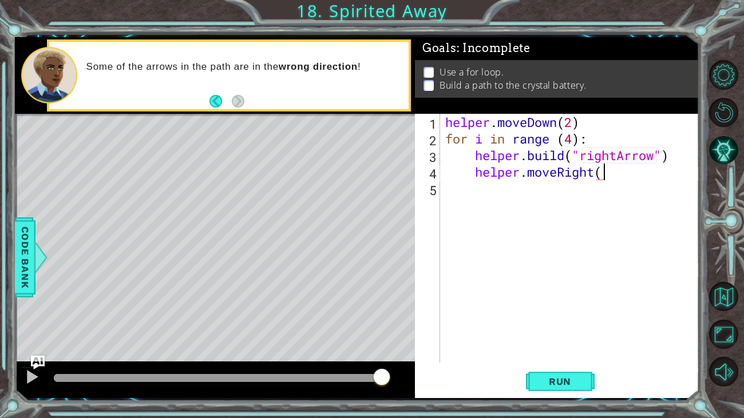
type textarea "helper.moveRight()"
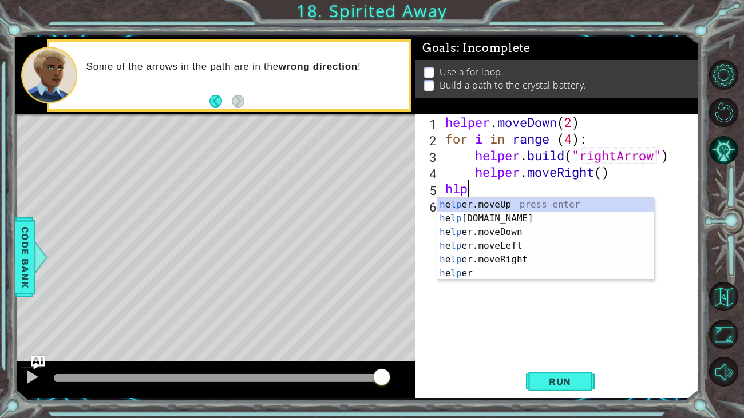
scroll to position [0, 1]
click at [545, 205] on div "h e lper .moveUp press enter h e lper .build press enter h e lper .moveDown pre…" at bounding box center [545, 253] width 216 height 110
type textarea "helper.moveUp(1)"
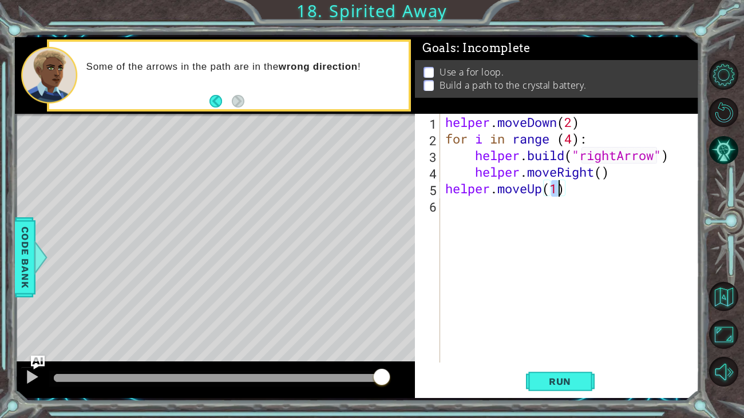
click at [522, 208] on div "helper . moveDown ( 2 ) for i in range ( 4 ) : helper . build ( "rightArrow" ) …" at bounding box center [572, 255] width 259 height 282
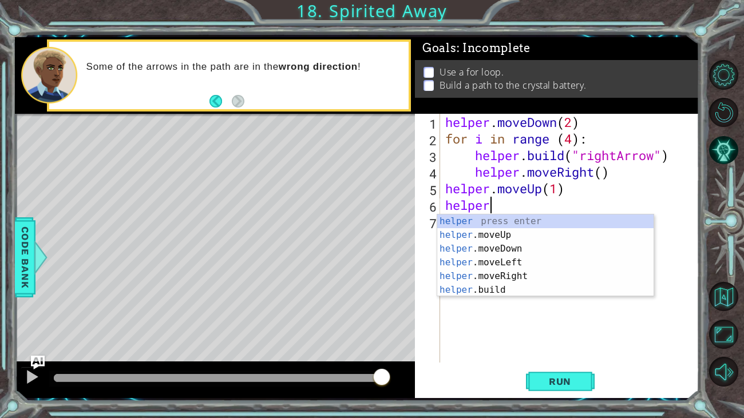
scroll to position [0, 1]
click at [490, 291] on div "helper press enter helper .moveUp press enter helper .moveDown press enter help…" at bounding box center [545, 270] width 216 height 110
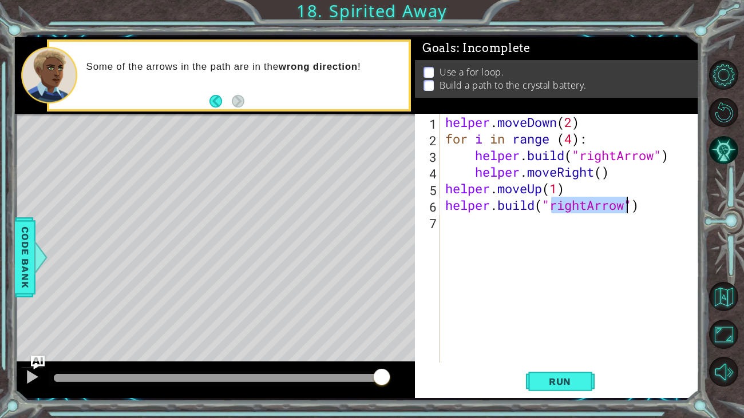
click at [587, 204] on div "helper . moveDown ( 2 ) for i in range ( 4 ) : helper . build ( "rightArrow" ) …" at bounding box center [570, 238] width 254 height 249
type textarea "[DOMAIN_NAME]("upArrow")"
click at [523, 227] on div "helper . moveDown ( 2 ) for i in range ( 4 ) : helper . build ( "rightArrow" ) …" at bounding box center [572, 255] width 259 height 282
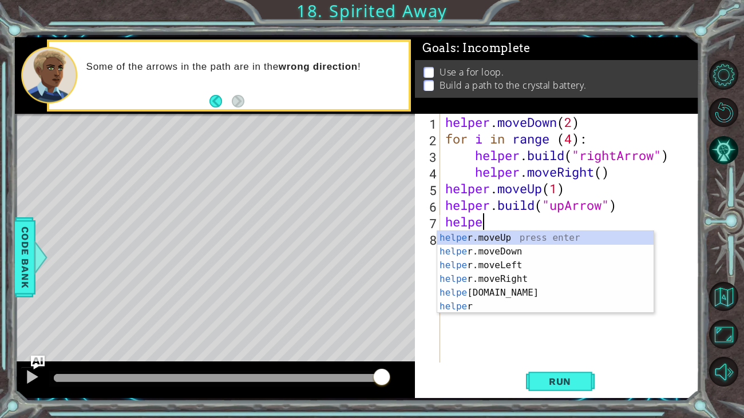
scroll to position [0, 1]
click at [505, 249] on div "helper press enter helper .moveUp press enter helper .moveDown press enter help…" at bounding box center [545, 286] width 216 height 110
type textarea "helper.moveUp(1)"
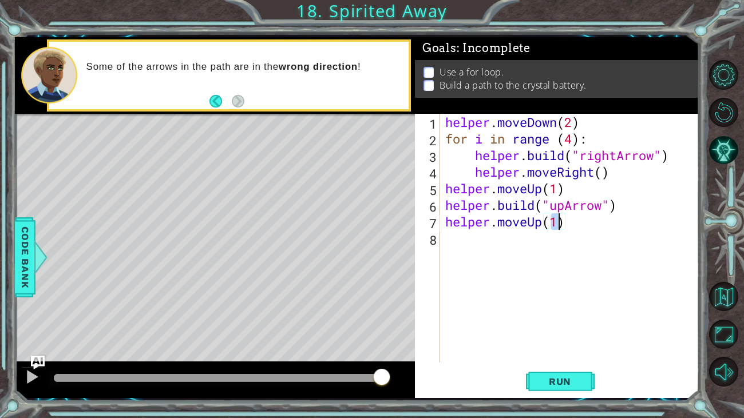
click at [522, 241] on div "helper . moveDown ( 2 ) for i in range ( 4 ) : helper . build ( "rightArrow" ) …" at bounding box center [572, 255] width 259 height 282
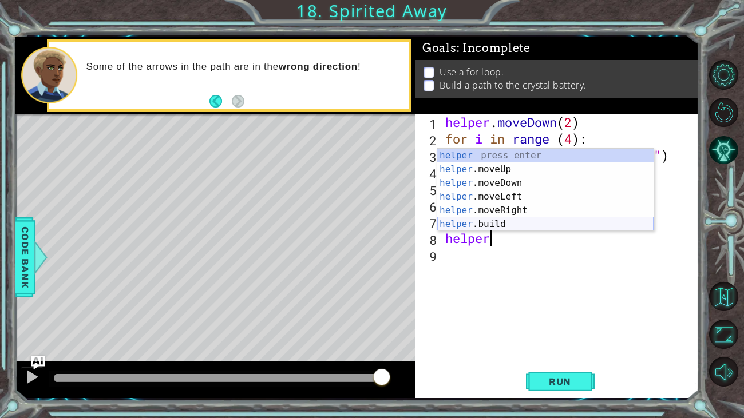
click at [496, 221] on div "helper press enter helper .moveUp press enter helper .moveDown press enter help…" at bounding box center [545, 204] width 216 height 110
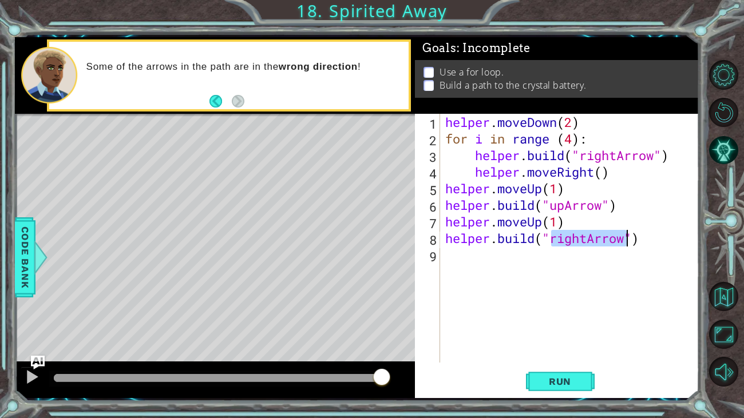
click at [588, 240] on div "helper . moveDown ( 2 ) for i in range ( 4 ) : helper . build ( "rightArrow" ) …" at bounding box center [570, 238] width 254 height 249
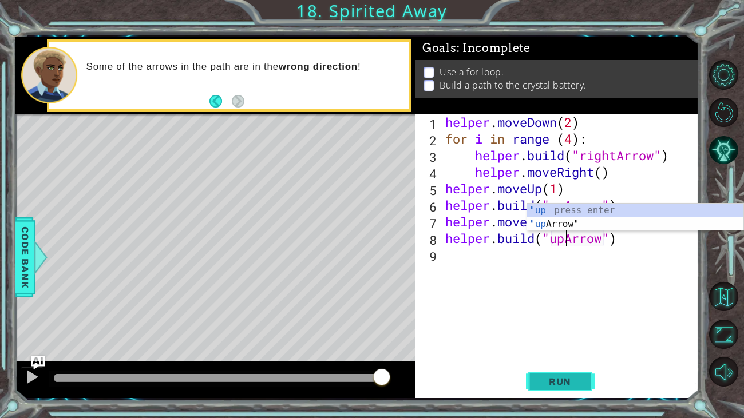
click at [565, 388] on button "Run" at bounding box center [560, 381] width 69 height 29
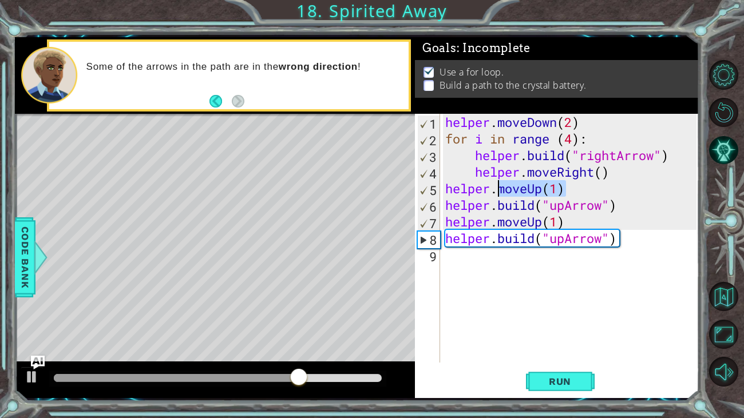
drag, startPoint x: 567, startPoint y: 191, endPoint x: 499, endPoint y: 192, distance: 67.5
click at [499, 192] on div "helper . moveDown ( 2 ) for i in range ( 4 ) : helper . build ( "rightArrow" ) …" at bounding box center [572, 255] width 259 height 282
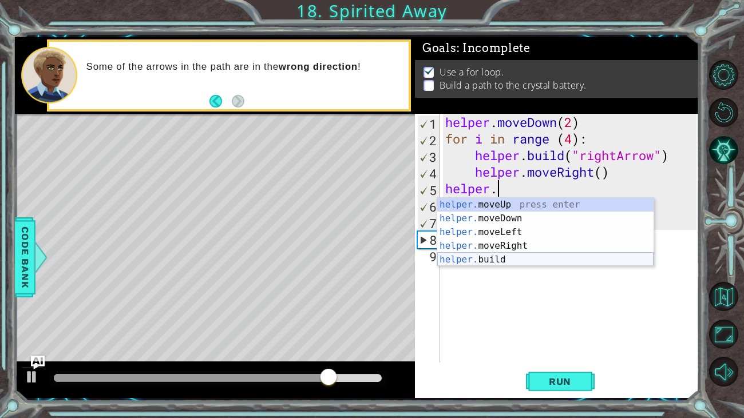
click at [509, 259] on div "helper. moveUp press enter helper. moveDown press enter helper. moveLeft press …" at bounding box center [545, 246] width 216 height 96
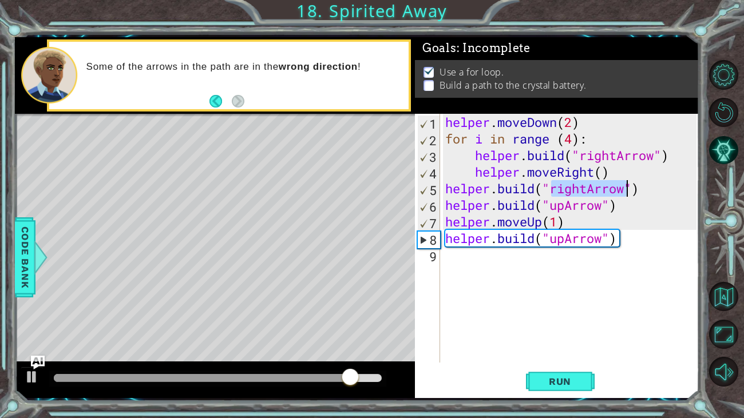
click at [589, 189] on div "helper . moveDown ( 2 ) for i in range ( 4 ) : helper . build ( "rightArrow" ) …" at bounding box center [570, 238] width 254 height 249
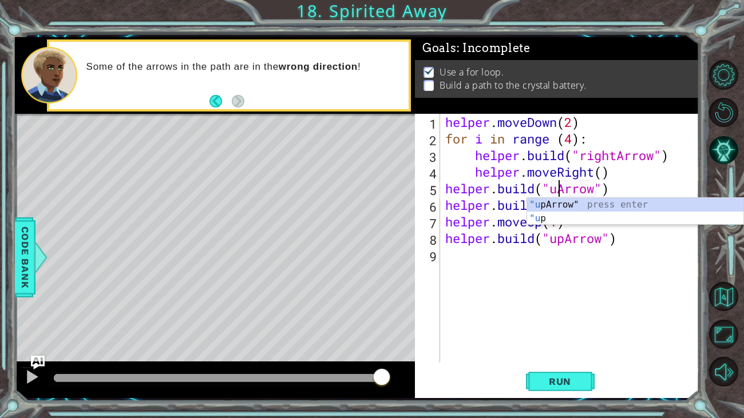
scroll to position [0, 6]
click at [629, 243] on div "helper . moveDown ( 2 ) for i in range ( 4 ) : helper . build ( "rightArrow" ) …" at bounding box center [572, 255] width 259 height 282
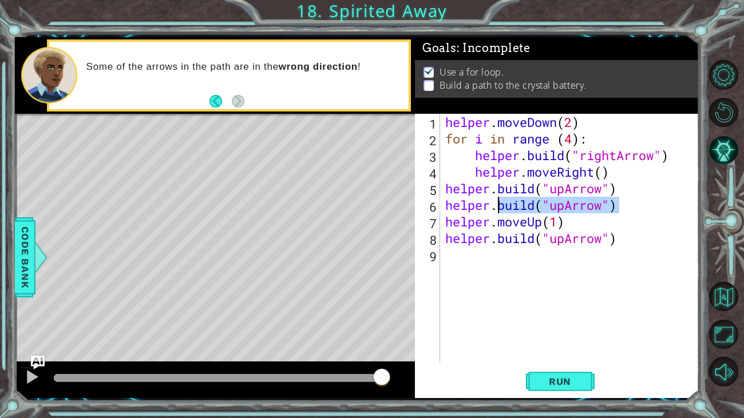
drag, startPoint x: 622, startPoint y: 207, endPoint x: 500, endPoint y: 207, distance: 121.9
click at [500, 207] on div "helper . moveDown ( 2 ) for i in range ( 4 ) : helper . build ( "rightArrow" ) …" at bounding box center [572, 255] width 259 height 282
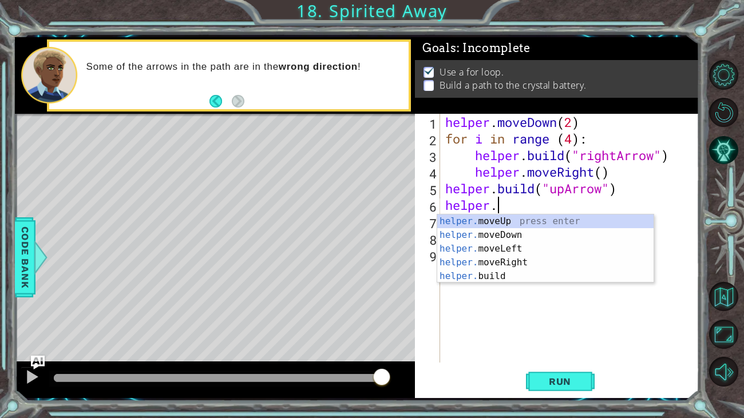
scroll to position [0, 1]
click at [511, 218] on div "helper. moveUp press enter helper. moveDown press enter helper. moveLeft press …" at bounding box center [545, 263] width 216 height 96
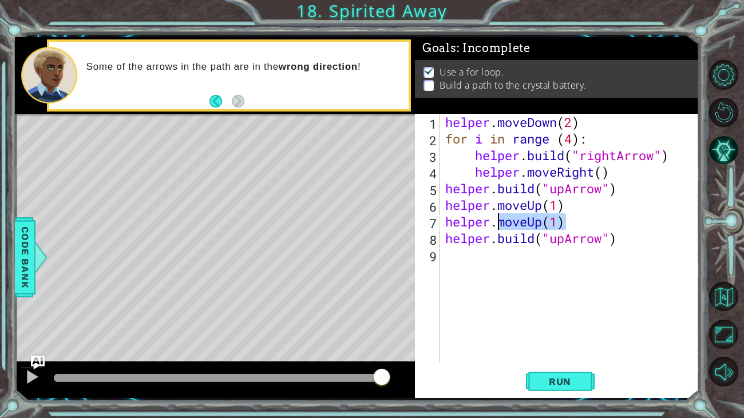
drag, startPoint x: 567, startPoint y: 224, endPoint x: 500, endPoint y: 225, distance: 67.0
click at [500, 225] on div "helper . moveDown ( 2 ) for i in range ( 4 ) : helper . build ( "rightArrow" ) …" at bounding box center [572, 255] width 259 height 282
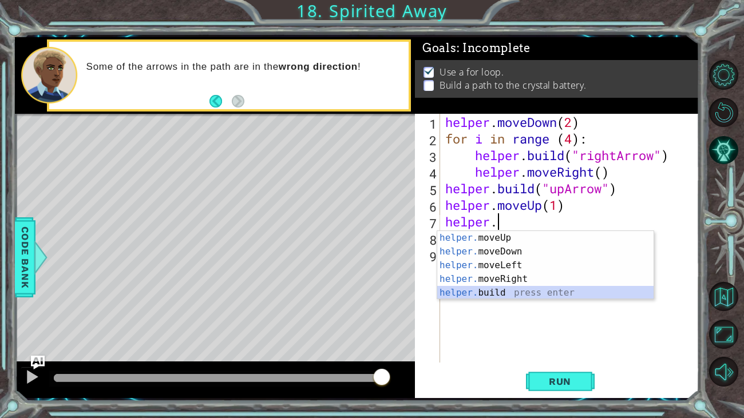
click at [489, 291] on div "helper. moveUp press enter helper. moveDown press enter helper. moveLeft press …" at bounding box center [545, 279] width 216 height 96
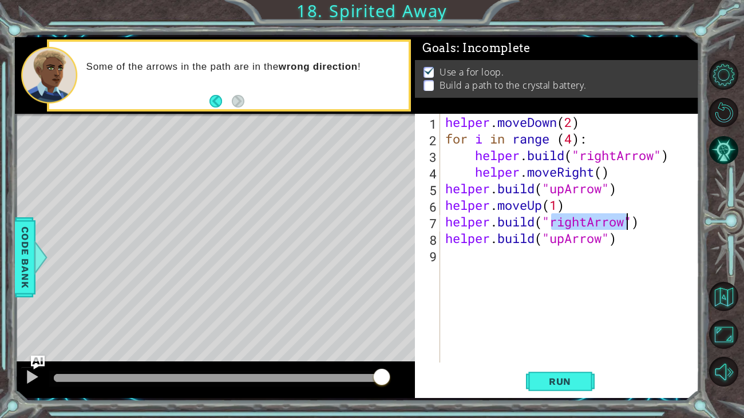
click at [589, 221] on div "helper . moveDown ( 2 ) for i in range ( 4 ) : helper . build ( "rightArrow" ) …" at bounding box center [570, 238] width 254 height 249
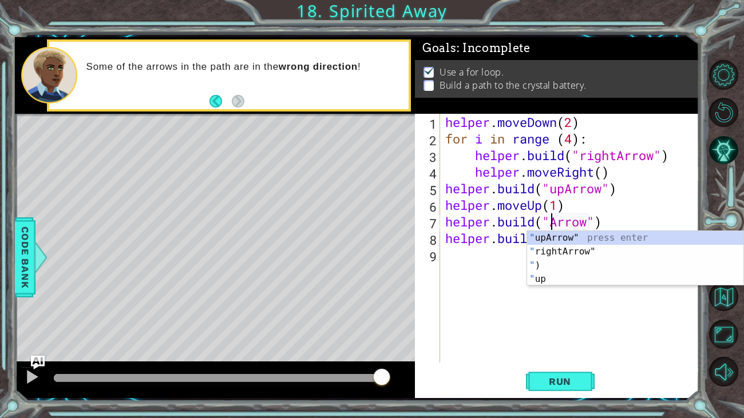
type textarea "[DOMAIN_NAME]("upArrow")"
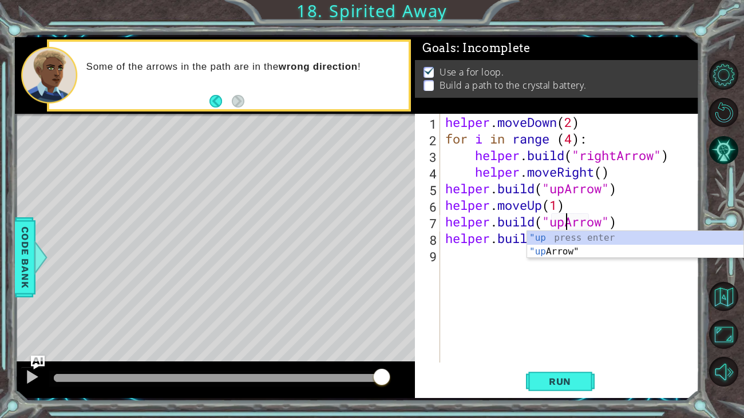
scroll to position [0, 6]
click at [604, 276] on div "helper . moveDown ( 2 ) for i in range ( 4 ) : helper . build ( "rightArrow" ) …" at bounding box center [572, 255] width 259 height 282
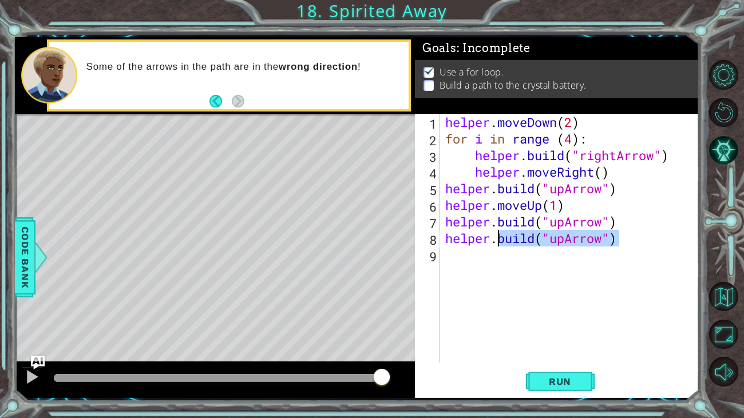
drag, startPoint x: 623, startPoint y: 241, endPoint x: 497, endPoint y: 242, distance: 126.5
click at [497, 242] on div "helper . moveDown ( 2 ) for i in range ( 4 ) : helper . build ( "rightArrow" ) …" at bounding box center [572, 255] width 259 height 282
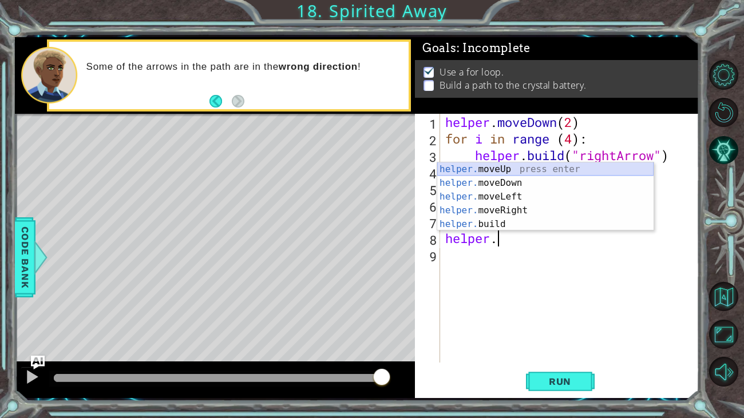
click at [497, 167] on div "helper. moveUp press enter helper. moveDown press enter helper. moveLeft press …" at bounding box center [545, 211] width 216 height 96
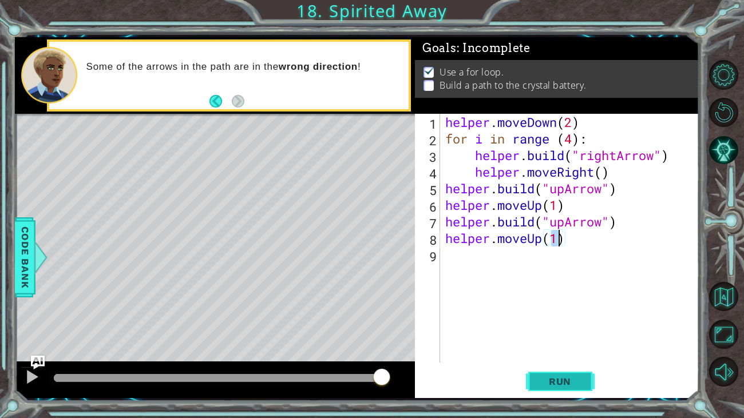
type textarea "helper.moveUp(1)"
click at [542, 378] on span "Run" at bounding box center [559, 381] width 45 height 11
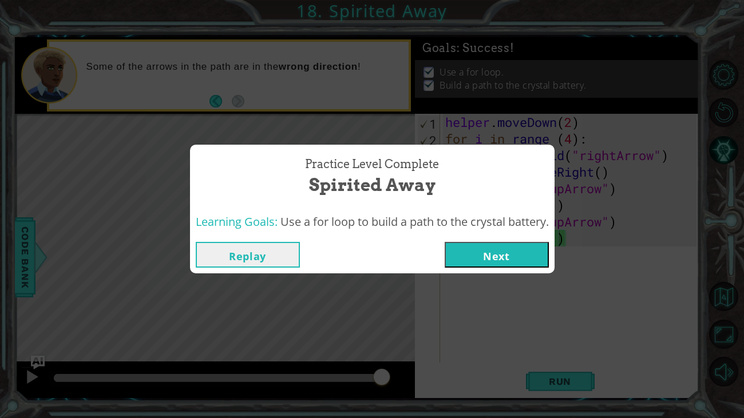
click at [502, 260] on button "Next" at bounding box center [497, 255] width 104 height 26
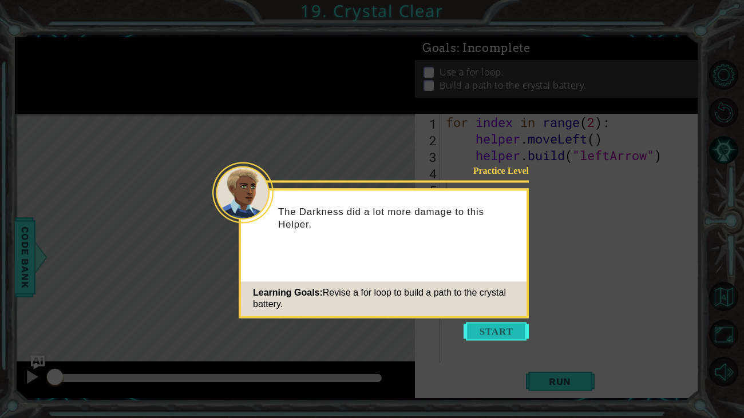
click at [480, 325] on button "Start" at bounding box center [496, 331] width 65 height 18
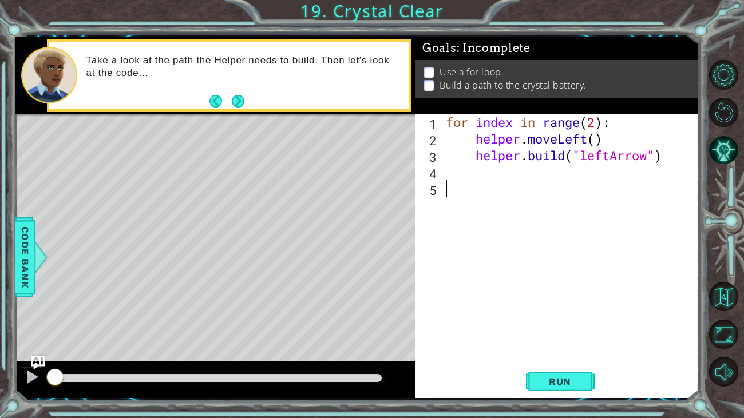
click at [469, 177] on div "for index in range ( 2 ) : helper . moveLeft ( ) helper . build ( "leftArrow" )" at bounding box center [572, 255] width 259 height 282
click at [541, 387] on span "Run" at bounding box center [559, 381] width 45 height 11
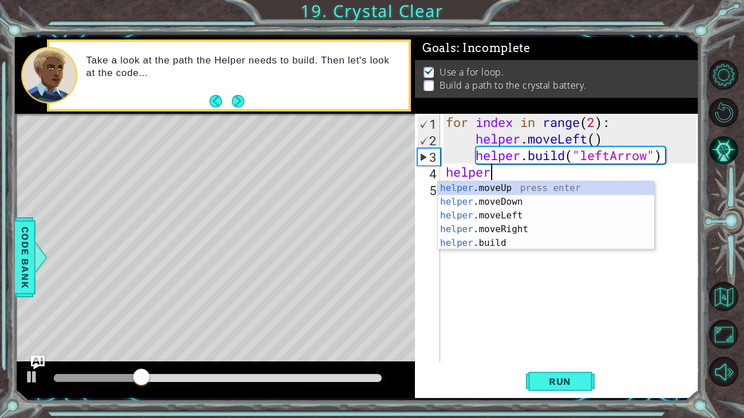
scroll to position [0, 1]
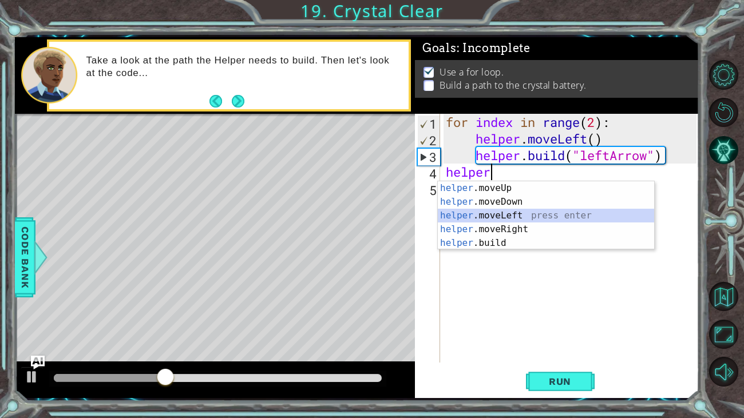
click at [478, 212] on div "helper .moveUp press enter helper .moveDown press enter helper .moveLeft press …" at bounding box center [546, 229] width 216 height 96
type textarea "helper.moveLeft(1)"
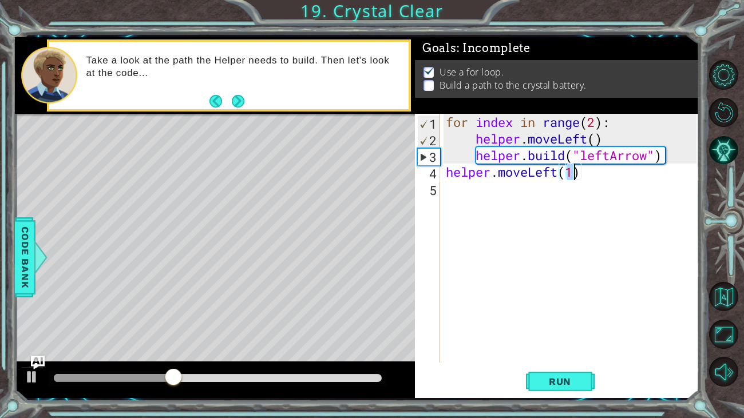
click at [473, 196] on div "for index in range ( 2 ) : helper . moveLeft ( ) helper . build ( "leftArrow" )…" at bounding box center [572, 255] width 259 height 282
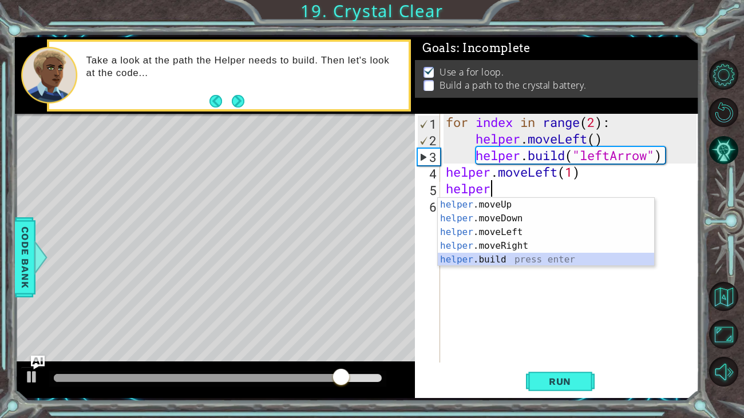
click at [495, 256] on div "helper .moveUp press enter helper .moveDown press enter helper .moveLeft press …" at bounding box center [546, 246] width 216 height 96
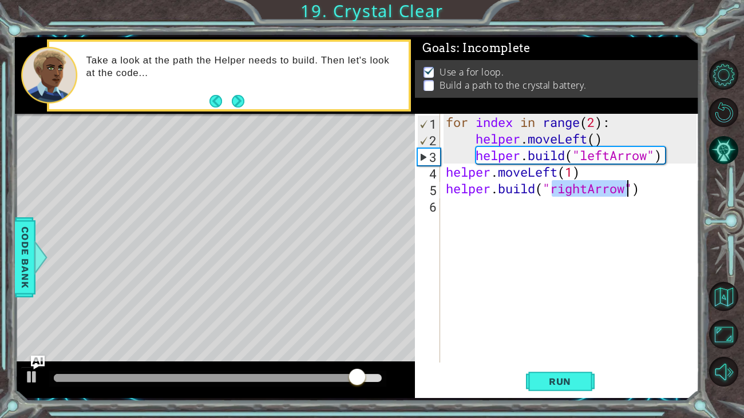
click at [587, 190] on div "for index in range ( 2 ) : helper . moveLeft ( ) helper . build ( "leftArrow" )…" at bounding box center [569, 238] width 253 height 249
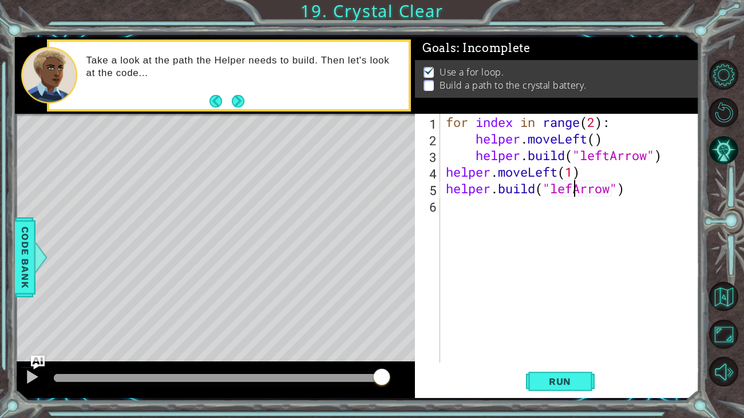
type textarea "[DOMAIN_NAME]("leftArrow")"
click at [538, 210] on div "for index in range ( 2 ) : helper . moveLeft ( ) helper . build ( "leftArrow" )…" at bounding box center [572, 255] width 259 height 282
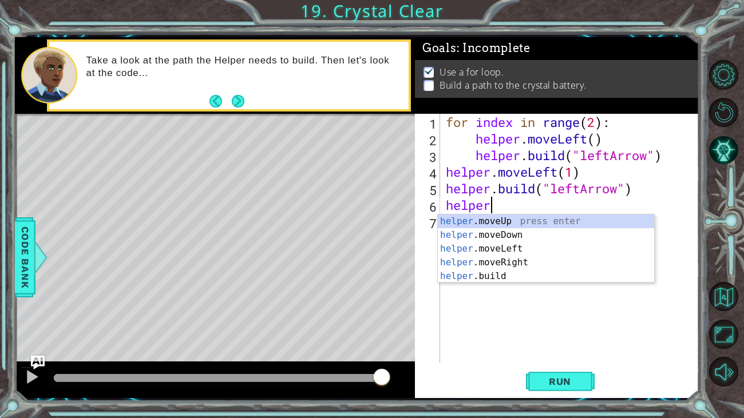
scroll to position [0, 1]
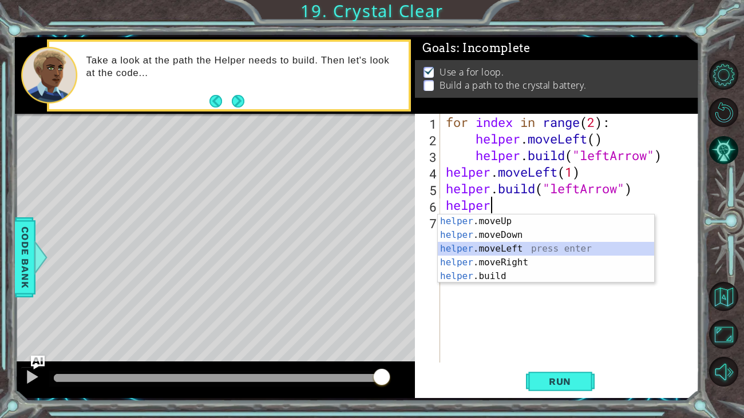
click at [516, 247] on div "helper .moveUp press enter helper .moveDown press enter helper .moveLeft press …" at bounding box center [546, 263] width 216 height 96
type textarea "helper.moveLeft(1)"
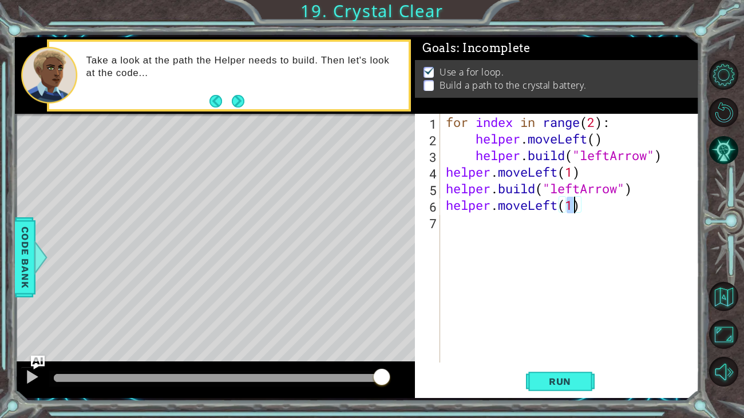
click at [522, 231] on div "for index in range ( 2 ) : helper . moveLeft ( ) helper . build ( "leftArrow" )…" at bounding box center [572, 255] width 259 height 282
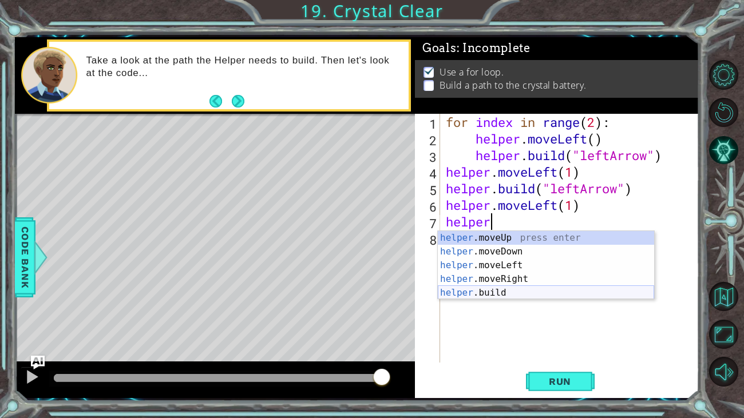
click at [503, 294] on div "helper .moveUp press enter helper .moveDown press enter helper .moveLeft press …" at bounding box center [546, 279] width 216 height 96
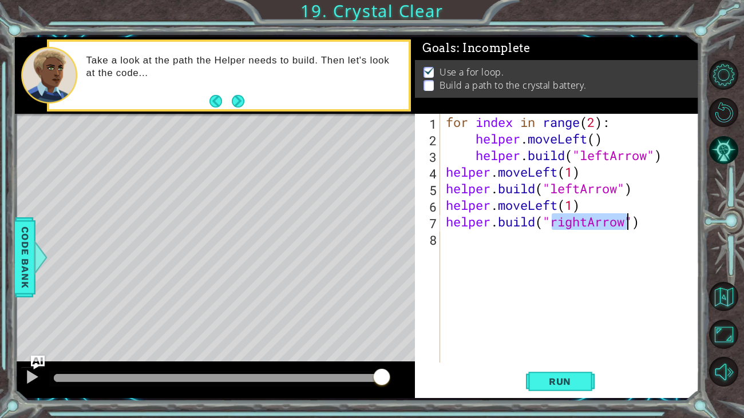
click at [589, 223] on div "for index in range ( 2 ) : helper . moveLeft ( ) helper . build ( "leftArrow" )…" at bounding box center [569, 238] width 253 height 249
type textarea "[DOMAIN_NAME]("leftArrow")"
click at [531, 244] on div "for index in range ( 2 ) : helper . moveLeft ( ) helper . build ( "leftArrow" )…" at bounding box center [572, 255] width 259 height 282
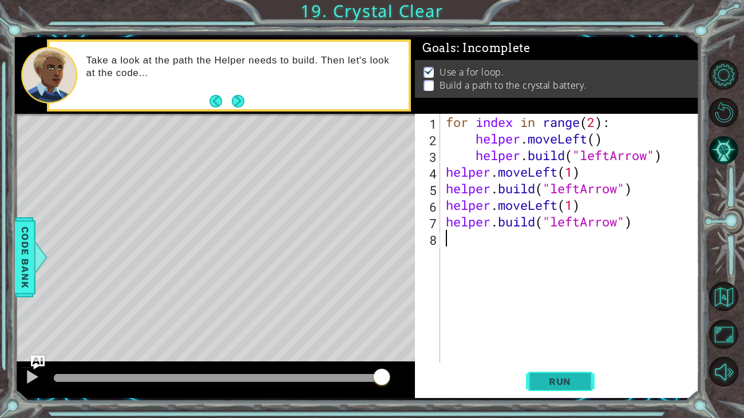
click at [538, 377] on span "Run" at bounding box center [559, 381] width 45 height 11
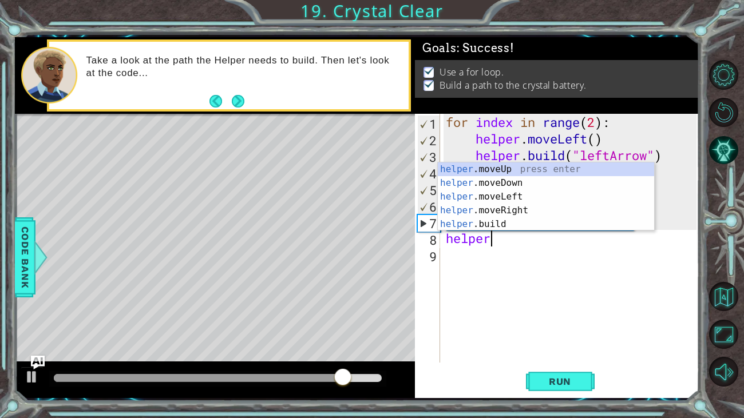
scroll to position [0, 1]
type textarea "helper"
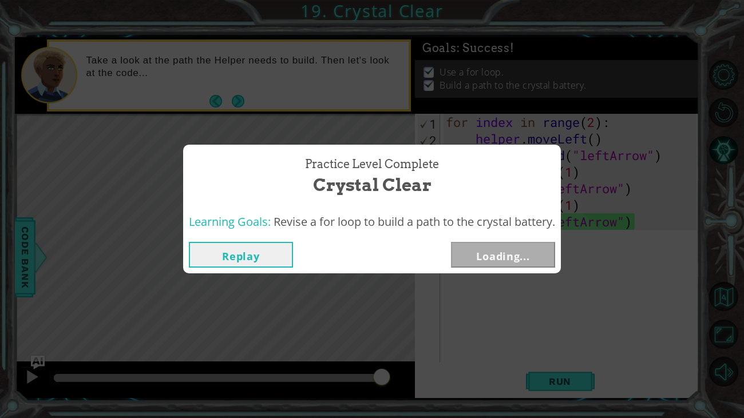
click at [510, 195] on div "Practice Level Complete Crystal Clear" at bounding box center [372, 177] width 366 height 52
click at [506, 256] on button "Next" at bounding box center [503, 255] width 104 height 26
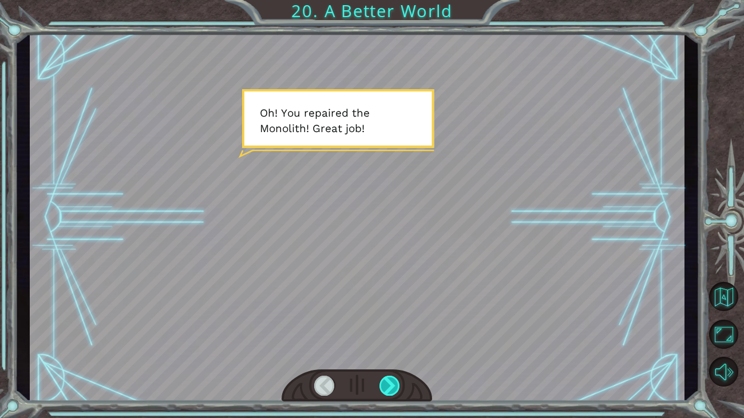
click at [388, 384] on div at bounding box center [389, 386] width 21 height 20
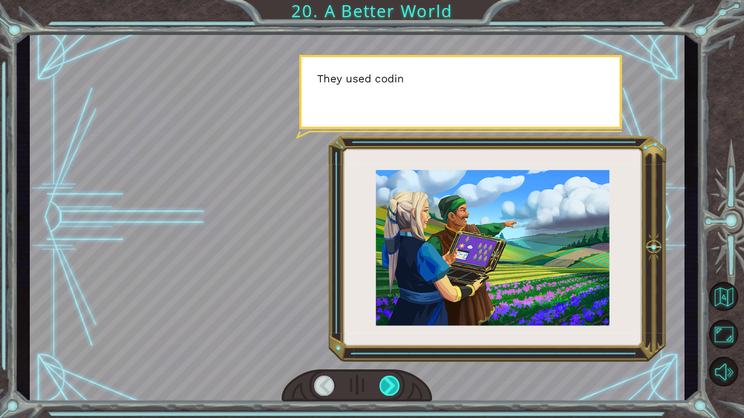
click at [388, 384] on div at bounding box center [389, 386] width 21 height 20
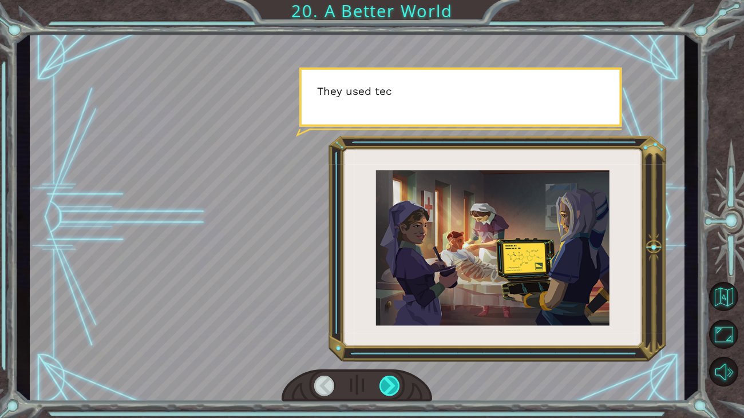
click at [388, 384] on div at bounding box center [389, 386] width 21 height 20
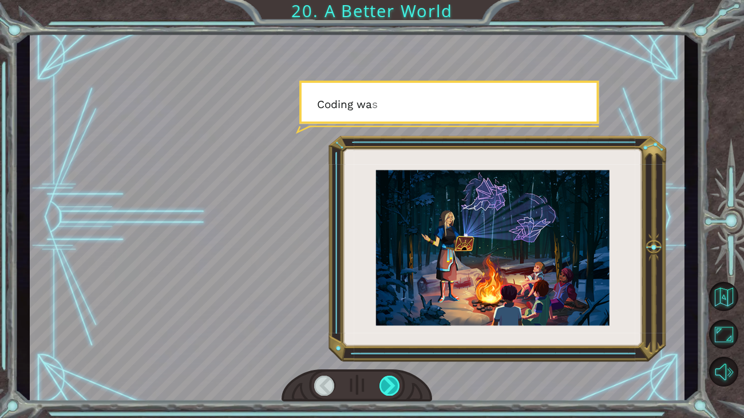
click at [388, 384] on div at bounding box center [389, 386] width 21 height 20
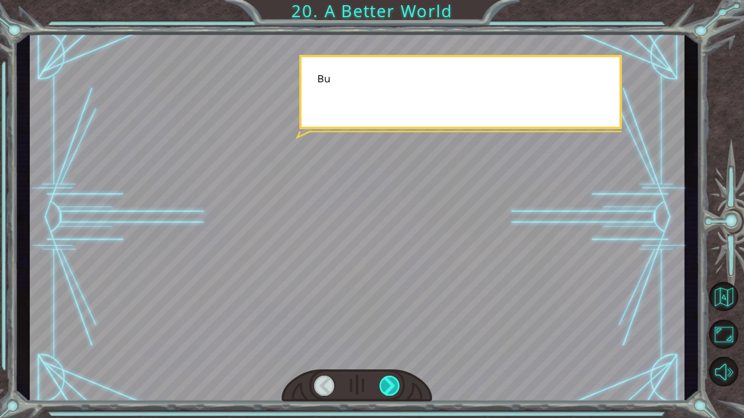
click at [388, 384] on div at bounding box center [389, 386] width 21 height 20
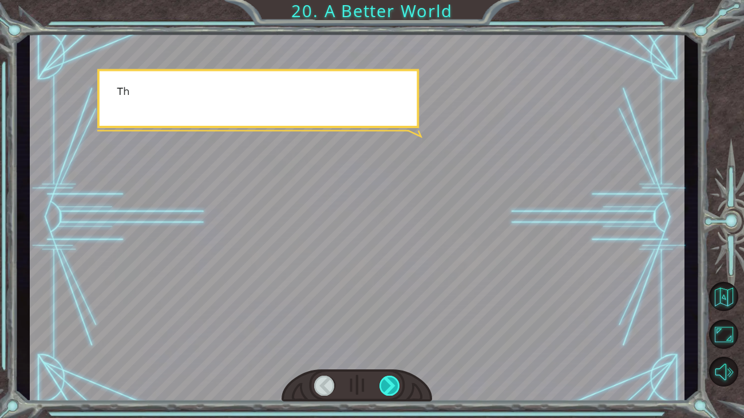
click at [388, 384] on div at bounding box center [389, 386] width 21 height 20
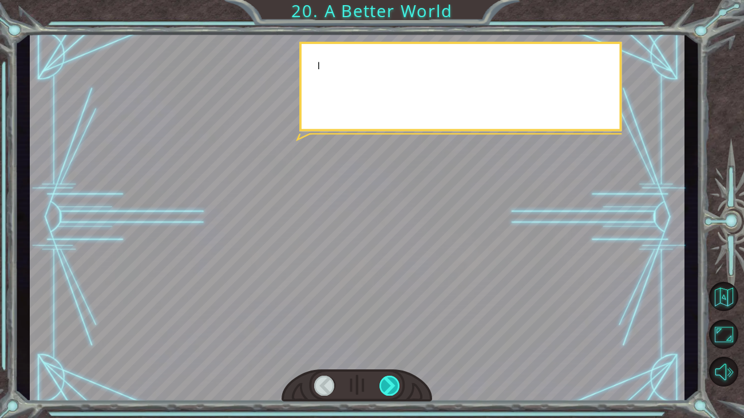
click at [388, 384] on div at bounding box center [389, 386] width 21 height 20
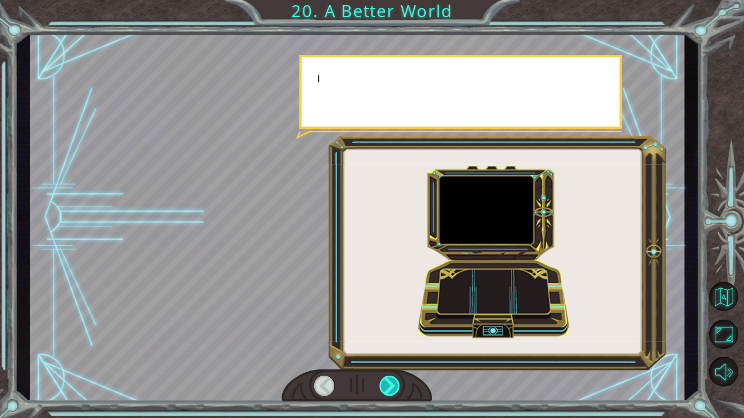
click at [388, 384] on div at bounding box center [389, 386] width 21 height 20
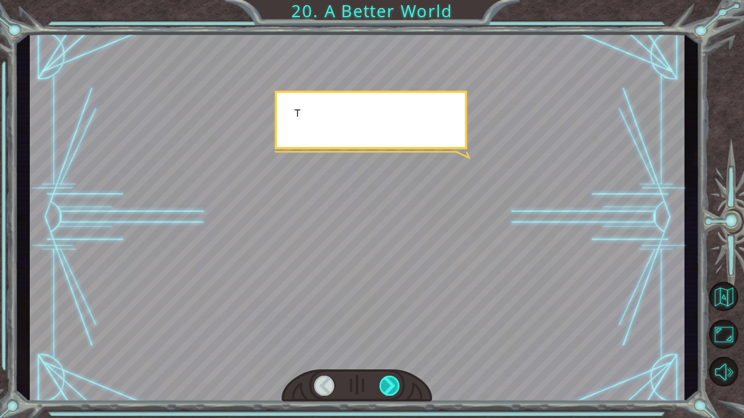
click at [388, 384] on div at bounding box center [389, 386] width 21 height 20
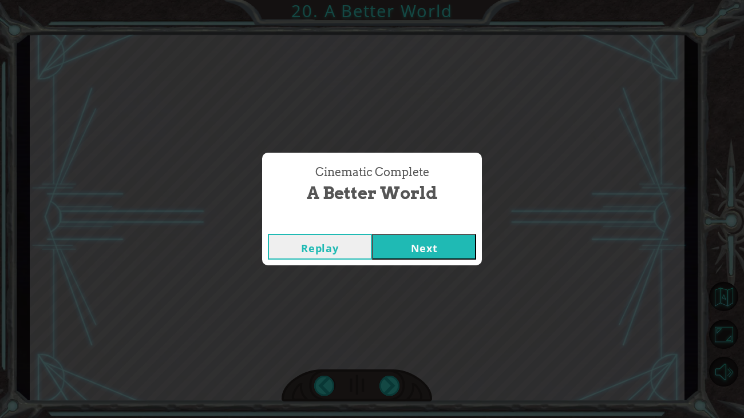
click at [397, 252] on button "Next" at bounding box center [424, 247] width 104 height 26
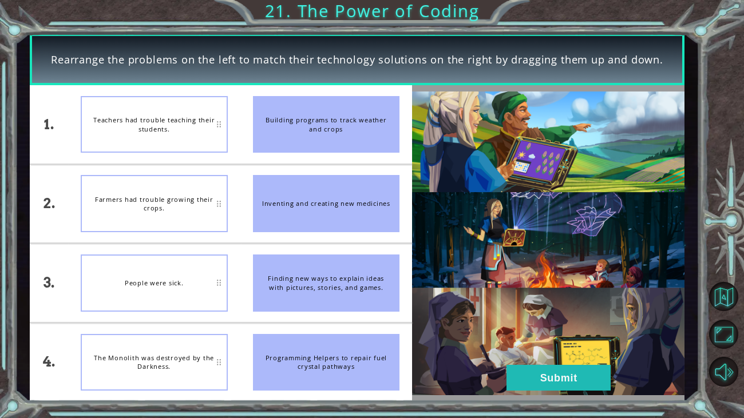
drag, startPoint x: 344, startPoint y: 358, endPoint x: 229, endPoint y: 355, distance: 115.6
click at [229, 355] on div "1. 2. 3. 4. Teachers had trouble teaching their students. Farmers had trouble g…" at bounding box center [221, 243] width 382 height 316
click at [588, 382] on button "Submit" at bounding box center [558, 378] width 104 height 26
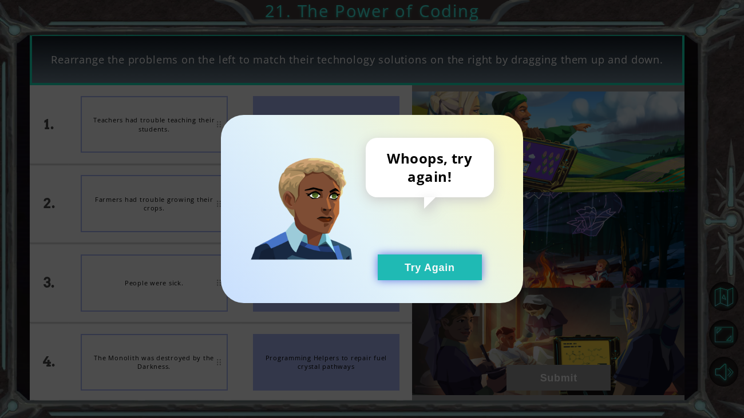
click at [445, 276] on button "Try Again" at bounding box center [430, 268] width 104 height 26
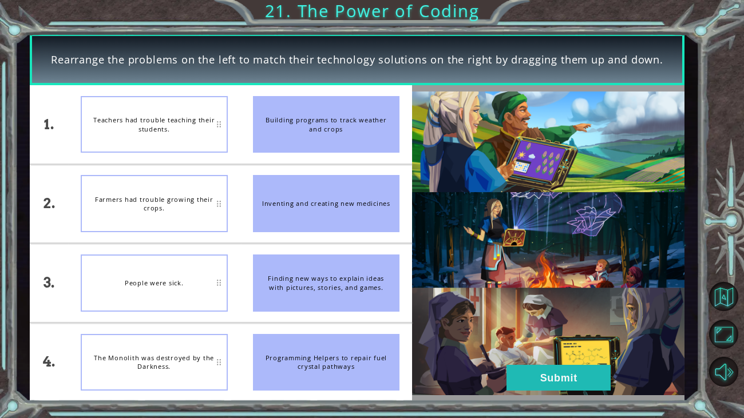
click at [327, 130] on div "Building programs to track weather and crops" at bounding box center [326, 124] width 147 height 57
click at [166, 119] on div "Teachers had trouble teaching their students." at bounding box center [154, 124] width 147 height 57
click at [298, 123] on div "Building programs to track weather and crops" at bounding box center [326, 124] width 147 height 57
